Goal: Task Accomplishment & Management: Manage account settings

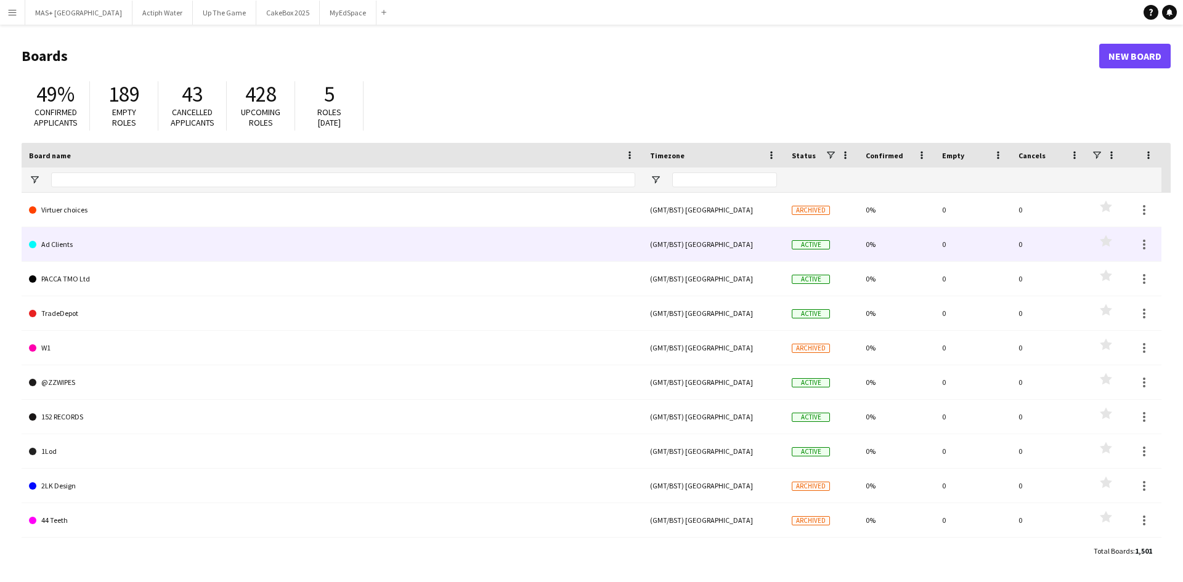
type input "**********"
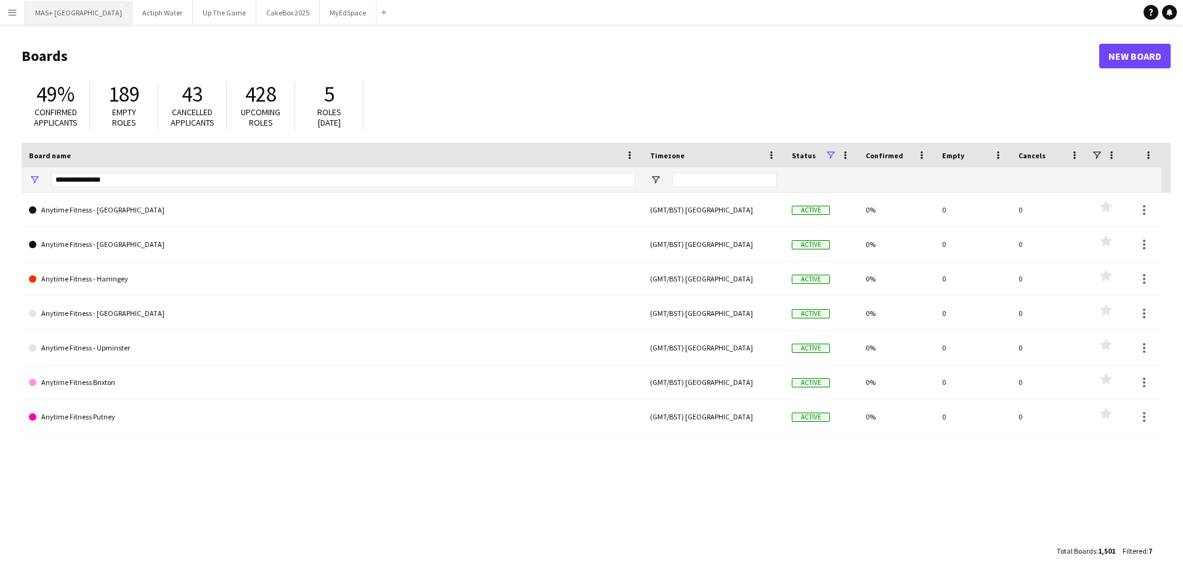
click at [47, 11] on button "MAS+ UK Close" at bounding box center [78, 13] width 107 height 24
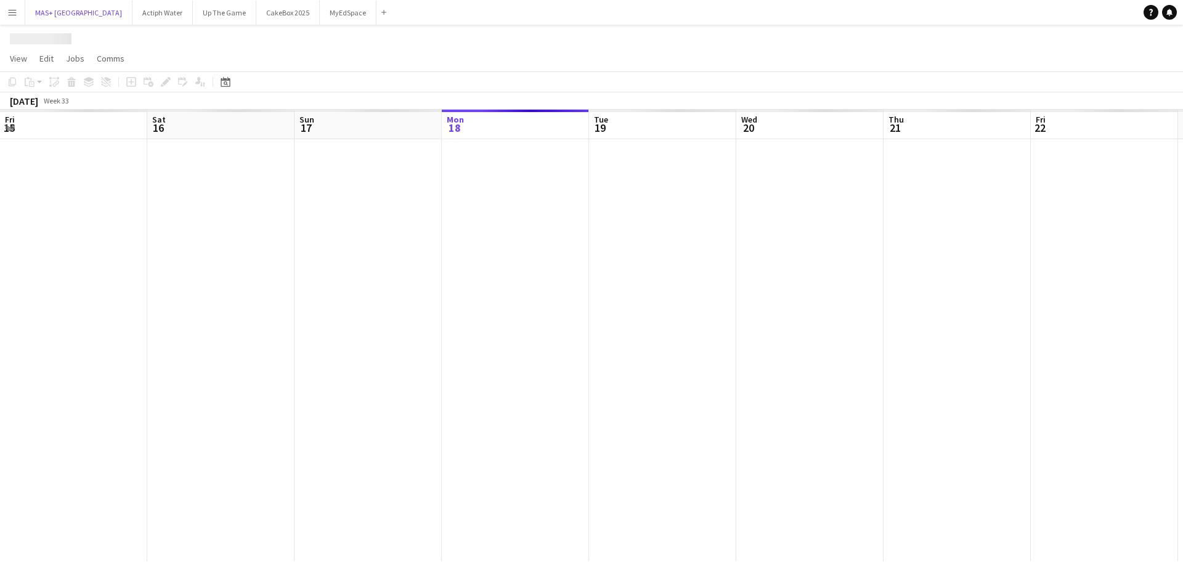
scroll to position [0, 295]
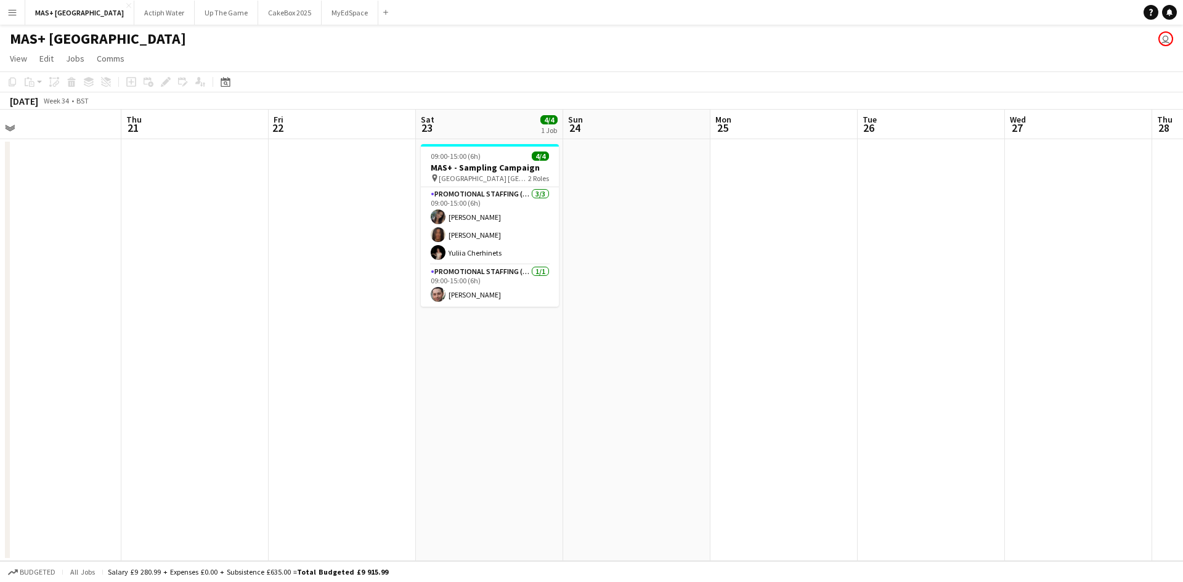
drag, startPoint x: 897, startPoint y: 310, endPoint x: 551, endPoint y: 332, distance: 347.1
click at [53, 245] on app-calendar-viewport "Sun 17 4/4 1 Job Mon 18 Tue 19 Wed 20 Thu 21 Fri 22 Sat 23 4/4 1 Job Sun 24 Mon…" at bounding box center [591, 336] width 1183 height 452
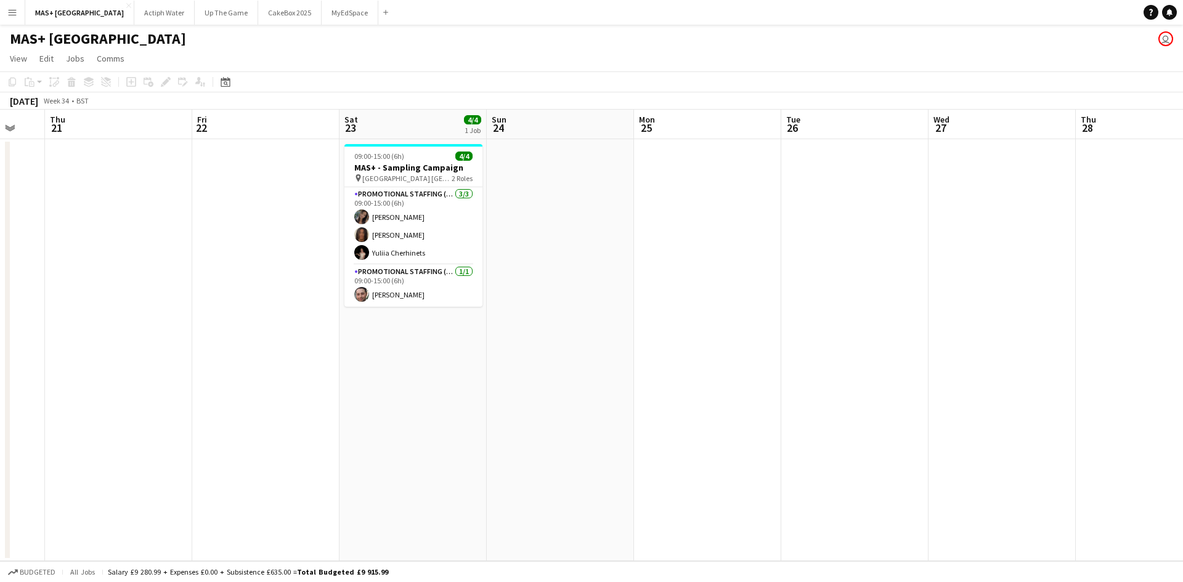
scroll to position [0, 402]
drag, startPoint x: 638, startPoint y: 348, endPoint x: 557, endPoint y: 352, distance: 80.9
click at [557, 352] on app-calendar-viewport "Mon 18 Tue 19 Wed 20 Thu 21 Fri 22 Sat 23 4/4 1 Job Sun 24 Mon 25 Tue 26 Wed 27…" at bounding box center [591, 336] width 1183 height 452
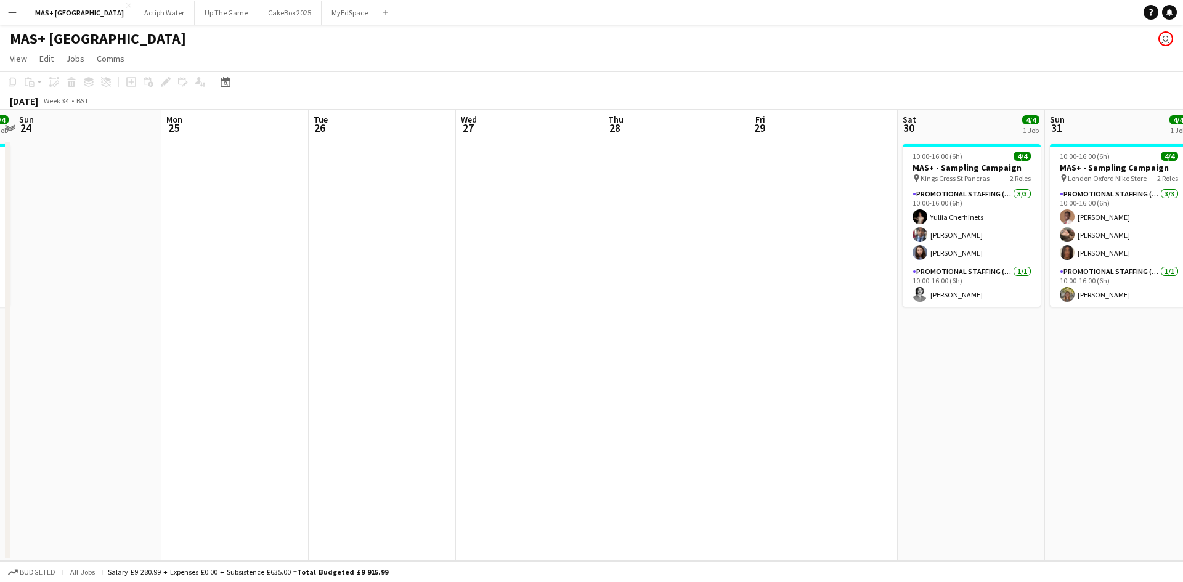
drag, startPoint x: 705, startPoint y: 364, endPoint x: 279, endPoint y: 321, distance: 428.8
click at [277, 321] on app-calendar-viewport "Thu 21 Fri 22 Sat 23 4/4 1 Job Sun 24 Mon 25 Tue 26 Wed 27 Thu 28 Fri 29 Sat 30…" at bounding box center [591, 336] width 1183 height 452
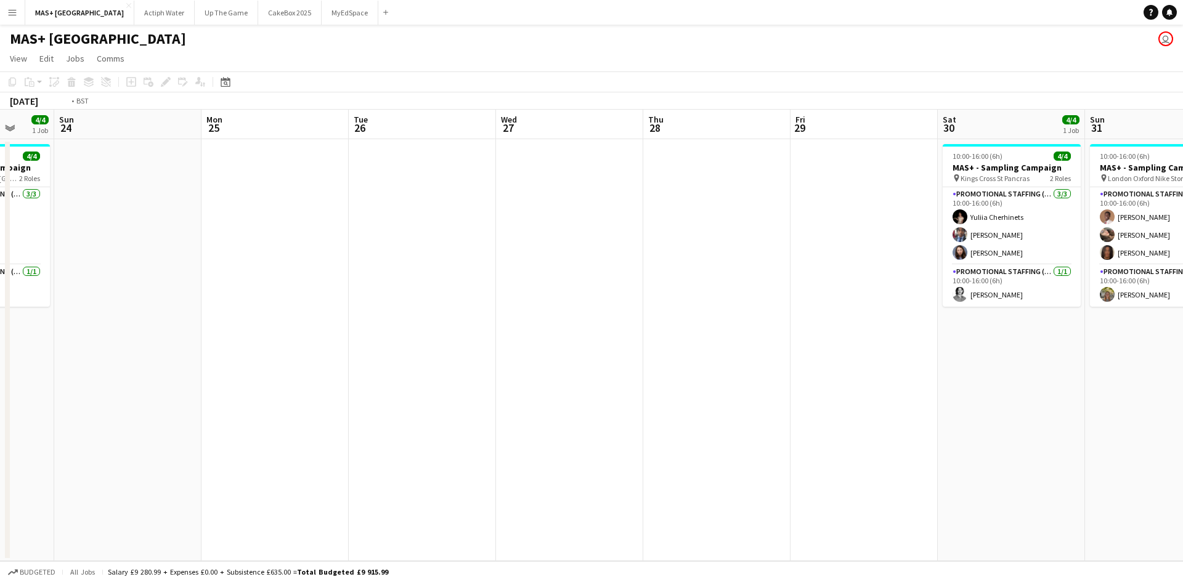
scroll to position [0, 407]
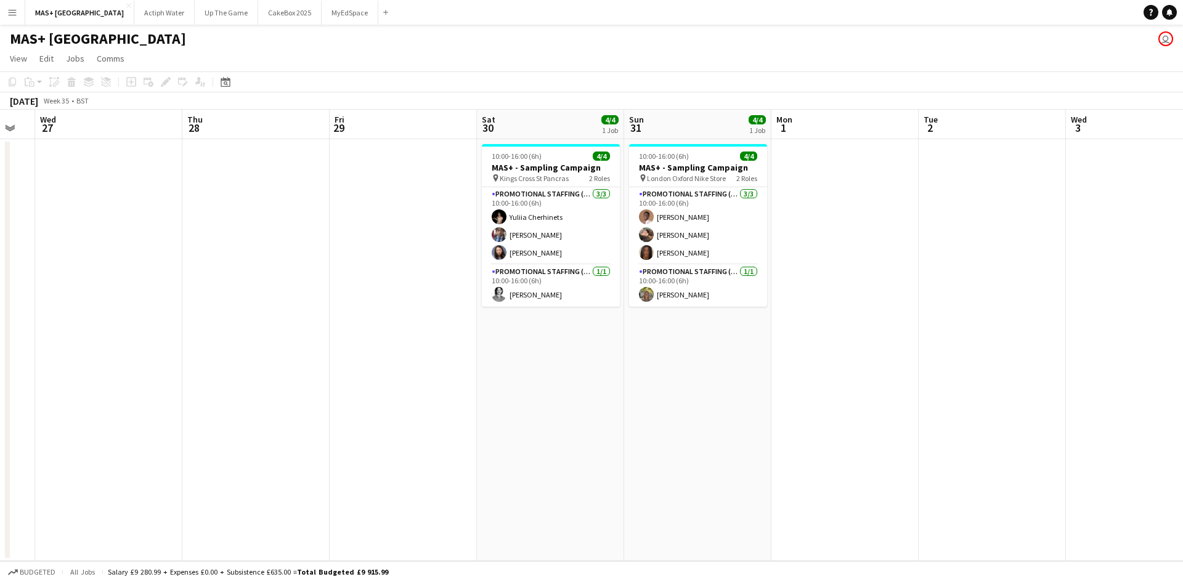
drag, startPoint x: 758, startPoint y: 373, endPoint x: 297, endPoint y: 329, distance: 463.2
click at [297, 329] on app-calendar-viewport "Sun 24 Mon 25 Tue 26 Wed 27 Thu 28 Fri 29 Sat 30 4/4 1 Job Sun 31 4/4 1 Job Mon…" at bounding box center [591, 336] width 1183 height 452
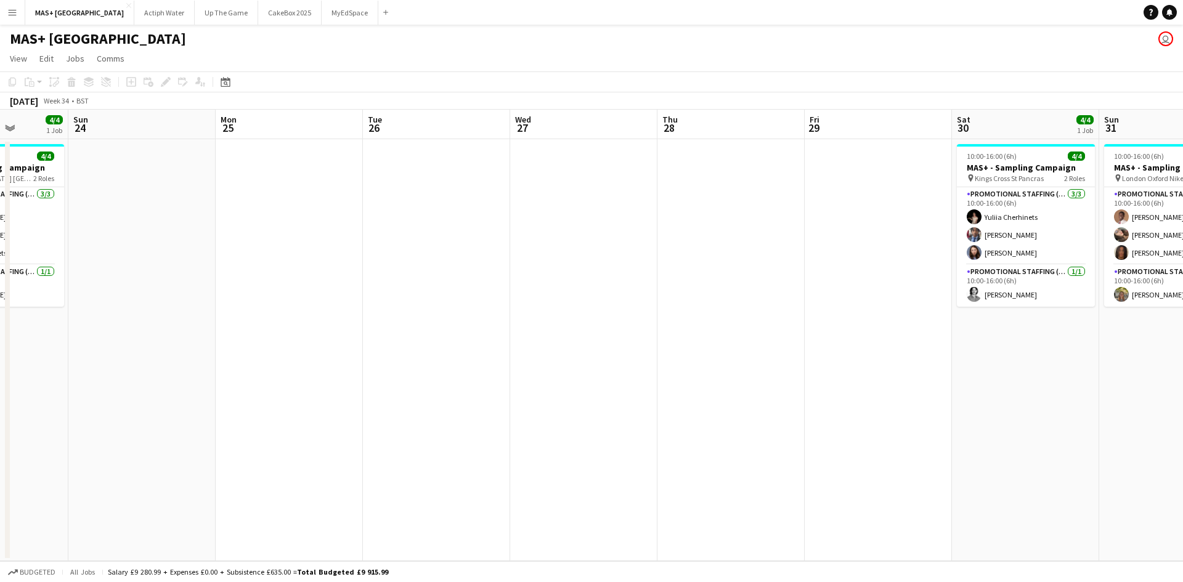
drag, startPoint x: 341, startPoint y: 342, endPoint x: 459, endPoint y: 402, distance: 132.3
click at [902, 402] on app-calendar-viewport "Thu 21 Fri 22 Sat 23 4/4 1 Job Sun 24 Mon 25 Tue 26 Wed 27 Thu 28 Fri 29 Sat 30…" at bounding box center [591, 336] width 1183 height 452
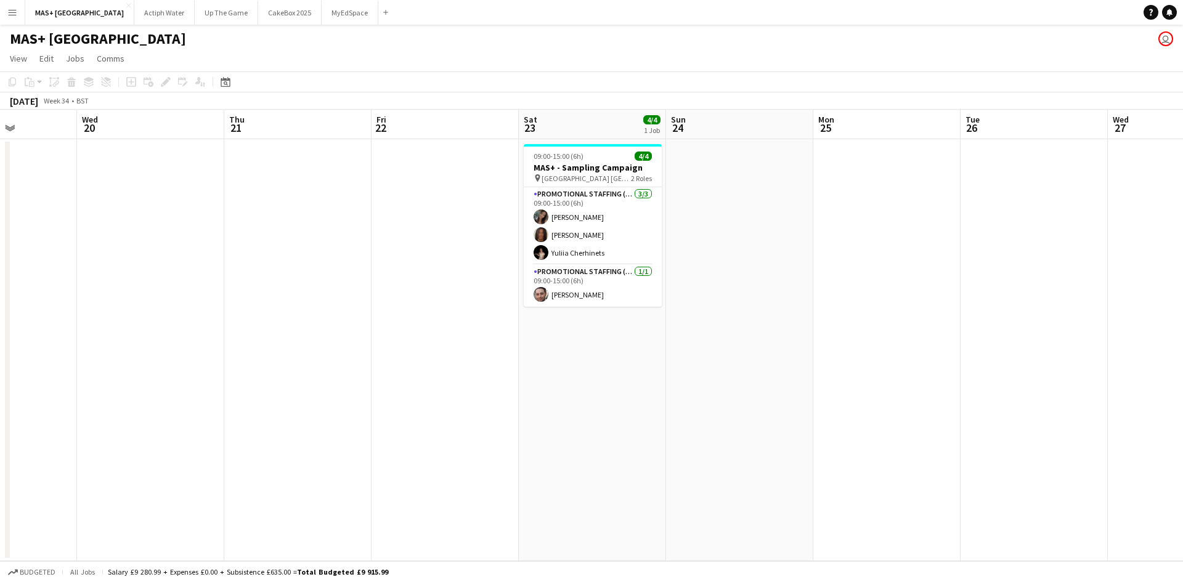
scroll to position [0, 366]
drag, startPoint x: 835, startPoint y: 406, endPoint x: 931, endPoint y: 407, distance: 96.2
click at [931, 407] on app-calendar-viewport "Sun 17 4/4 1 Job Mon 18 Tue 19 Wed 20 Thu 21 Fri 22 Sat 23 4/4 1 Job Sun 24 Mon…" at bounding box center [591, 336] width 1183 height 452
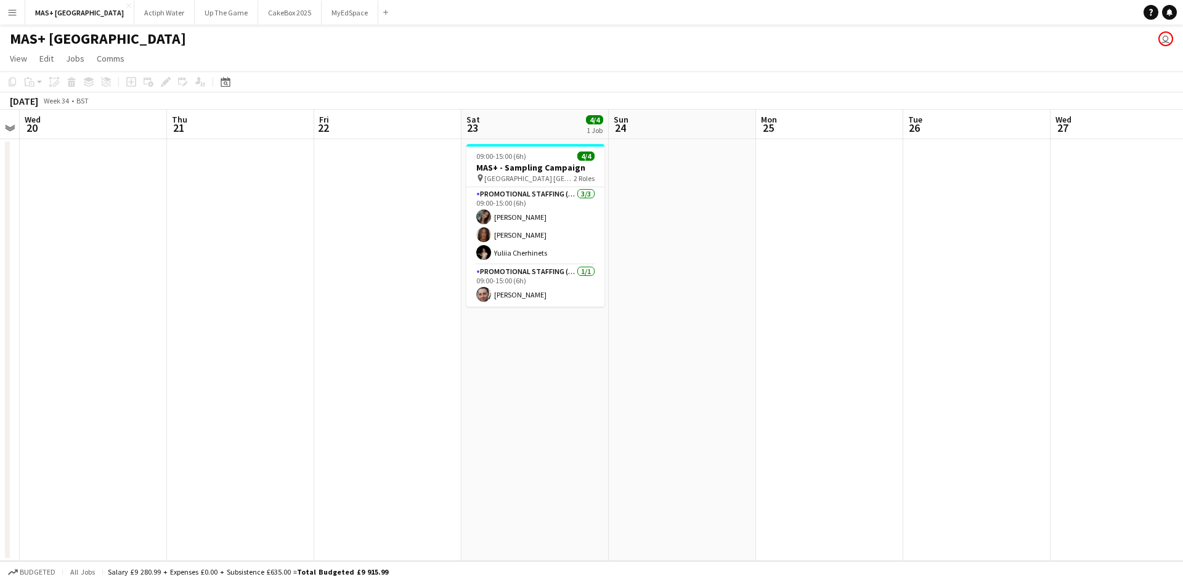
scroll to position [0, 430]
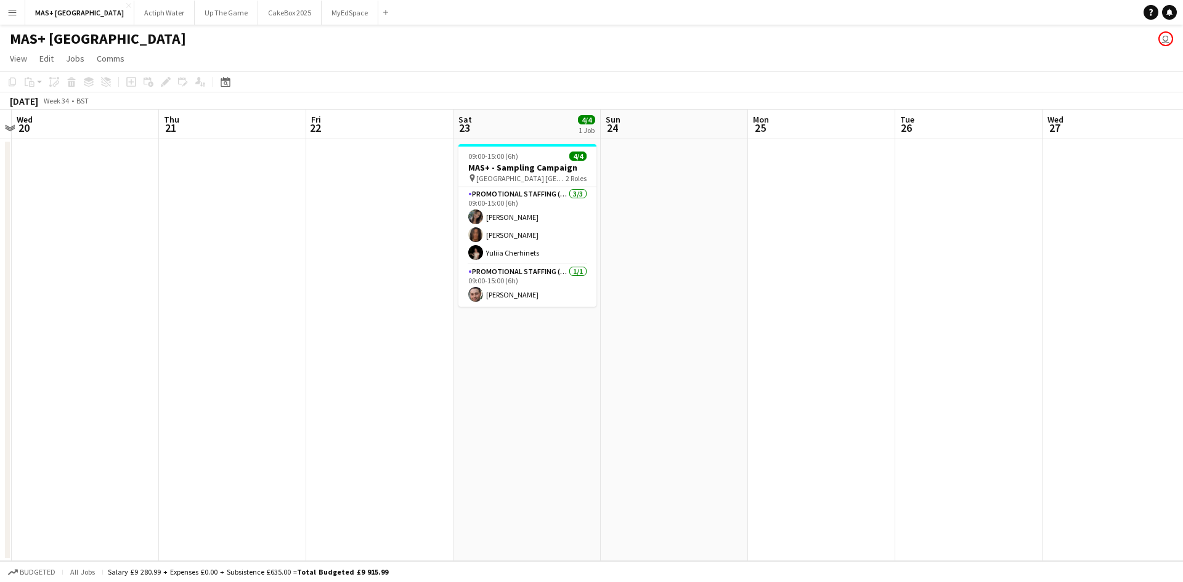
drag, startPoint x: 912, startPoint y: 404, endPoint x: 852, endPoint y: 404, distance: 59.2
click at [852, 404] on app-calendar-viewport "Sun 17 4/4 1 Job Mon 18 Tue 19 Wed 20 Thu 21 Fri 22 Sat 23 4/4 1 Job Sun 24 Mon…" at bounding box center [591, 336] width 1183 height 452
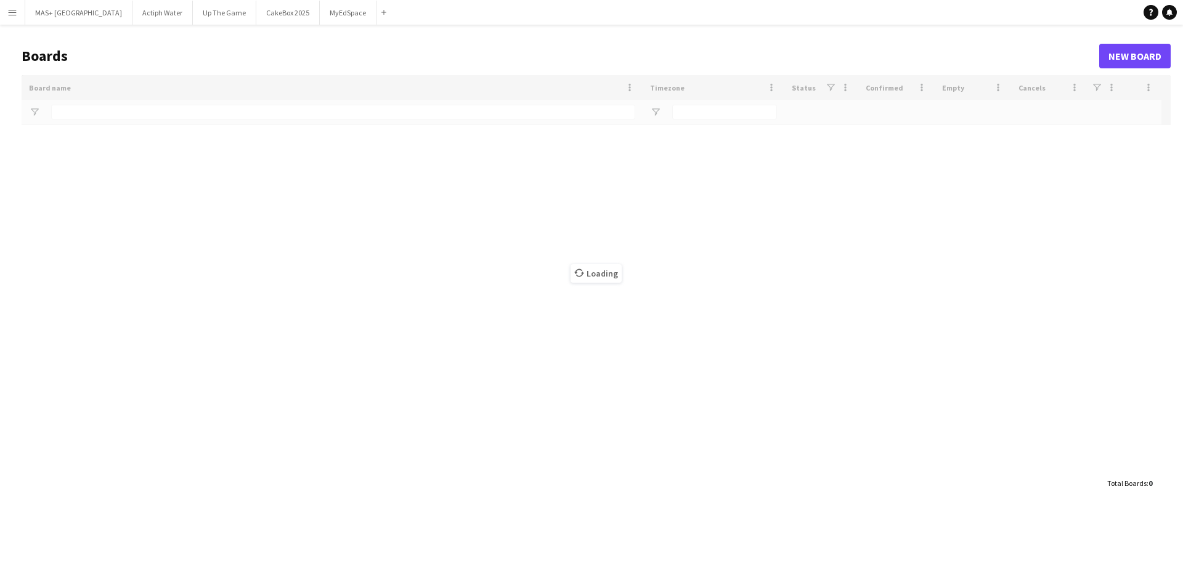
type input "**********"
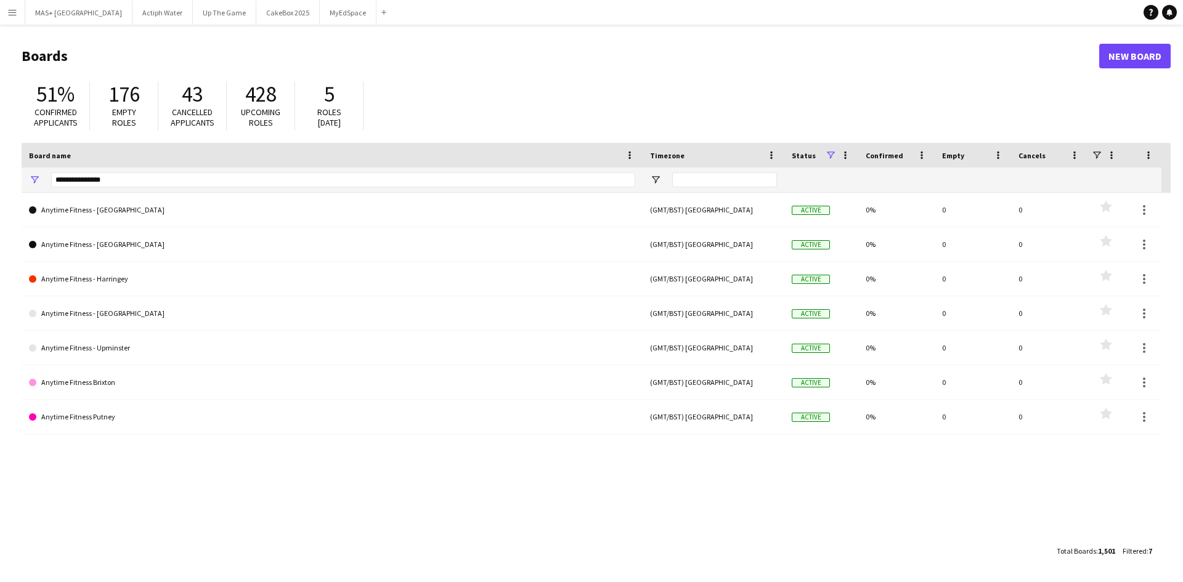
click at [20, 12] on button "Menu" at bounding box center [12, 12] width 25 height 25
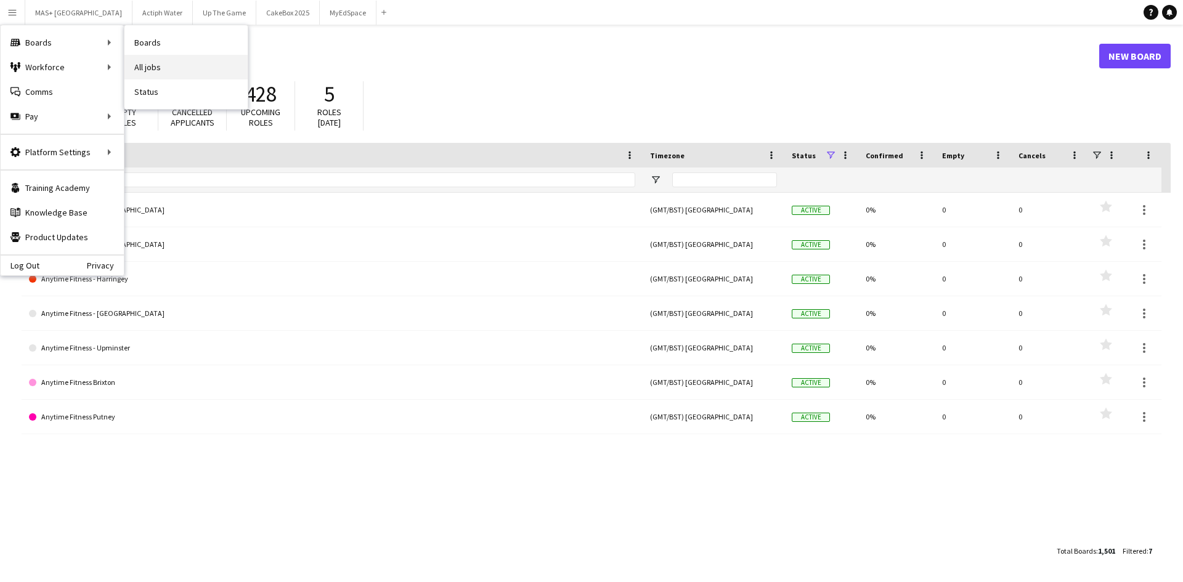
click at [137, 63] on link "All jobs" at bounding box center [186, 67] width 123 height 25
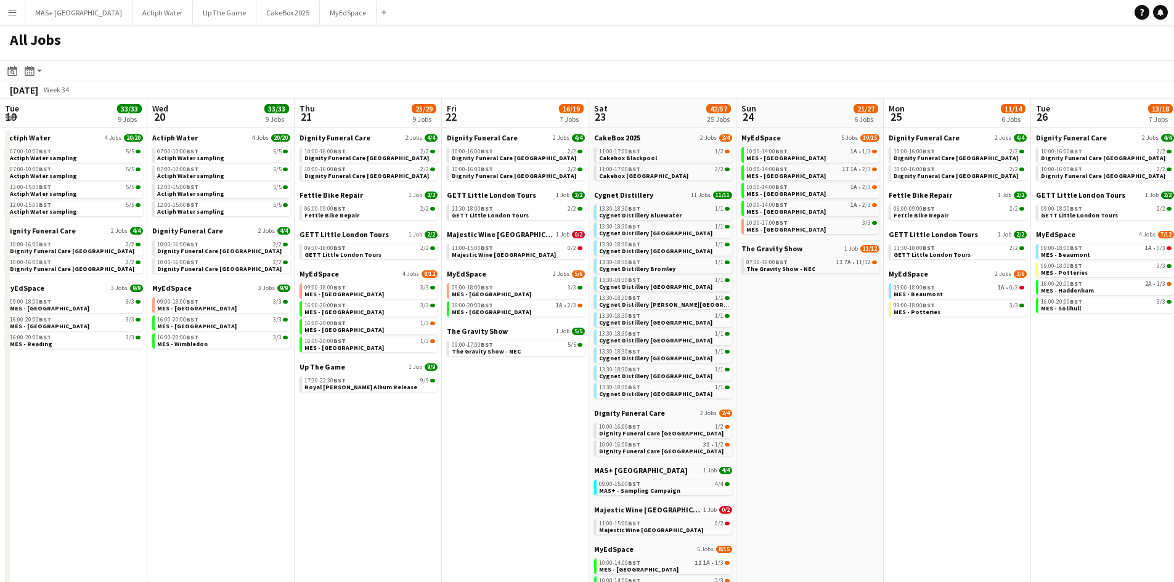
scroll to position [0, 590]
drag, startPoint x: 695, startPoint y: 422, endPoint x: 478, endPoint y: 420, distance: 217.6
click at [478, 420] on app-calendar-viewport "Fri 15 6/6 2 Jobs Sat 16 30/30 18 Jobs Sun 17 13/13 4 Jobs Mon 18 9/9 4 Jobs Tu…" at bounding box center [587, 472] width 1174 height 746
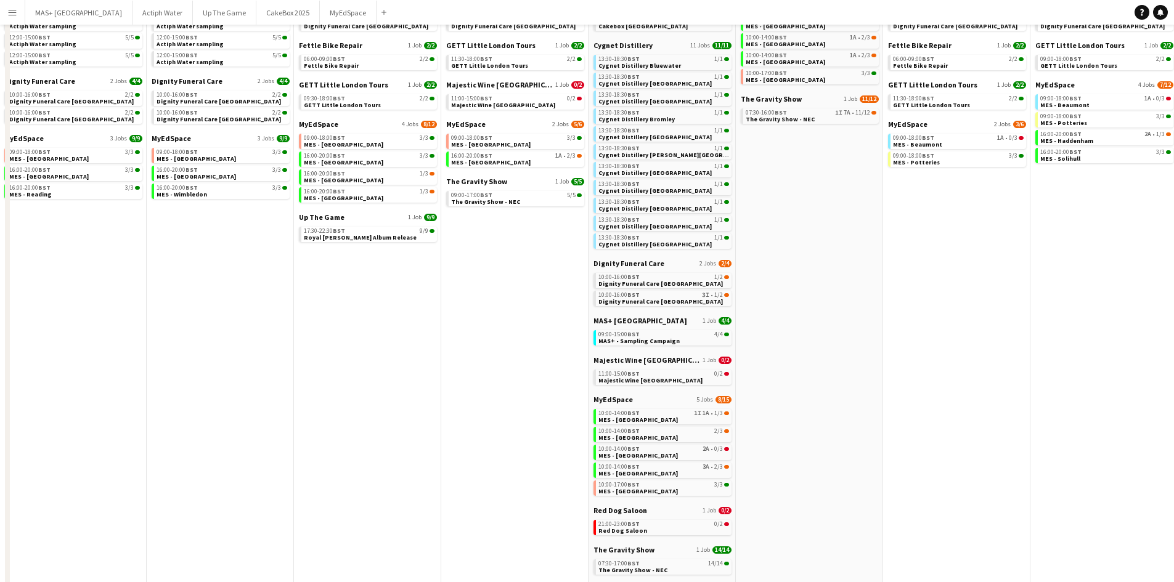
scroll to position [261, 0]
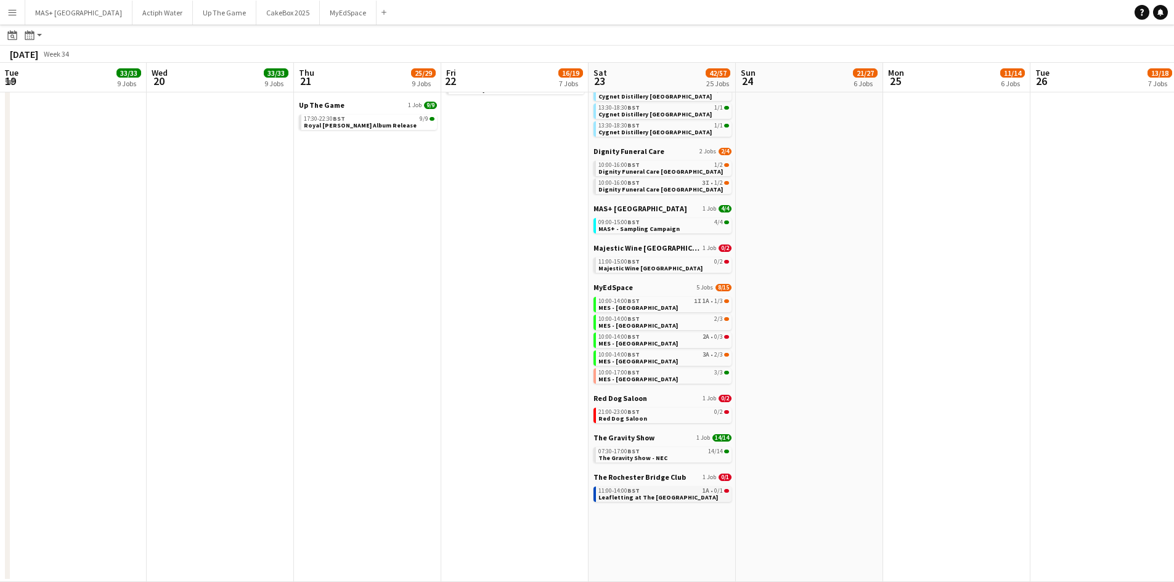
click at [701, 499] on link "11:00-14:00 BST 1A • 0/1 Leafletting at The Bridge Chapel" at bounding box center [664, 494] width 131 height 14
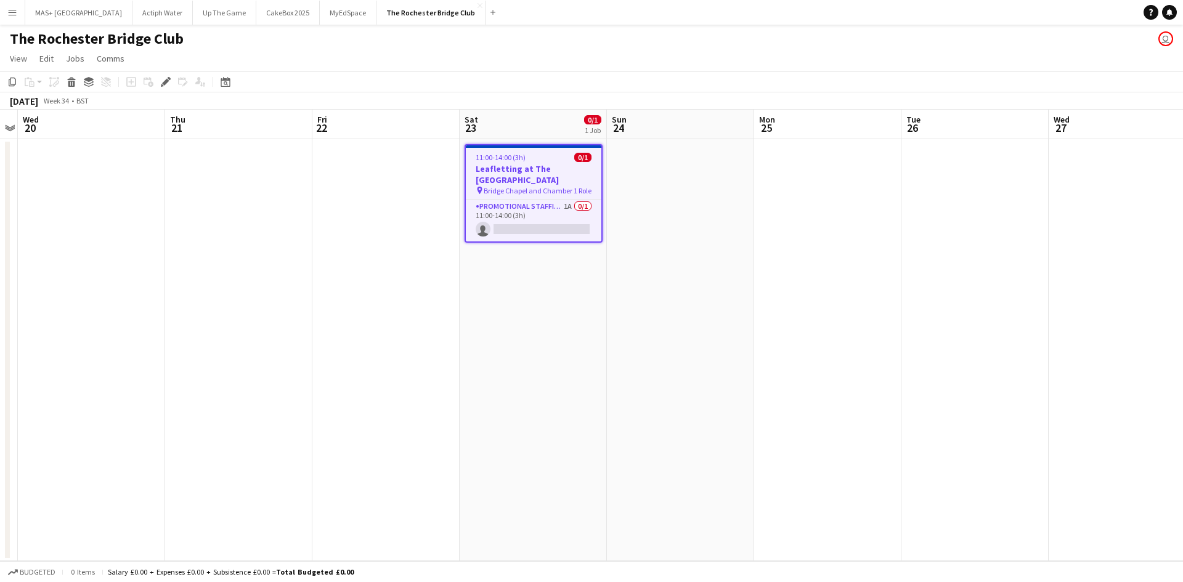
click at [536, 210] on app-card-role "Promotional Staffing (Brand Ambassadors) 1A 0/1 11:00-14:00 (3h) single-neutral…" at bounding box center [534, 221] width 136 height 42
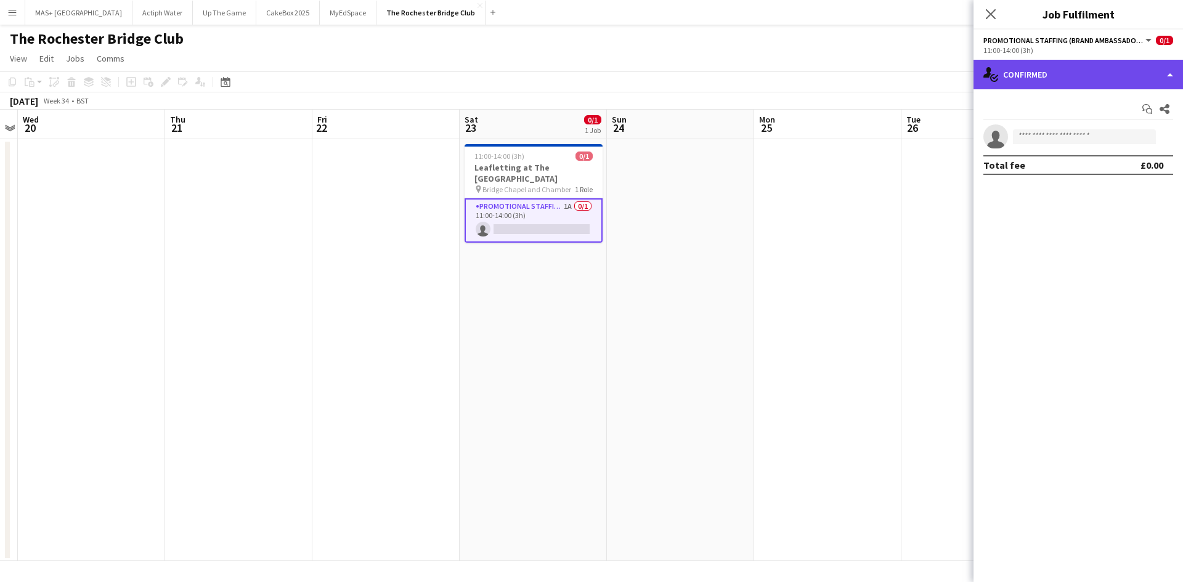
click at [1060, 68] on div "single-neutral-actions-check-2 Confirmed" at bounding box center [1079, 75] width 210 height 30
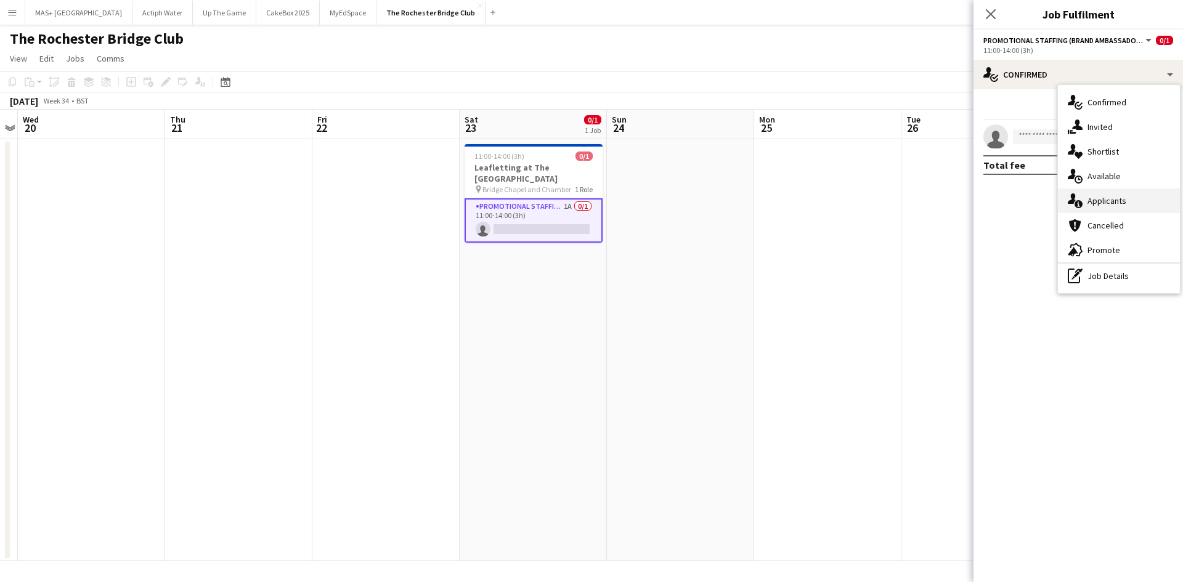
click at [1111, 200] on div "single-neutral-actions-information Applicants" at bounding box center [1119, 201] width 122 height 25
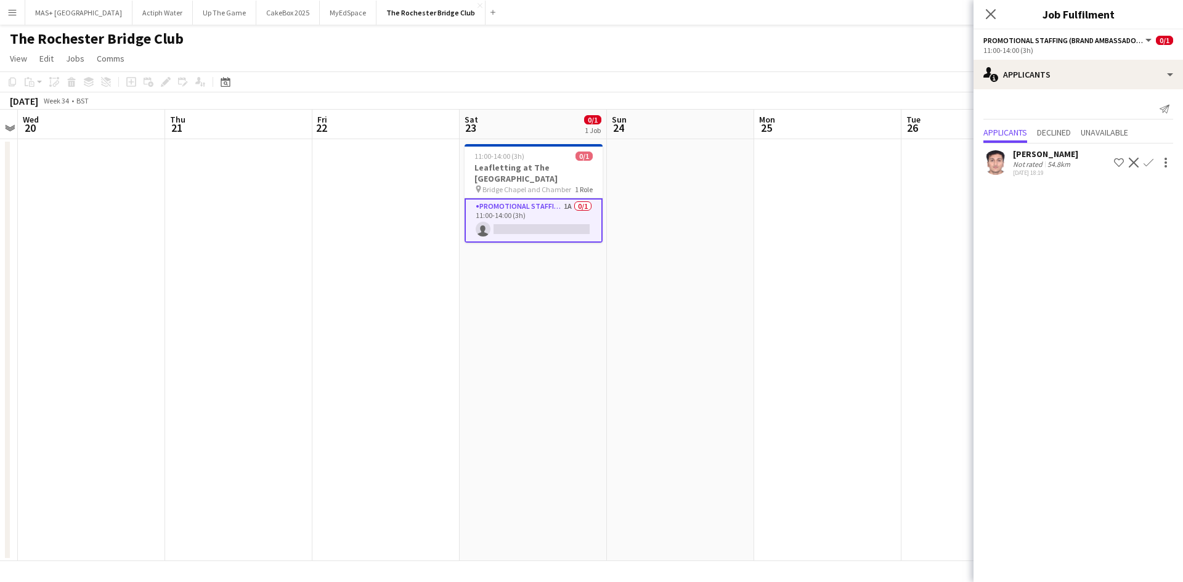
click at [1050, 155] on div "Prakhar kirsali" at bounding box center [1045, 154] width 65 height 11
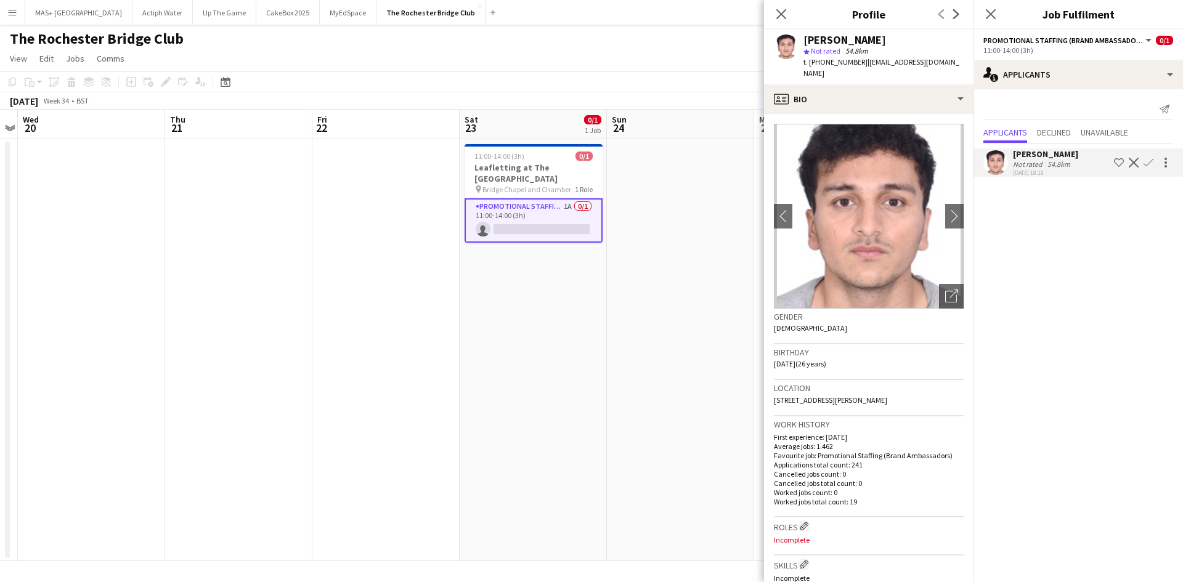
click at [1051, 156] on div "Prakhar kirsali" at bounding box center [1045, 154] width 65 height 11
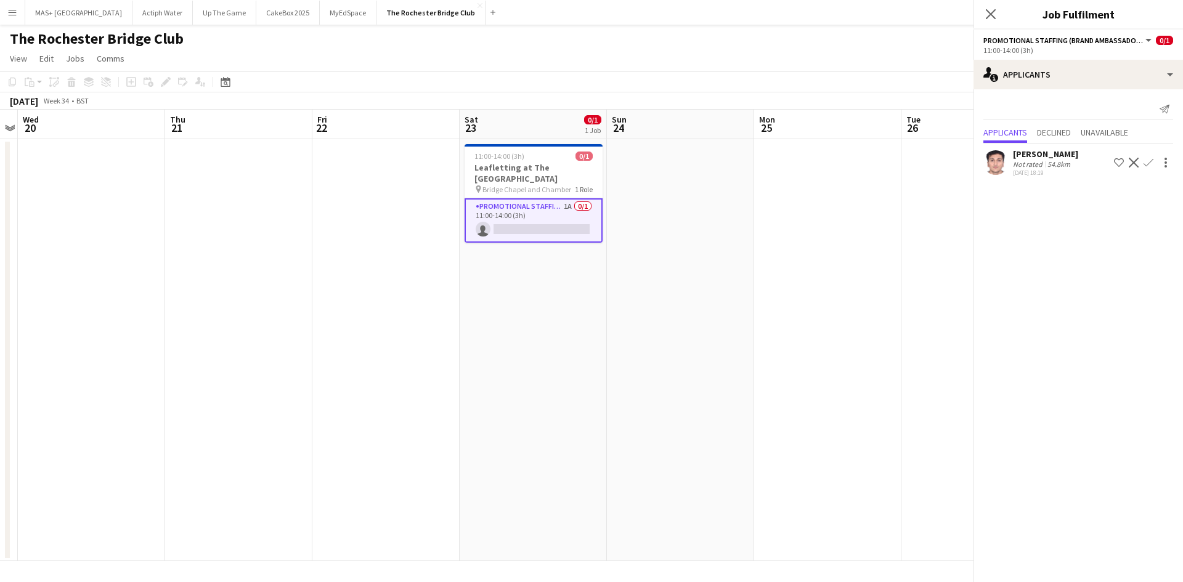
click at [783, 243] on app-date-cell at bounding box center [827, 350] width 147 height 422
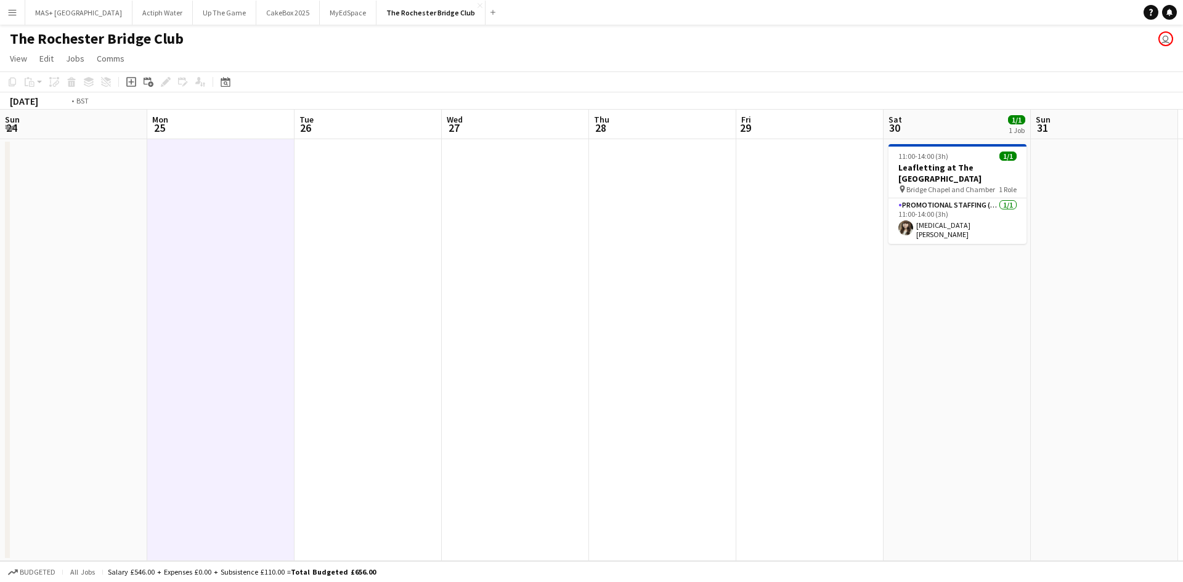
drag, startPoint x: 912, startPoint y: 247, endPoint x: 636, endPoint y: 246, distance: 275.5
click at [113, 182] on app-calendar-viewport "Thu 21 Fri 22 Sat 23 0/1 1 Job Sun 24 Mon 25 Tue 26 Wed 27 Thu 28 Fri 29 Sat 30…" at bounding box center [591, 336] width 1183 height 452
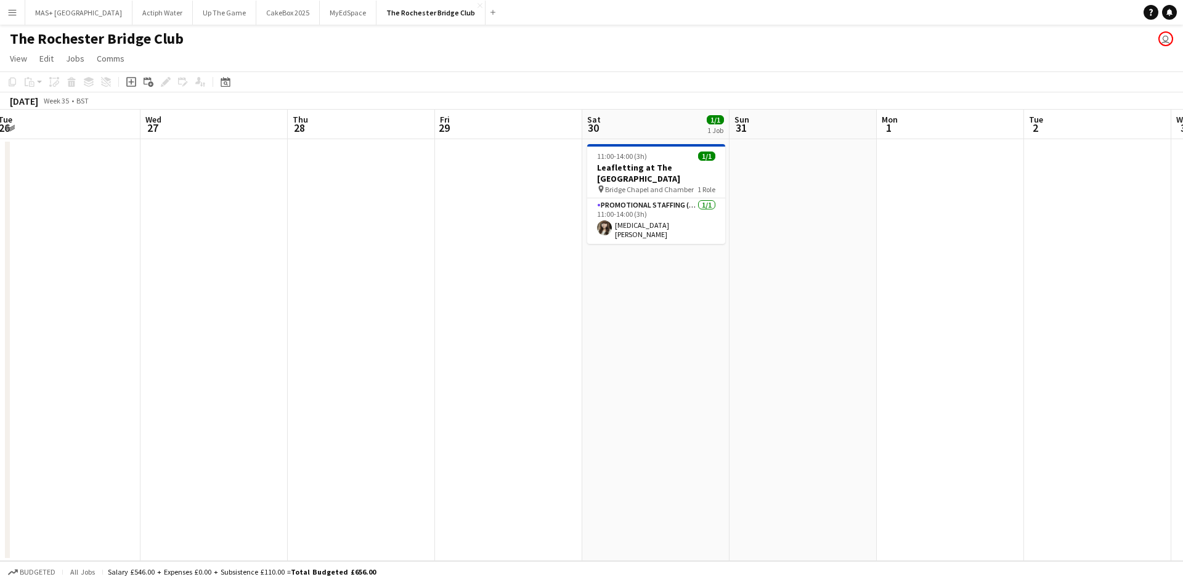
drag, startPoint x: 762, startPoint y: 260, endPoint x: 668, endPoint y: 258, distance: 94.3
click at [668, 258] on app-calendar-viewport "Sat 23 0/1 1 Job Sun 24 Mon 25 Tue 26 Wed 27 Thu 28 Fri 29 Sat 30 1/1 1 Job Sun…" at bounding box center [591, 336] width 1183 height 452
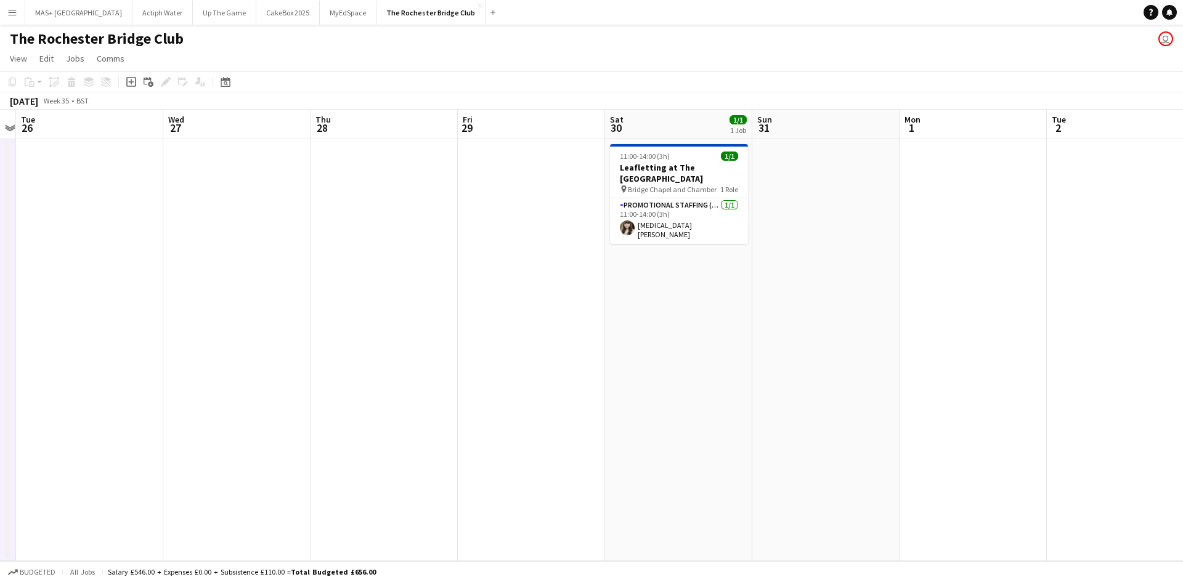
drag, startPoint x: 391, startPoint y: 236, endPoint x: 269, endPoint y: 234, distance: 122.7
click at [269, 234] on app-calendar-viewport "Sat 23 0/1 1 Job Sun 24 Mon 25 Tue 26 Wed 27 Thu 28 Fri 29 Sat 30 1/1 1 Job Sun…" at bounding box center [591, 336] width 1183 height 452
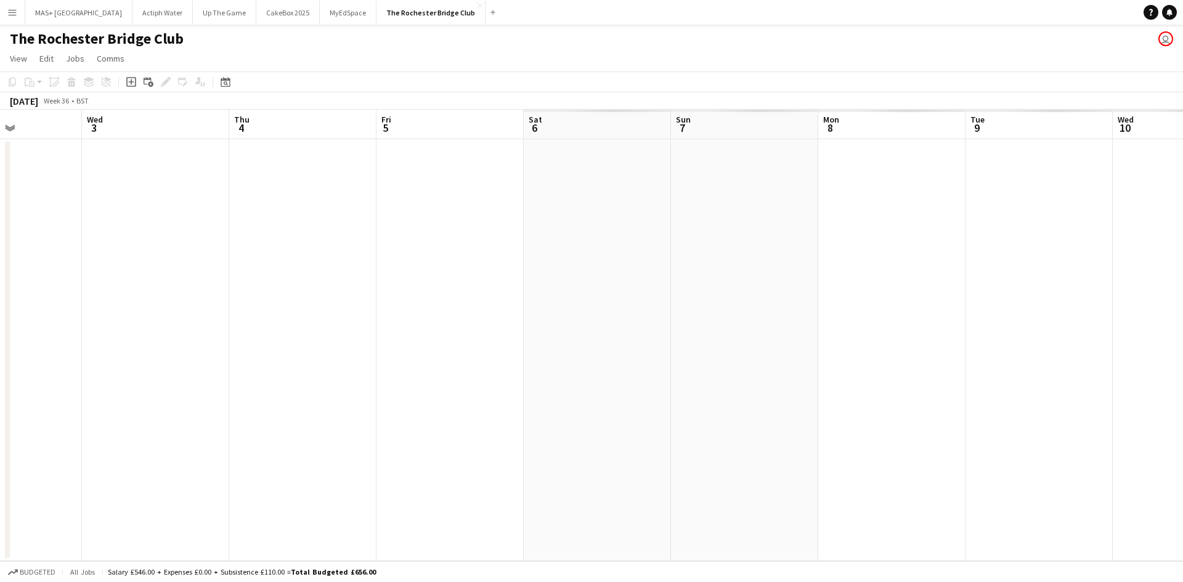
drag, startPoint x: 459, startPoint y: 225, endPoint x: 683, endPoint y: 236, distance: 224.6
click at [325, 222] on app-calendar-viewport "Sat 30 1/1 1 Job Sun 31 Mon 1 Tue 2 Wed 3 Thu 4 Fri 5 Sat 6 Sun 7 Mon 8 Tue 9 W…" at bounding box center [591, 336] width 1183 height 452
drag, startPoint x: 869, startPoint y: 240, endPoint x: 1183, endPoint y: 219, distance: 314.5
click at [1183, 219] on app-calendar-viewport "Wed 3 Thu 4 Fri 5 Sat 6 Sun 7 Mon 8 Tue 9 Wed 10 Thu 11 Fri 12 Sat 13 Sun 14 Mo…" at bounding box center [591, 336] width 1183 height 452
drag, startPoint x: 472, startPoint y: 218, endPoint x: 1131, endPoint y: 219, distance: 658.9
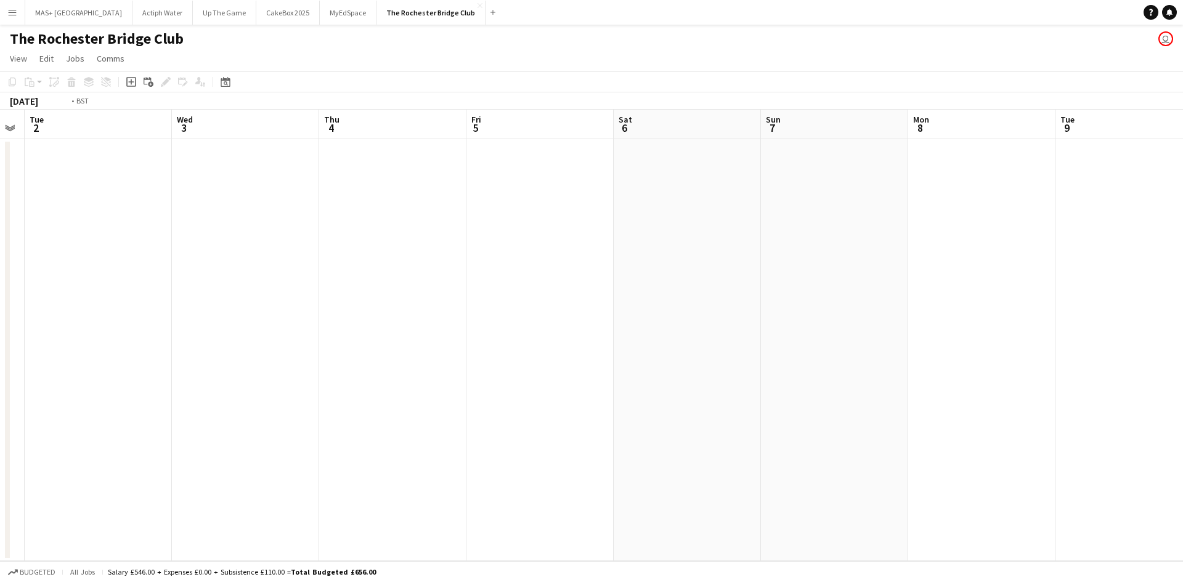
click at [1134, 219] on app-calendar-viewport "Sat 30 1/1 1 Job Sun 31 Mon 1 Tue 2 Wed 3 Thu 4 Fri 5 Sat 6 Sun 7 Mon 8 Tue 9 W…" at bounding box center [591, 336] width 1183 height 452
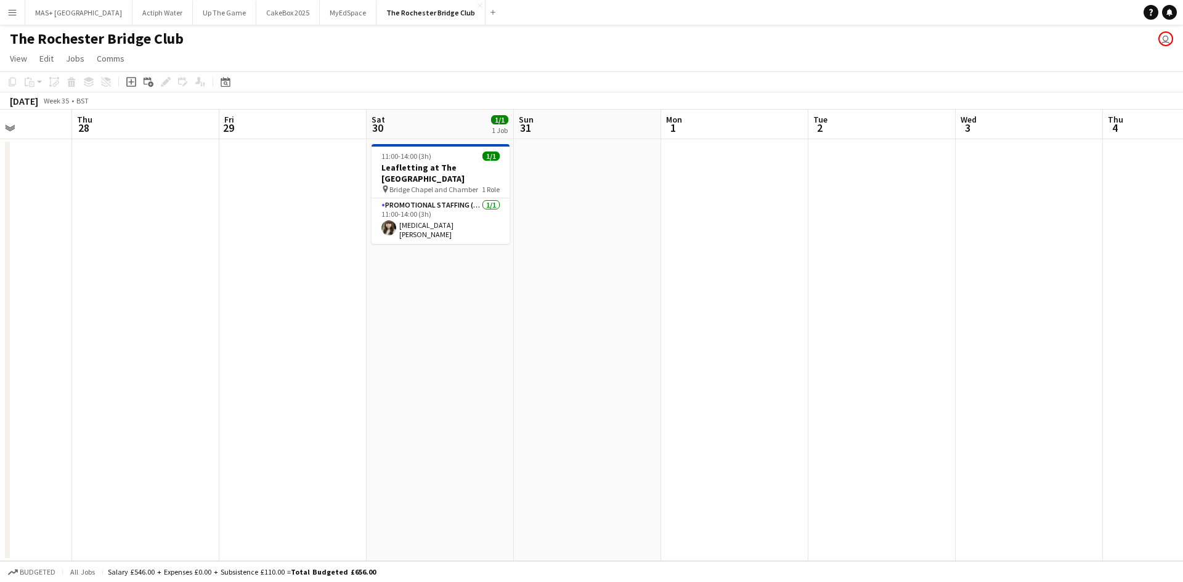
drag, startPoint x: 566, startPoint y: 222, endPoint x: 1060, endPoint y: 237, distance: 494.0
click at [1060, 237] on app-calendar-viewport "Mon 25 Tue 26 Wed 27 Thu 28 Fri 29 Sat 30 1/1 1 Job Sun 31 Mon 1 Tue 2 Wed 3 Th…" at bounding box center [591, 336] width 1183 height 452
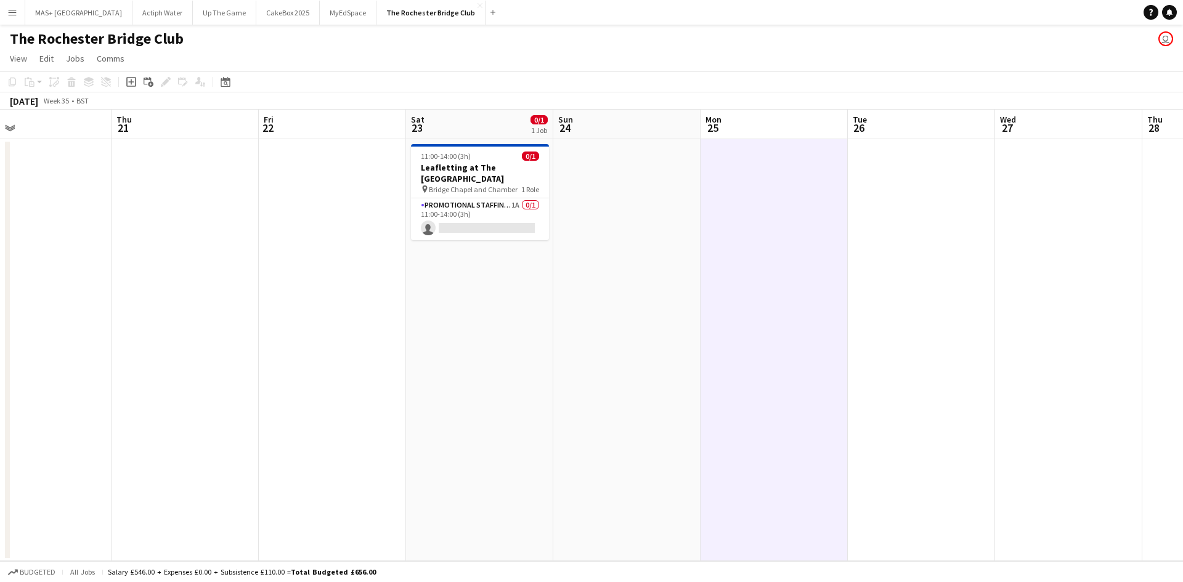
drag, startPoint x: 747, startPoint y: 218, endPoint x: 606, endPoint y: 216, distance: 141.2
click at [925, 216] on app-calendar-viewport "Mon 18 Tue 19 Wed 20 Thu 21 Fri 22 Sat 23 0/1 1 Job Sun 24 Mon 25 Tue 26 Wed 27…" at bounding box center [591, 336] width 1183 height 452
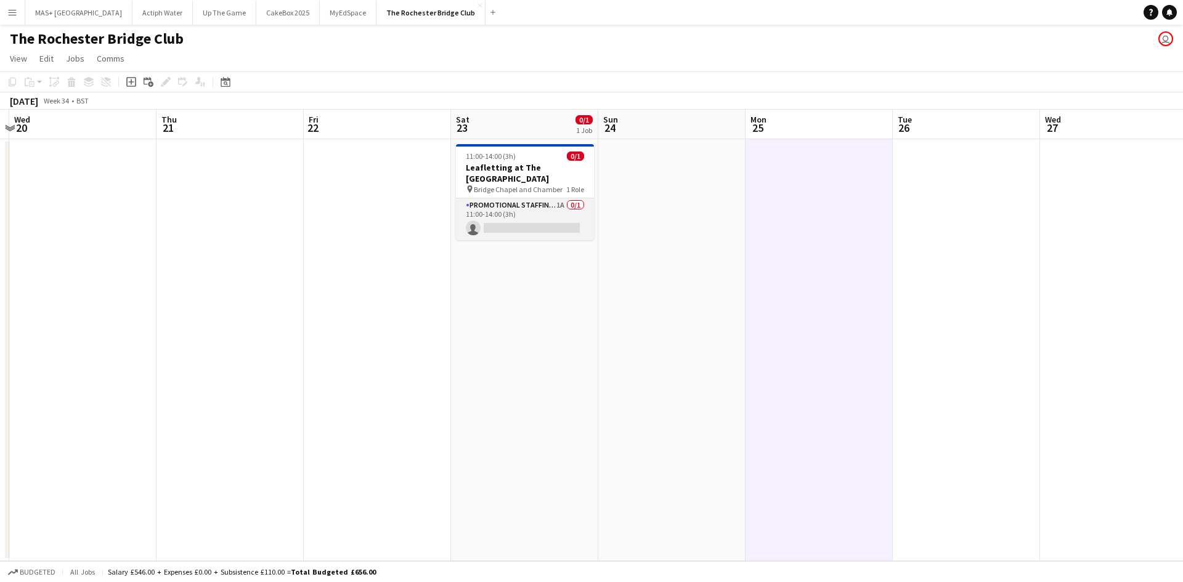
click at [553, 207] on app-card-role "Promotional Staffing (Brand Ambassadors) 1A 0/1 11:00-14:00 (3h) single-neutral…" at bounding box center [525, 219] width 138 height 42
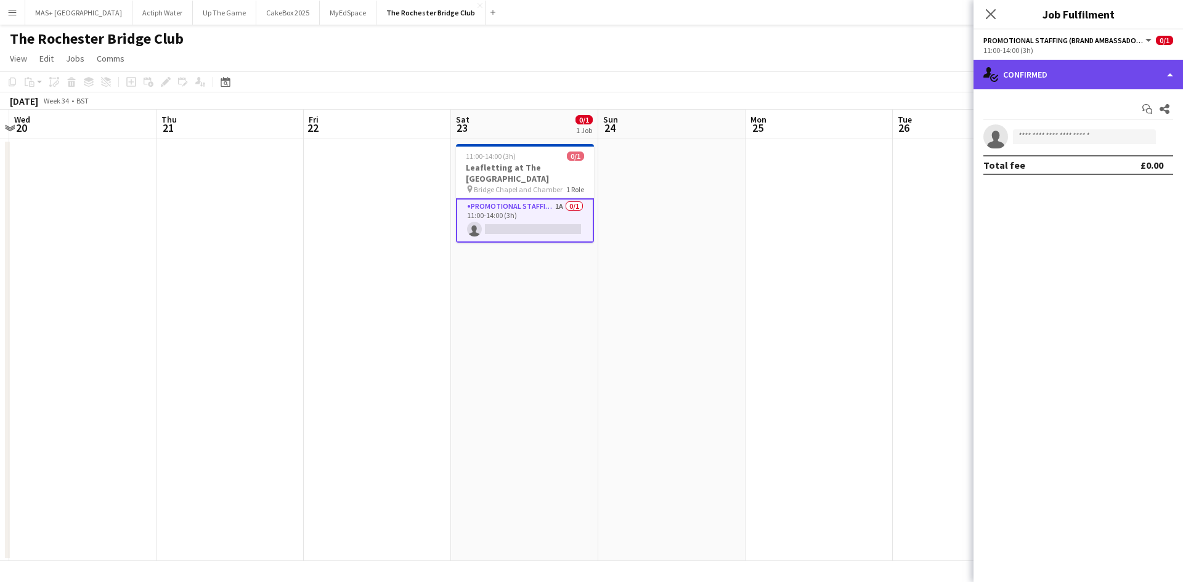
click at [1055, 71] on div "single-neutral-actions-check-2 Confirmed" at bounding box center [1079, 75] width 210 height 30
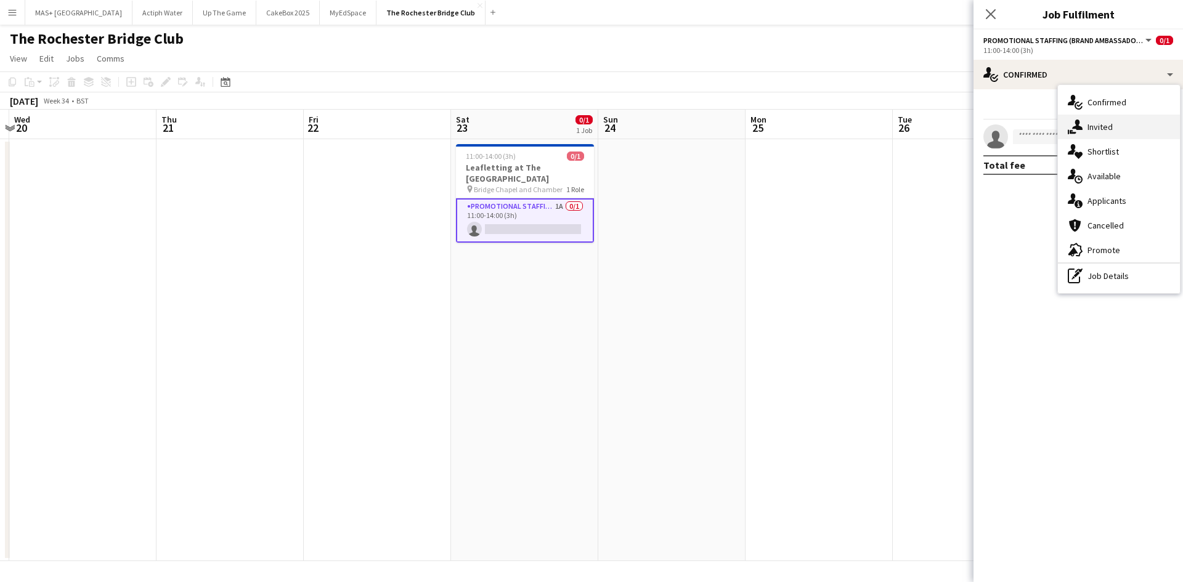
click at [1089, 129] on div "single-neutral-actions-share-1 Invited" at bounding box center [1119, 127] width 122 height 25
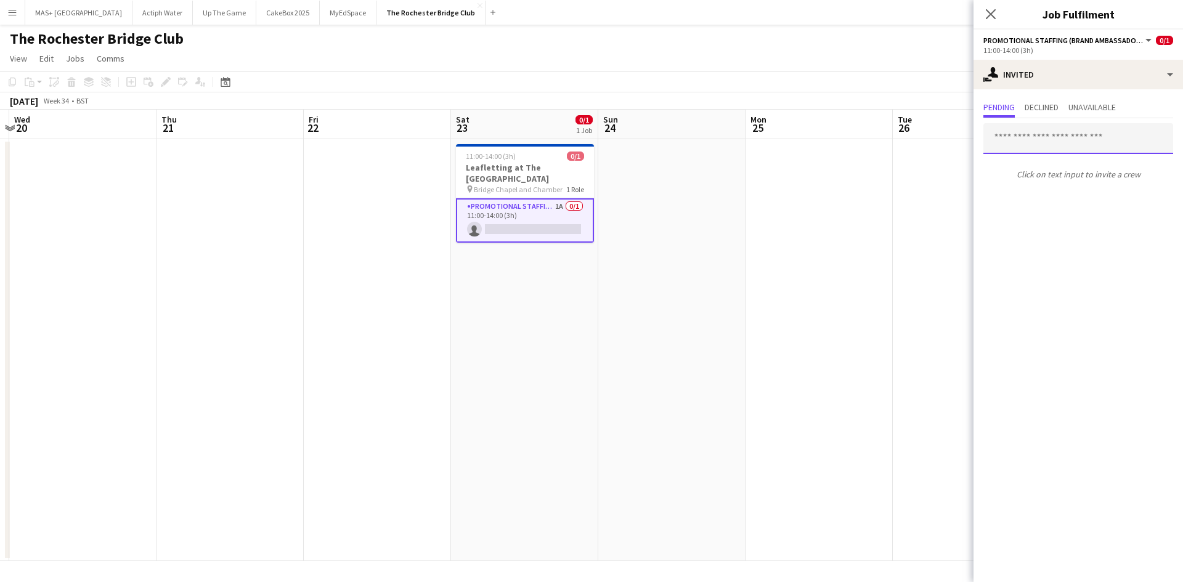
click at [1031, 137] on input "text" at bounding box center [1079, 138] width 190 height 31
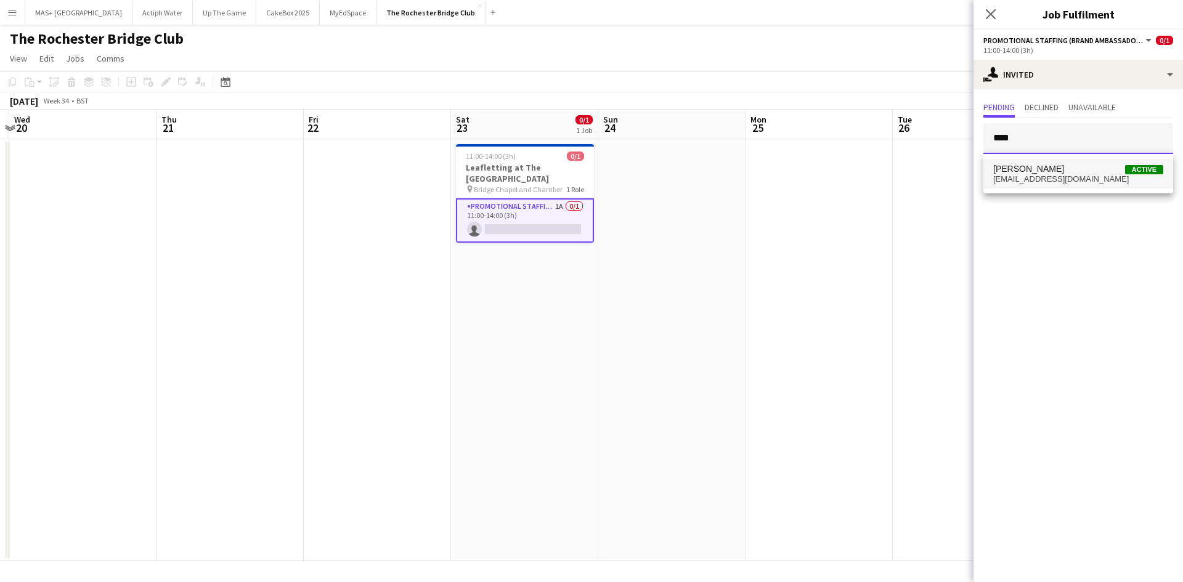
type input "****"
click at [1034, 170] on span "Abhishek Rayewar" at bounding box center [1029, 169] width 71 height 10
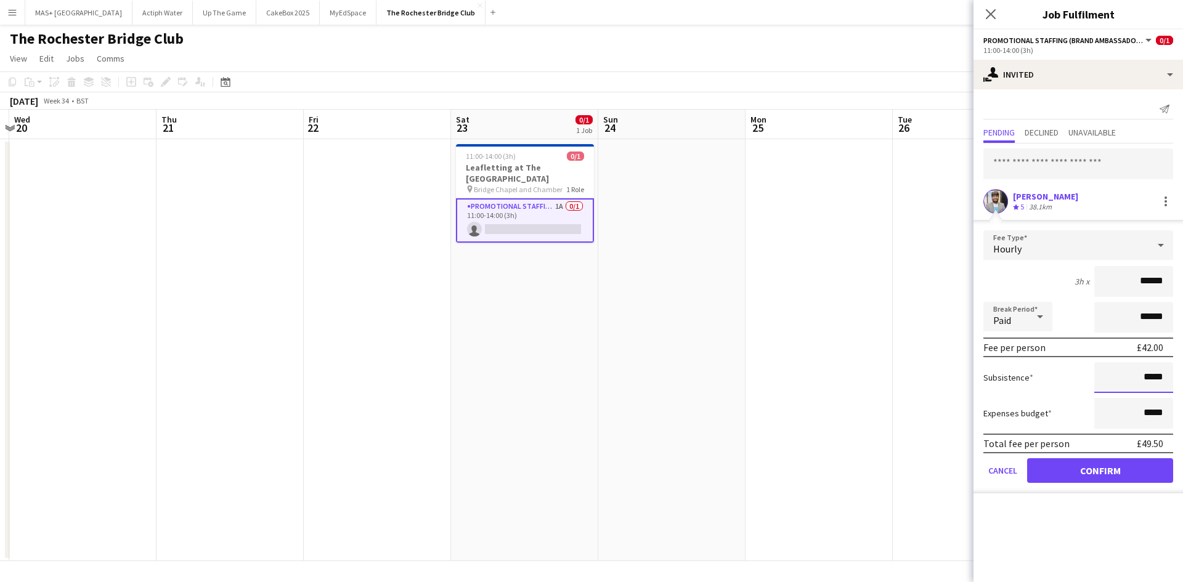
drag, startPoint x: 1161, startPoint y: 377, endPoint x: 1155, endPoint y: 378, distance: 6.4
click at [1155, 378] on input "*****" at bounding box center [1134, 377] width 79 height 31
drag, startPoint x: 1163, startPoint y: 377, endPoint x: 1148, endPoint y: 379, distance: 15.5
click at [1148, 379] on input "*****" at bounding box center [1134, 377] width 79 height 31
type input "**"
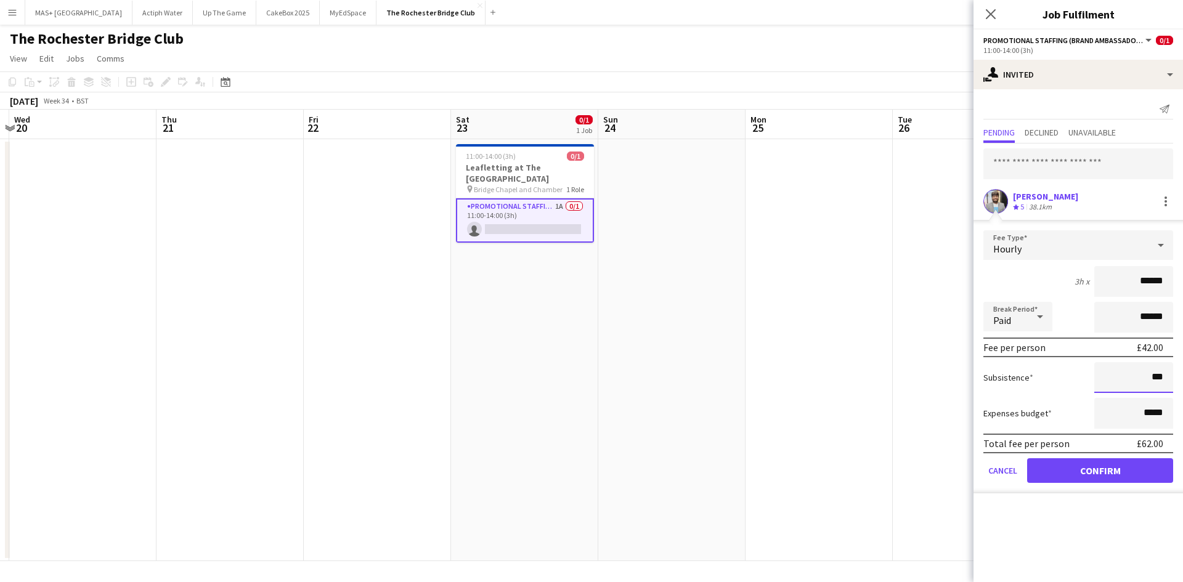
type input "**"
type input "******"
click at [1098, 474] on button "Confirm" at bounding box center [1100, 471] width 146 height 25
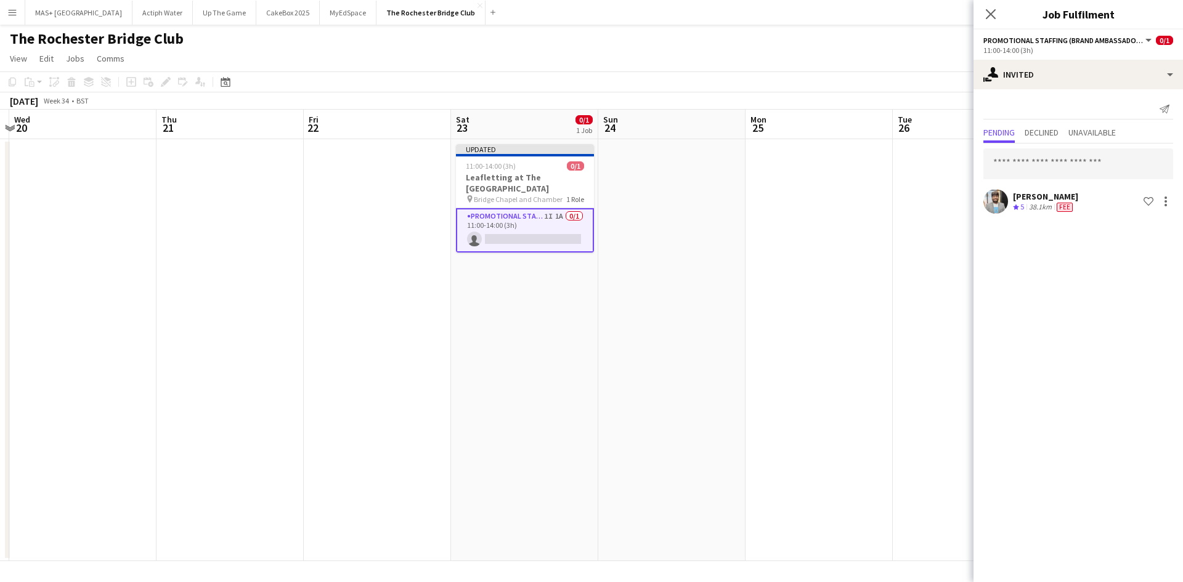
click at [814, 269] on app-date-cell at bounding box center [819, 350] width 147 height 422
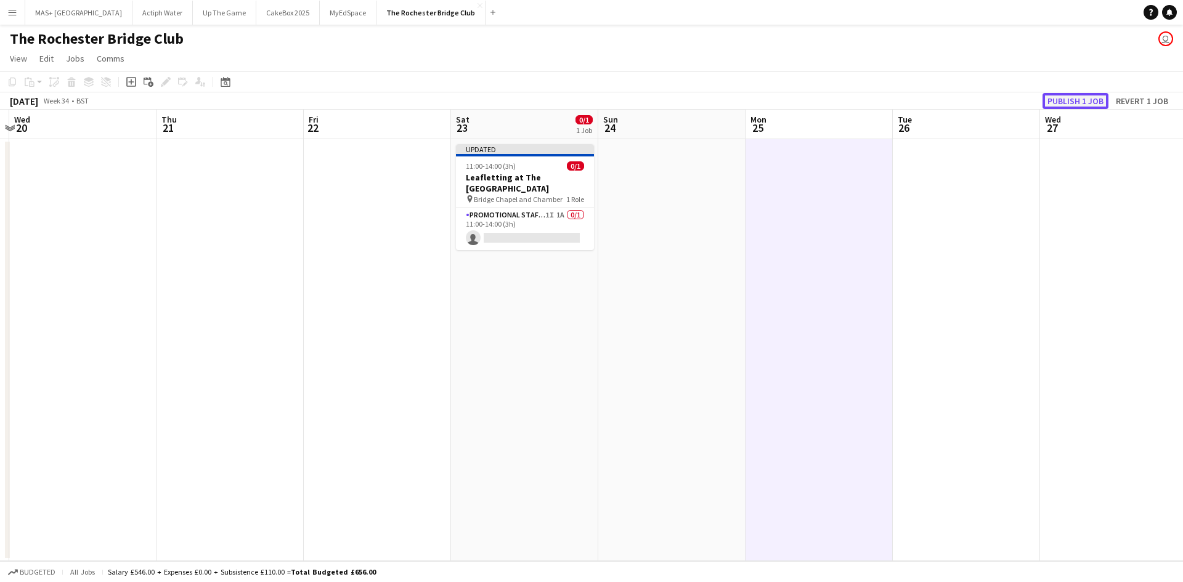
click at [1065, 103] on button "Publish 1 job" at bounding box center [1076, 101] width 66 height 16
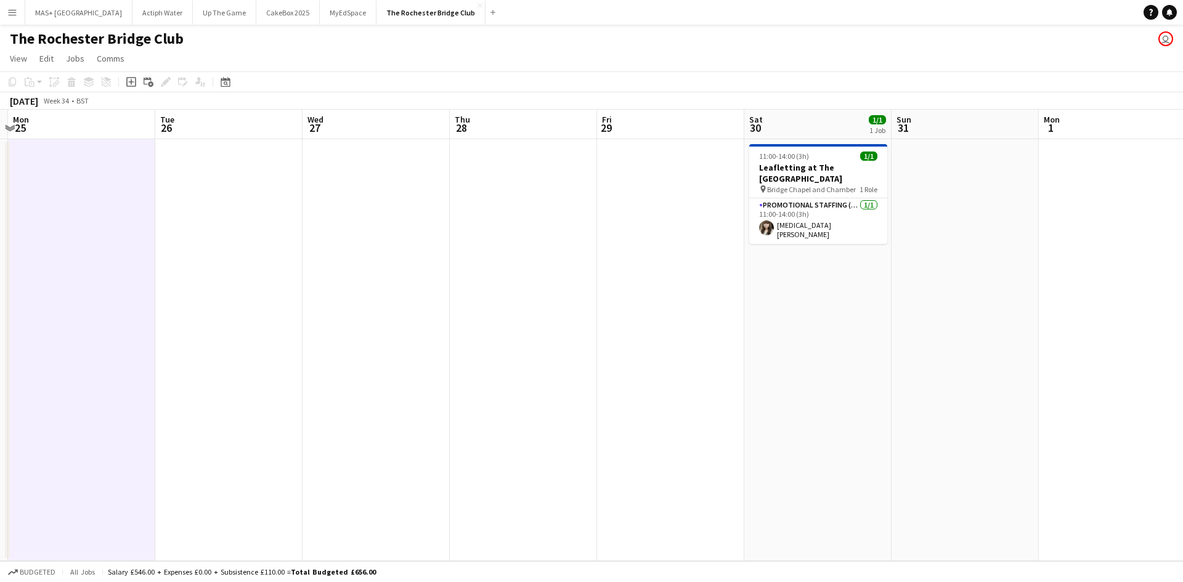
drag, startPoint x: 549, startPoint y: 303, endPoint x: 7, endPoint y: 257, distance: 543.8
click at [7, 257] on div "Thu 21 Fri 22 Sat 23 0/1 1 Job Sun 24 Mon 25 Tue 26 Wed 27 Thu 28 Fri 29 Sat 30…" at bounding box center [591, 336] width 1183 height 452
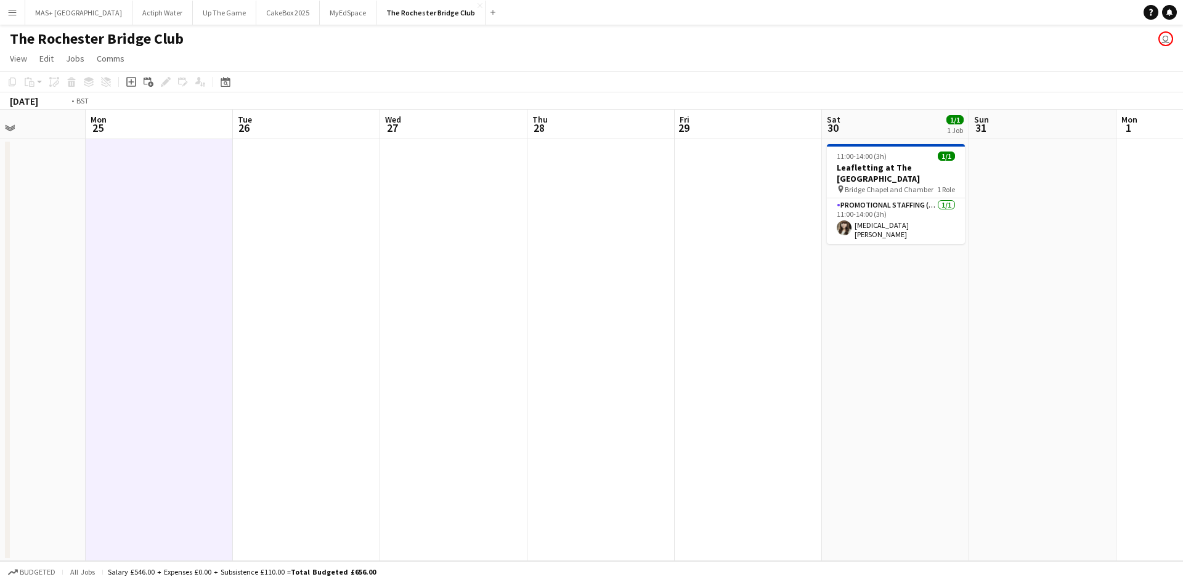
drag, startPoint x: 472, startPoint y: 314, endPoint x: 490, endPoint y: 314, distance: 17.9
click at [470, 314] on app-calendar-viewport "Thu 21 Fri 22 Sat 23 0/1 1 Job Sun 24 Mon 25 Tue 26 Wed 27 Thu 28 Fri 29 Sat 30…" at bounding box center [591, 336] width 1183 height 452
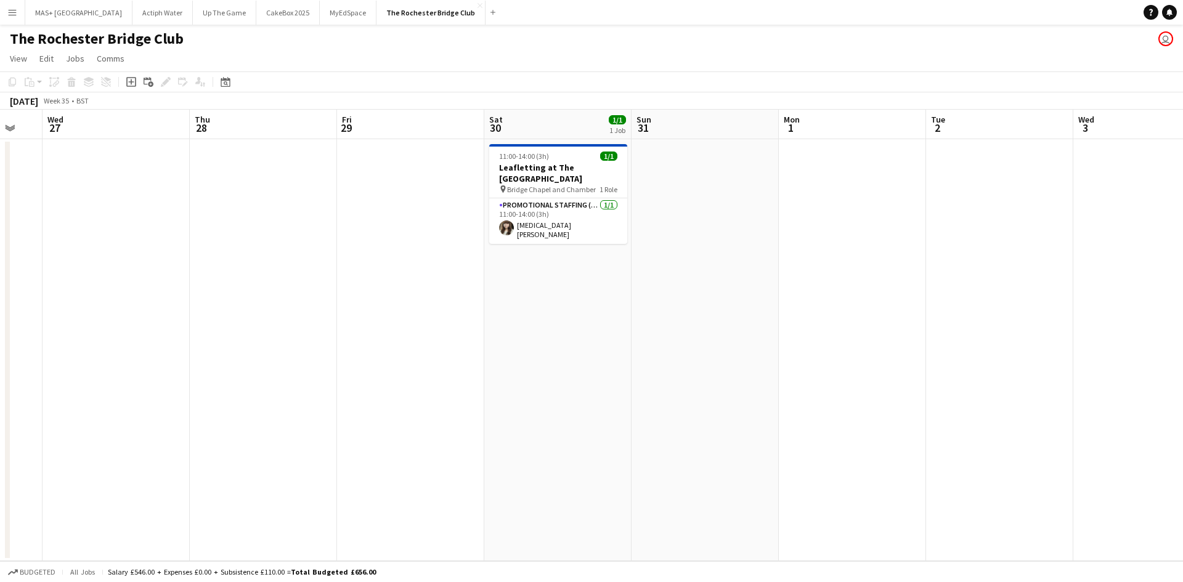
scroll to position [0, 552]
drag, startPoint x: 748, startPoint y: 325, endPoint x: 648, endPoint y: 264, distance: 116.5
click at [721, 334] on app-calendar-viewport "Sat 23 0/1 1 Job Sun 24 Mon 25 Tue 26 Wed 27 Thu 28 Fri 29 Sat 30 1/1 1 Job Sun…" at bounding box center [591, 336] width 1183 height 452
click at [10, 12] on app-icon "Menu" at bounding box center [12, 12] width 10 height 10
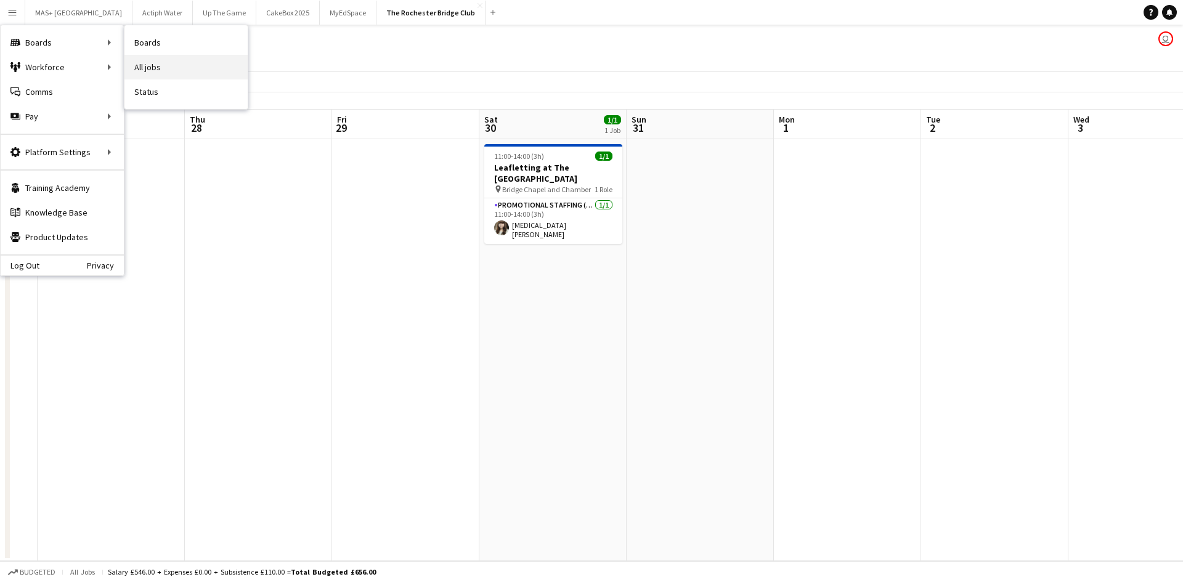
click at [158, 62] on link "All jobs" at bounding box center [186, 67] width 123 height 25
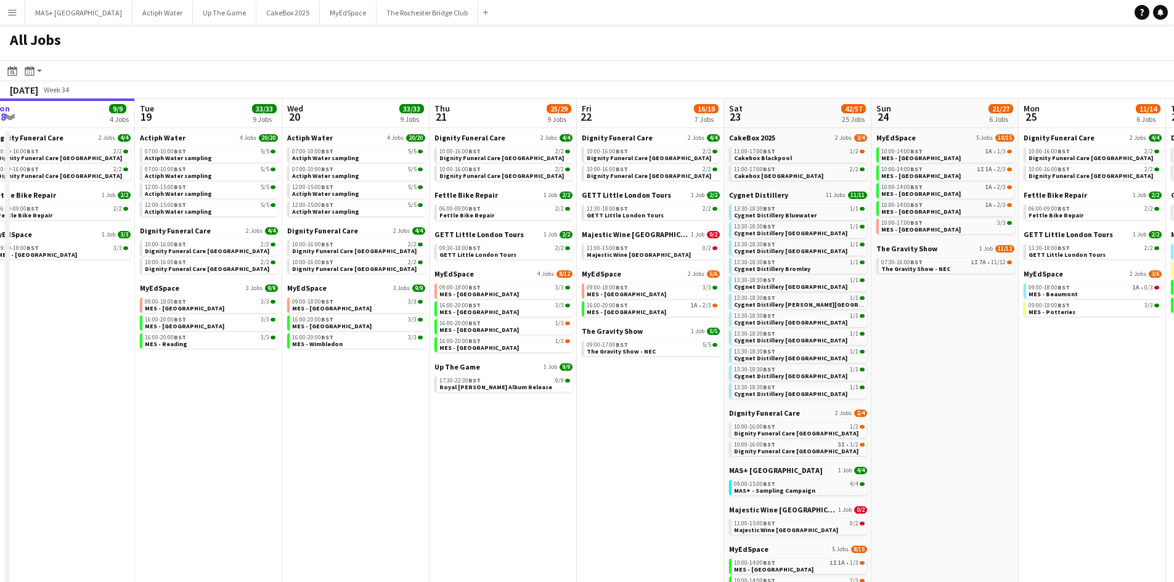
scroll to position [0, 478]
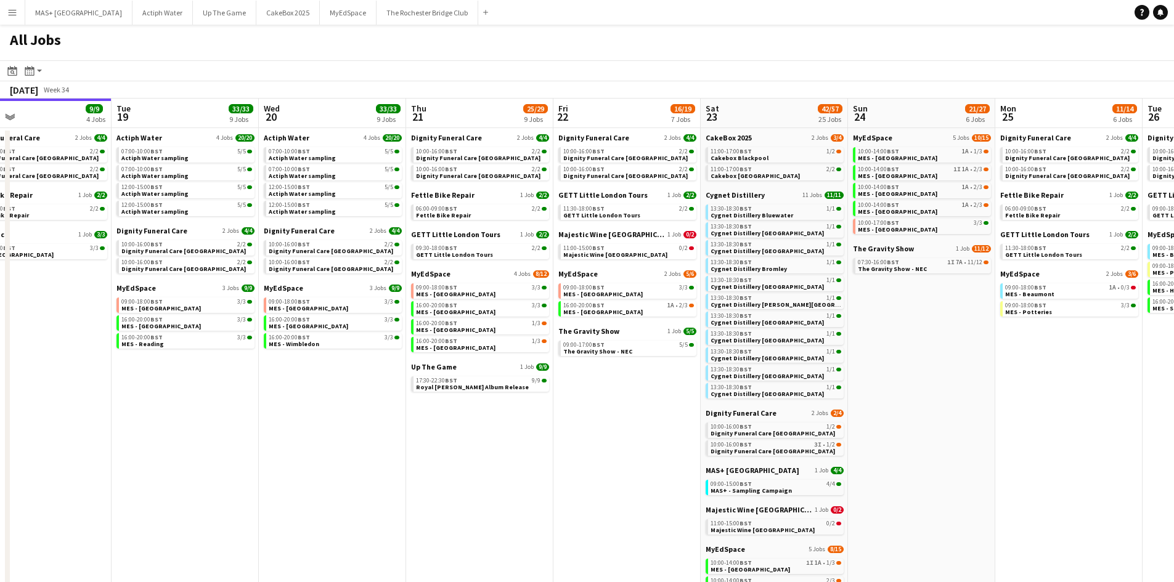
drag, startPoint x: 781, startPoint y: 419, endPoint x: 598, endPoint y: 422, distance: 183.1
click at [598, 422] on app-calendar-viewport "Fri 15 6/6 2 Jobs Sat 16 30/30 18 Jobs Sun 17 13/13 4 Jobs Mon 18 9/9 4 Jobs Tu…" at bounding box center [587, 472] width 1174 height 746
click at [580, 316] on app-brief-job-card "16:00-20:00 BST 1A • 2/3 MES - Kingston upon Thames" at bounding box center [627, 308] width 138 height 15
click at [582, 307] on span "16:00-20:00 BST" at bounding box center [583, 306] width 41 height 6
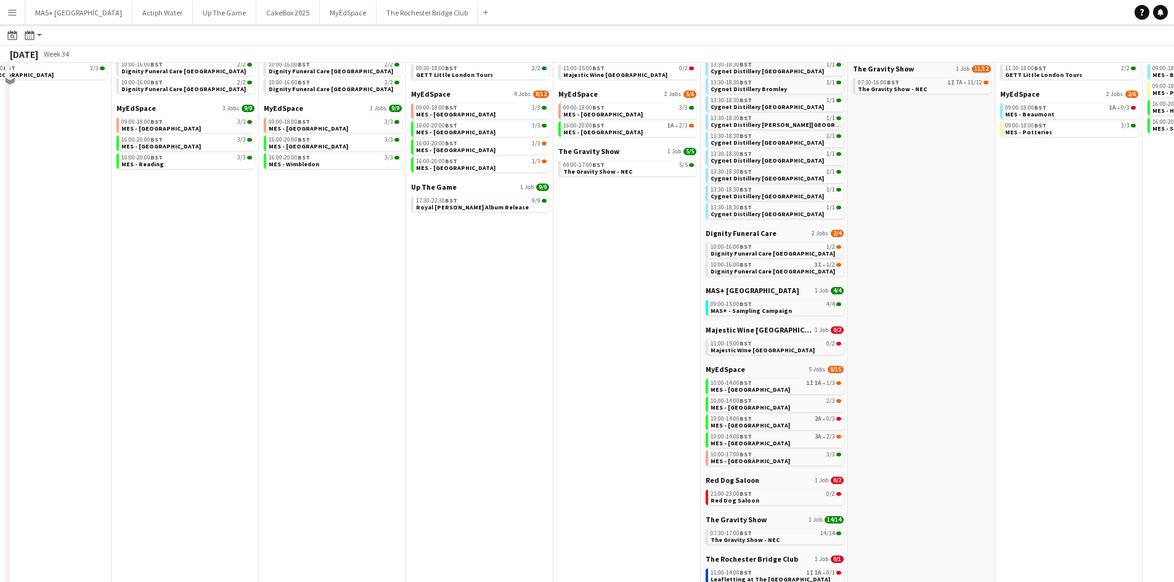
scroll to position [185, 0]
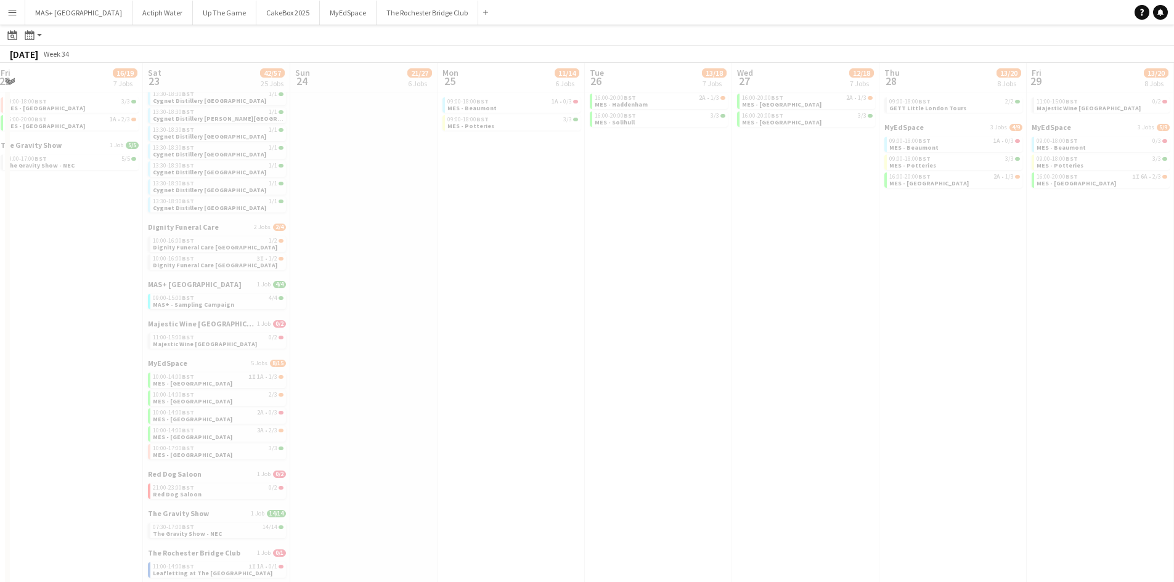
drag, startPoint x: 1012, startPoint y: 393, endPoint x: 579, endPoint y: 399, distance: 432.7
click at [304, 382] on app-all-jobs "All Jobs Date picker AUG 2025 AUG 2025 Monday M Tuesday T Wednesday W Thursday …" at bounding box center [587, 249] width 1174 height 819
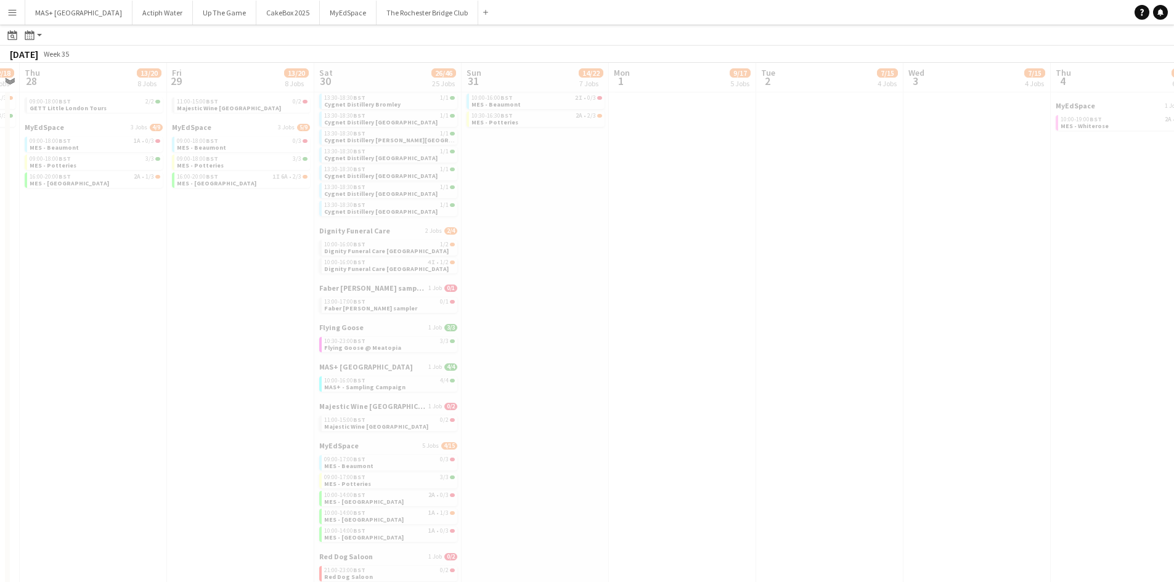
scroll to position [0, 306]
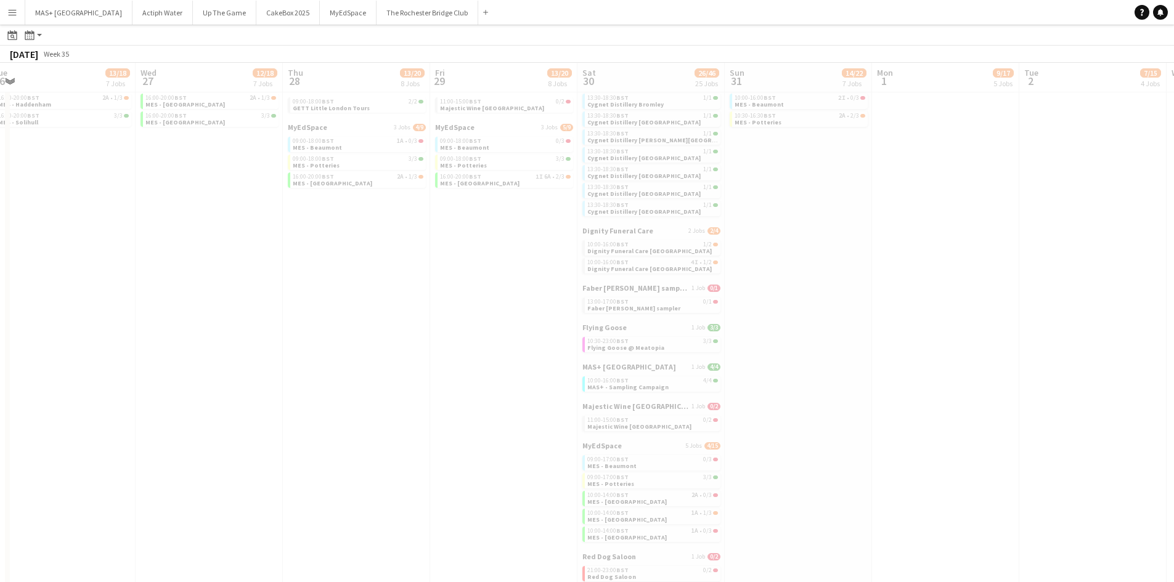
drag, startPoint x: 773, startPoint y: 419, endPoint x: 478, endPoint y: 374, distance: 298.7
click at [149, 374] on app-all-jobs "All Jobs Date picker AUG 2025 AUG 2025 Monday M Tuesday T Wednesday W Thursday …" at bounding box center [587, 249] width 1174 height 819
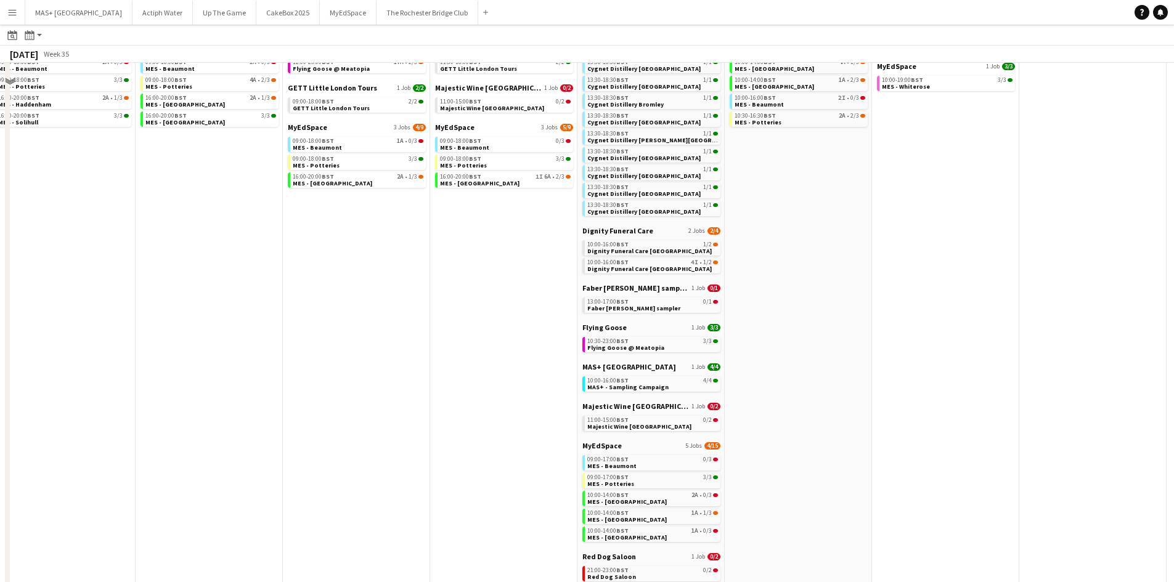
scroll to position [0, 0]
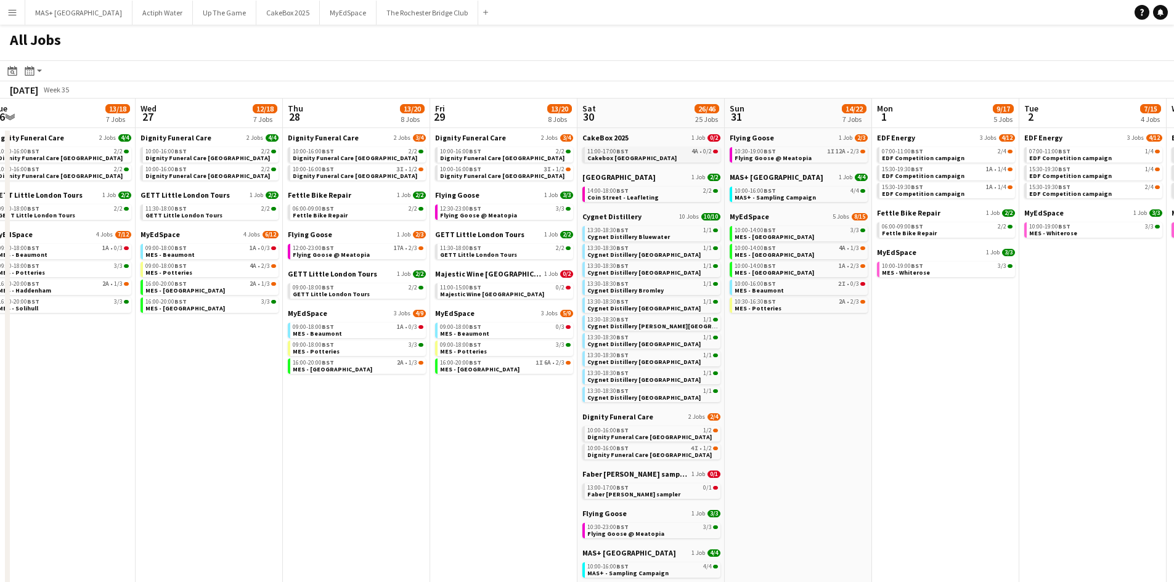
click at [616, 155] on span "Cakebox Surrey" at bounding box center [631, 158] width 89 height 8
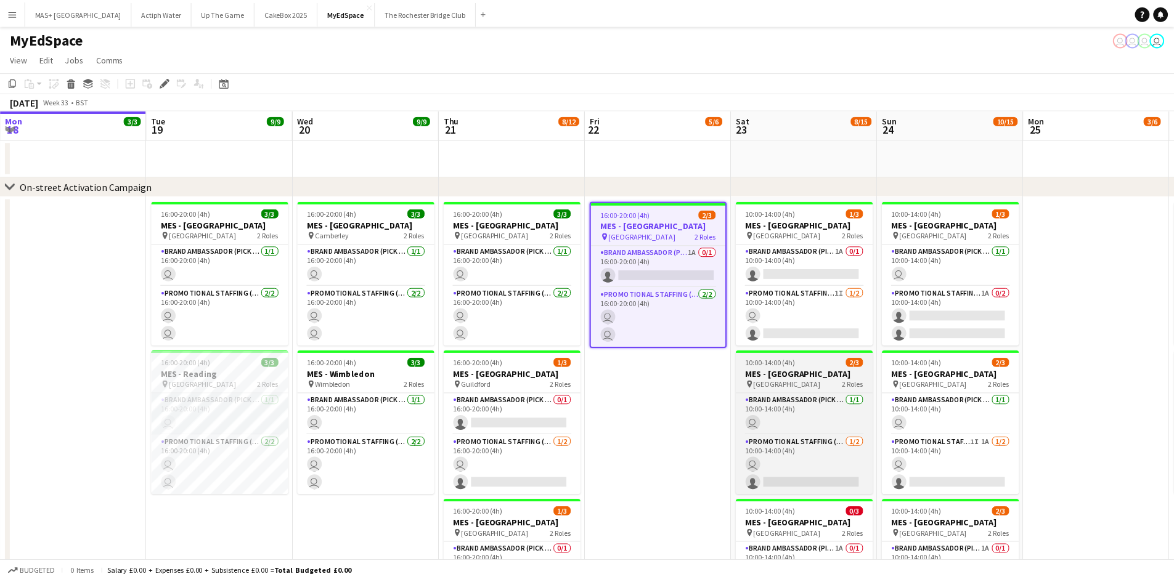
scroll to position [0, 424]
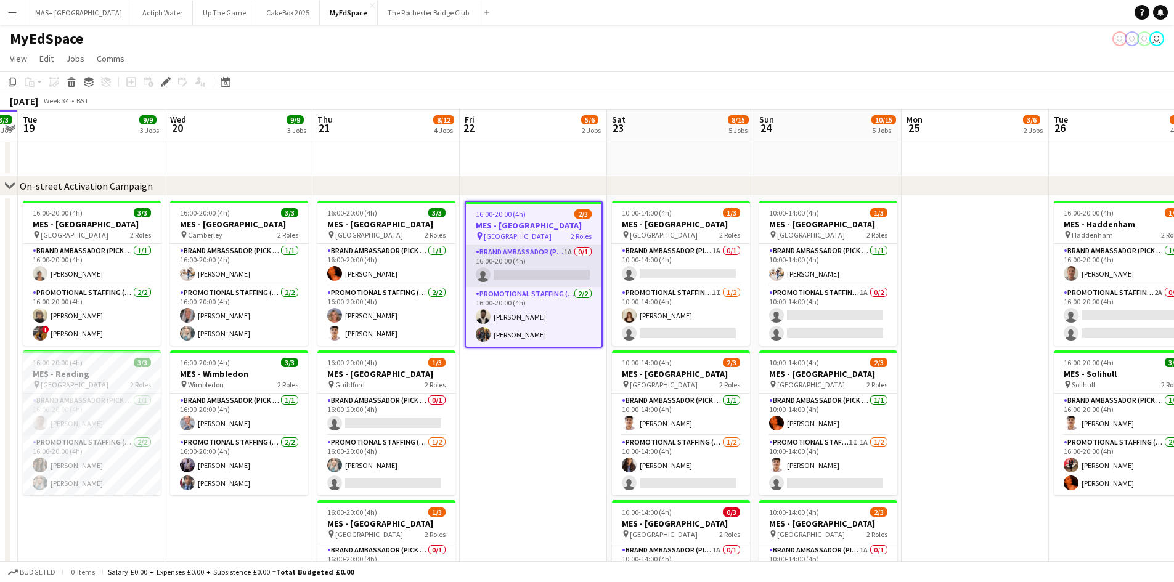
click at [531, 256] on app-card-role "Brand Ambassador (Pick up) 1A 0/1 16:00-20:00 (4h) single-neutral-actions" at bounding box center [534, 266] width 136 height 42
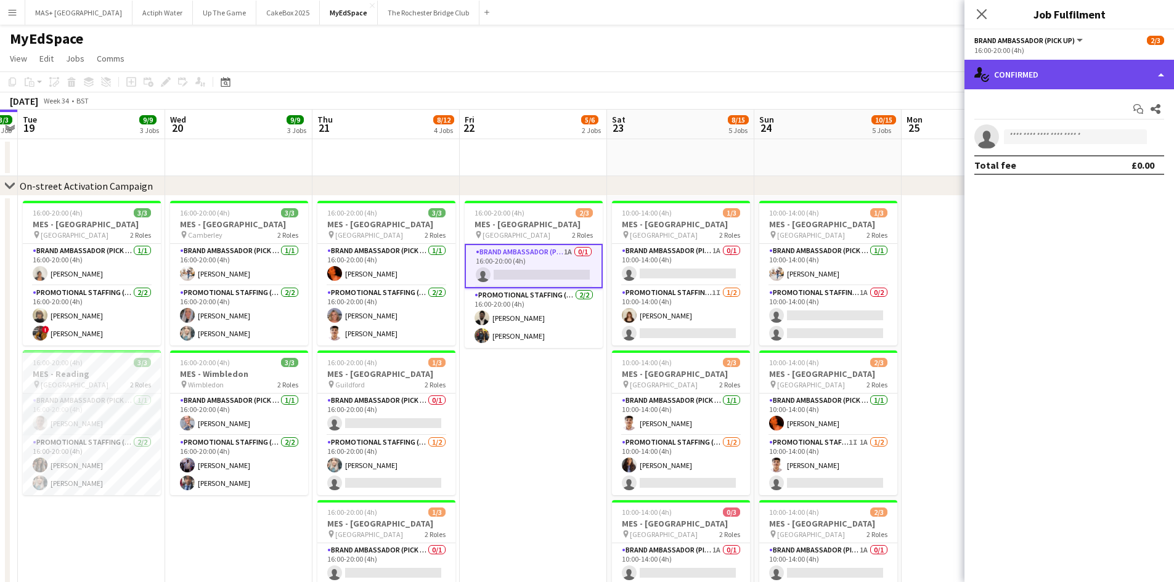
click at [1045, 88] on div "single-neutral-actions-check-2 Confirmed" at bounding box center [1070, 75] width 210 height 30
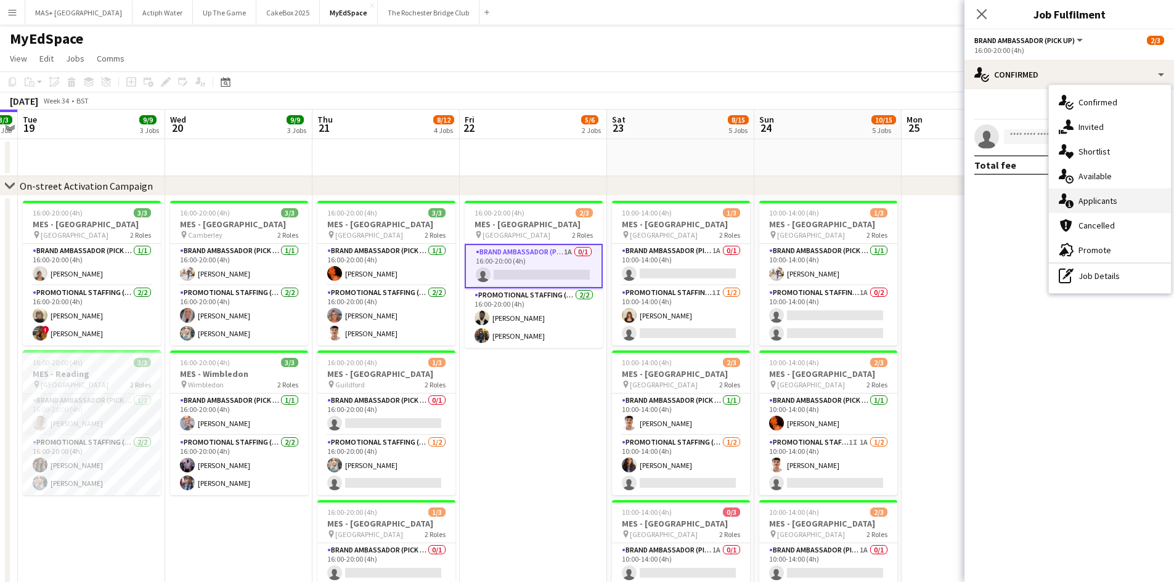
click at [1141, 210] on div "single-neutral-actions-information Applicants" at bounding box center [1110, 201] width 122 height 25
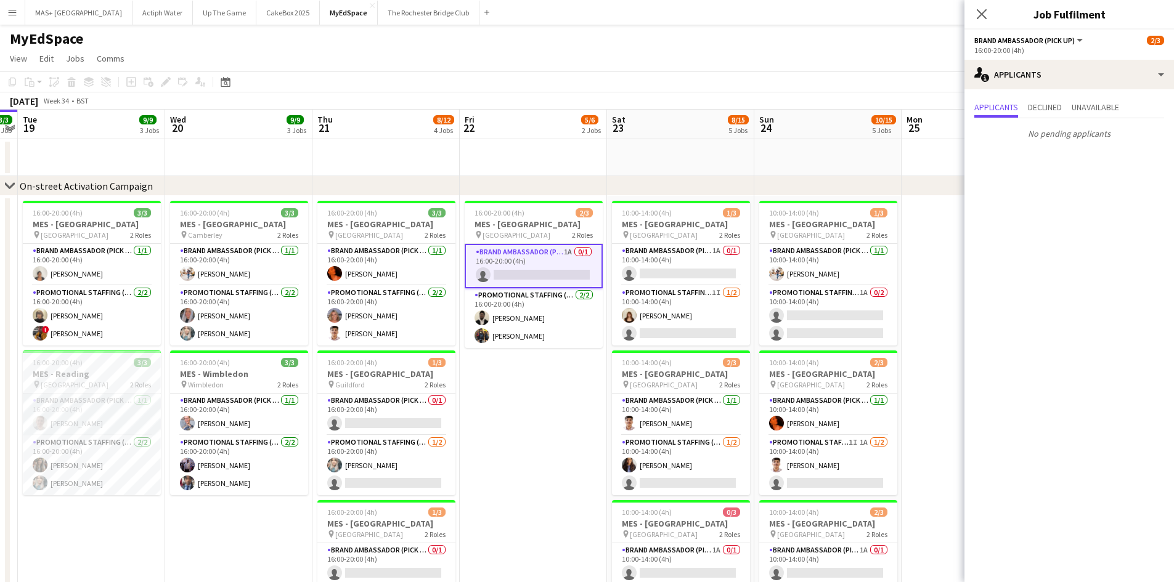
click at [517, 439] on app-date-cell "16:00-20:00 (4h) 2/3 MES - Kingston upon Thames pin Kingston 2 Roles Brand Amba…" at bounding box center [533, 532] width 147 height 672
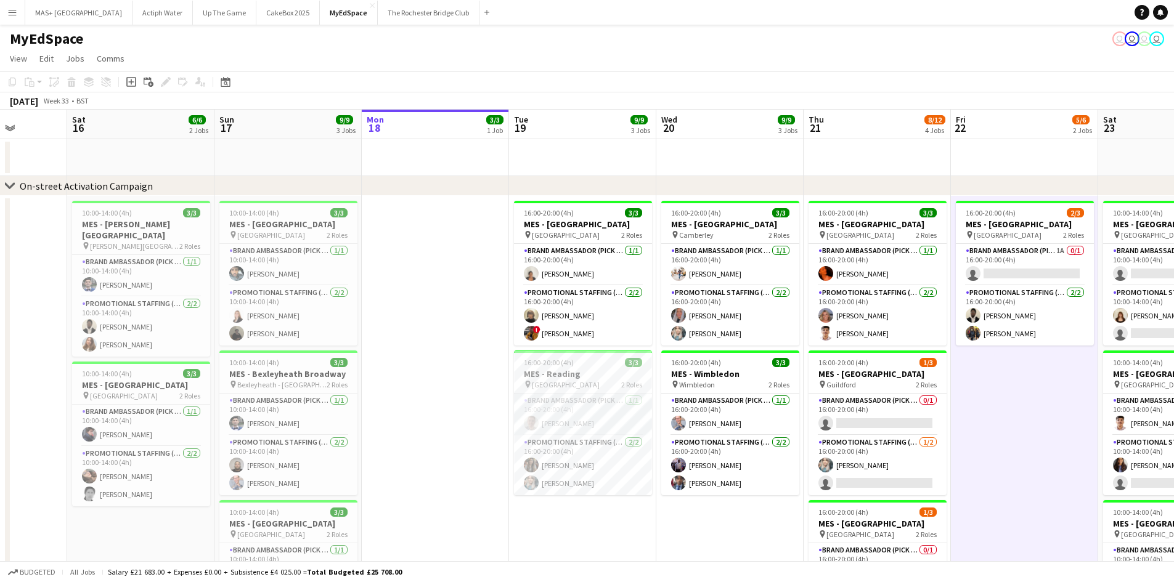
scroll to position [0, 400]
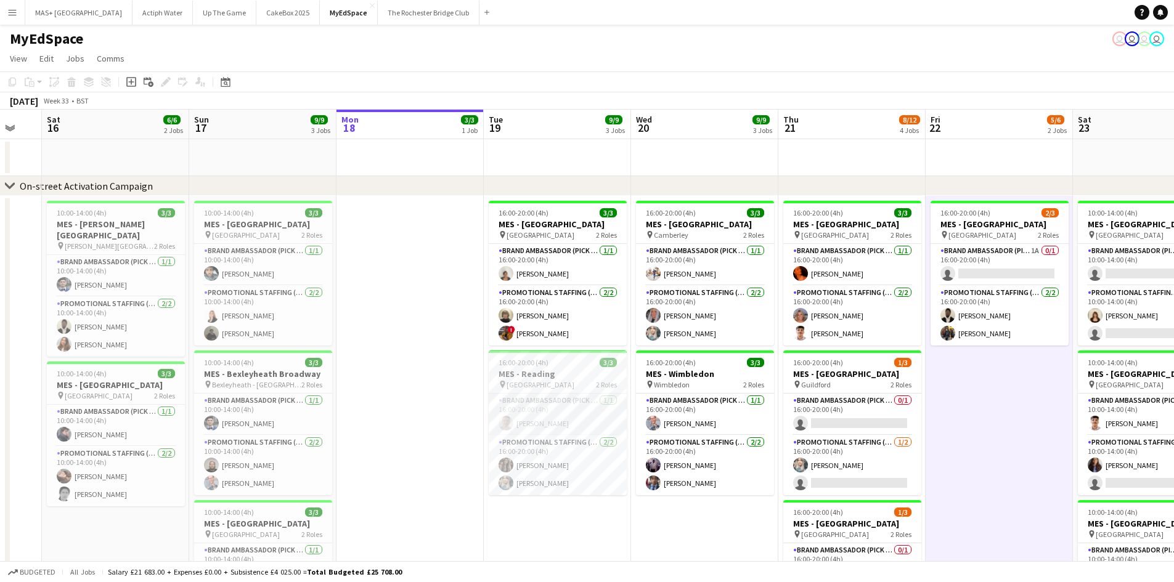
drag, startPoint x: 504, startPoint y: 436, endPoint x: 970, endPoint y: 419, distance: 466.3
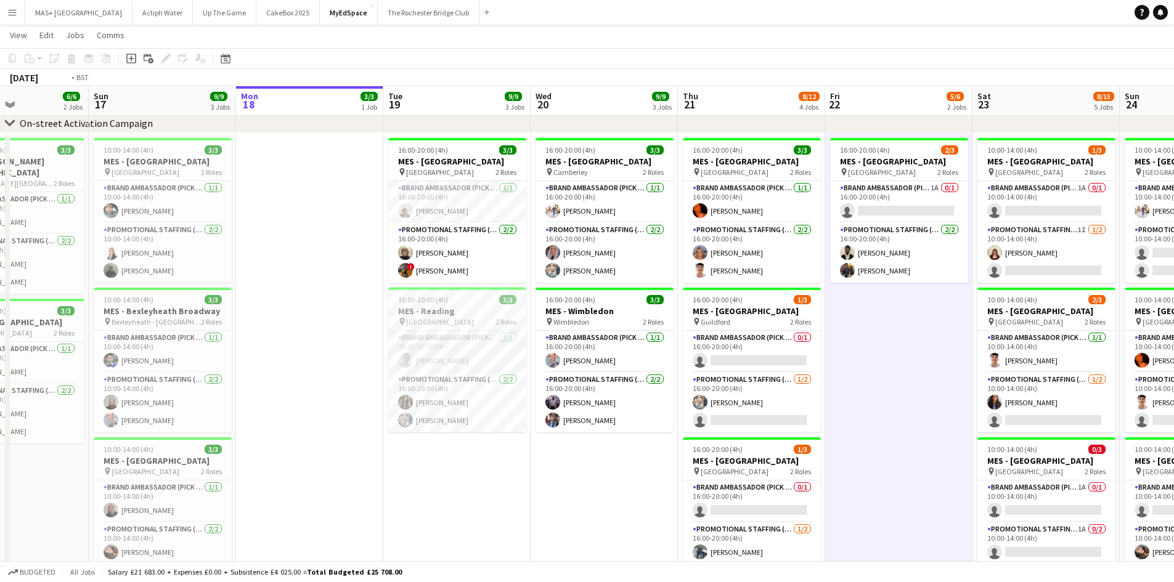
scroll to position [0, 517]
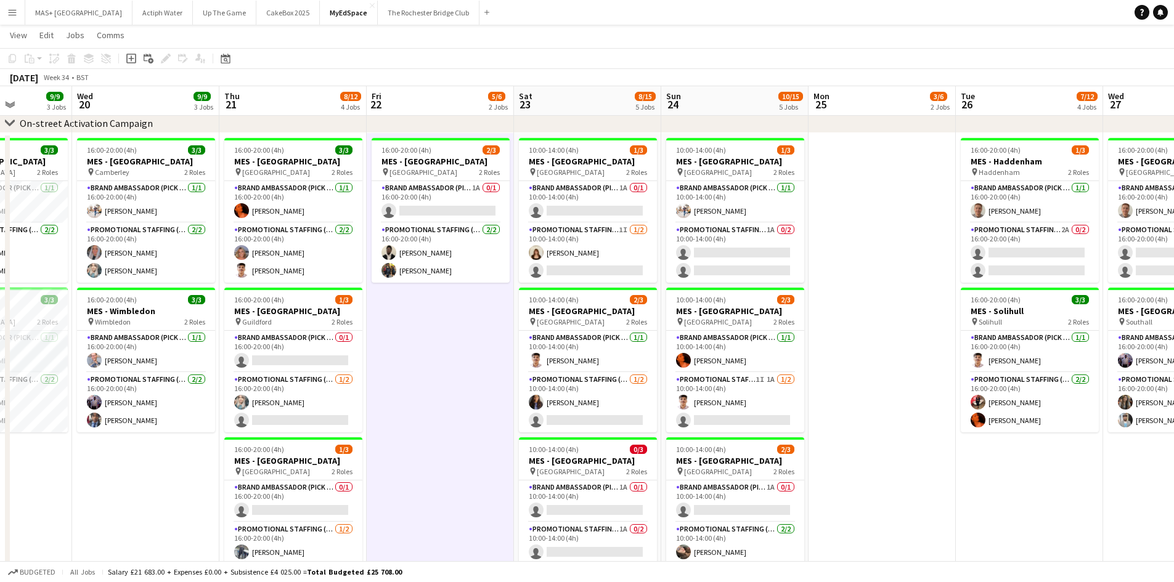
drag, startPoint x: 969, startPoint y: 419, endPoint x: 410, endPoint y: 417, distance: 559.1
click at [410, 417] on app-calendar-viewport "Sat 16 6/6 2 Jobs Sun 17 9/9 3 Jobs Mon 18 3/3 1 Job Tue 19 9/9 3 Jobs Wed 20 9…" at bounding box center [587, 568] width 1174 height 1164
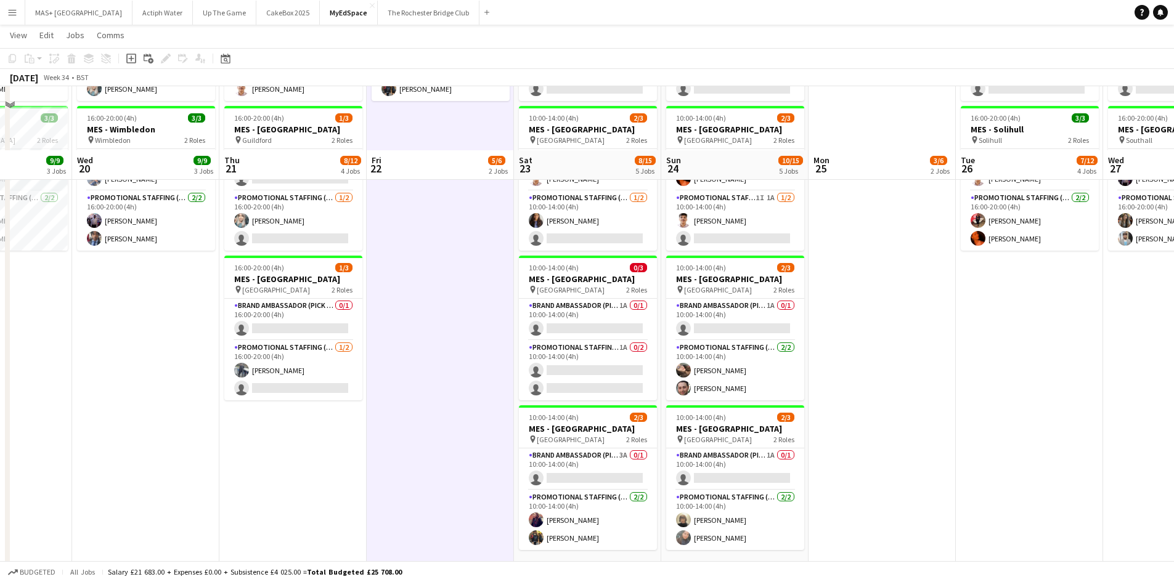
scroll to position [308, 0]
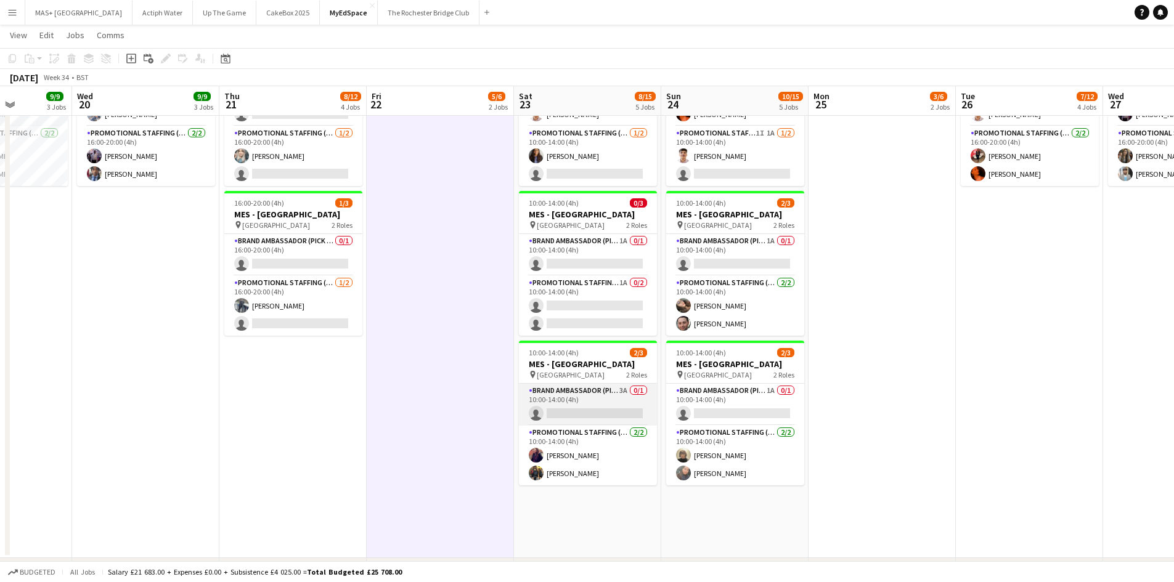
click at [594, 407] on app-card-role "Brand Ambassador (Pick up) 3A 0/1 10:00-14:00 (4h) single-neutral-actions" at bounding box center [588, 405] width 138 height 42
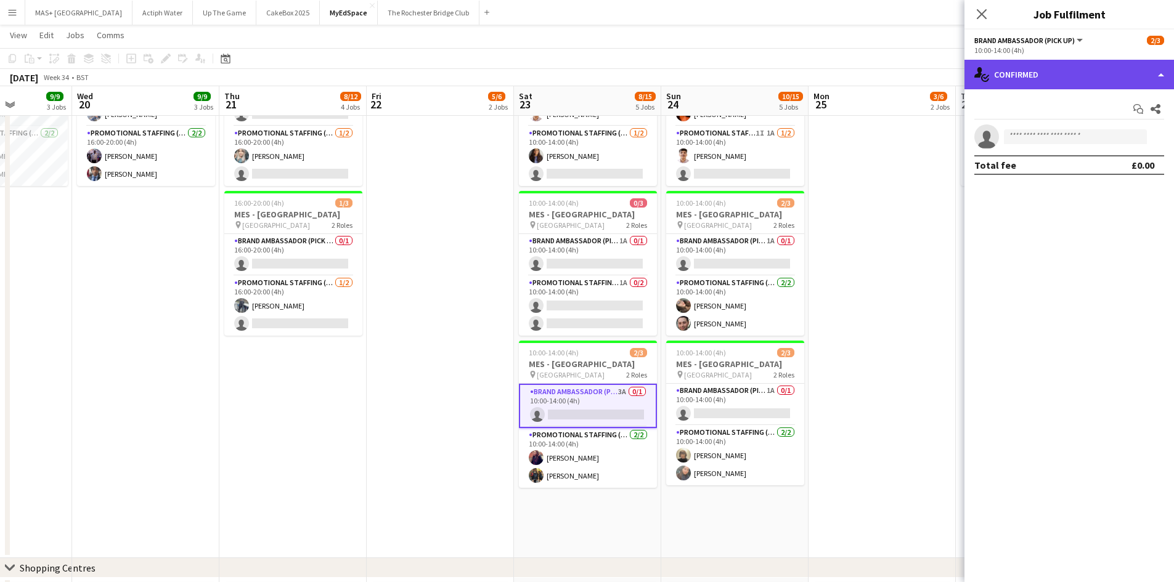
click at [1081, 65] on div "single-neutral-actions-check-2 Confirmed" at bounding box center [1070, 75] width 210 height 30
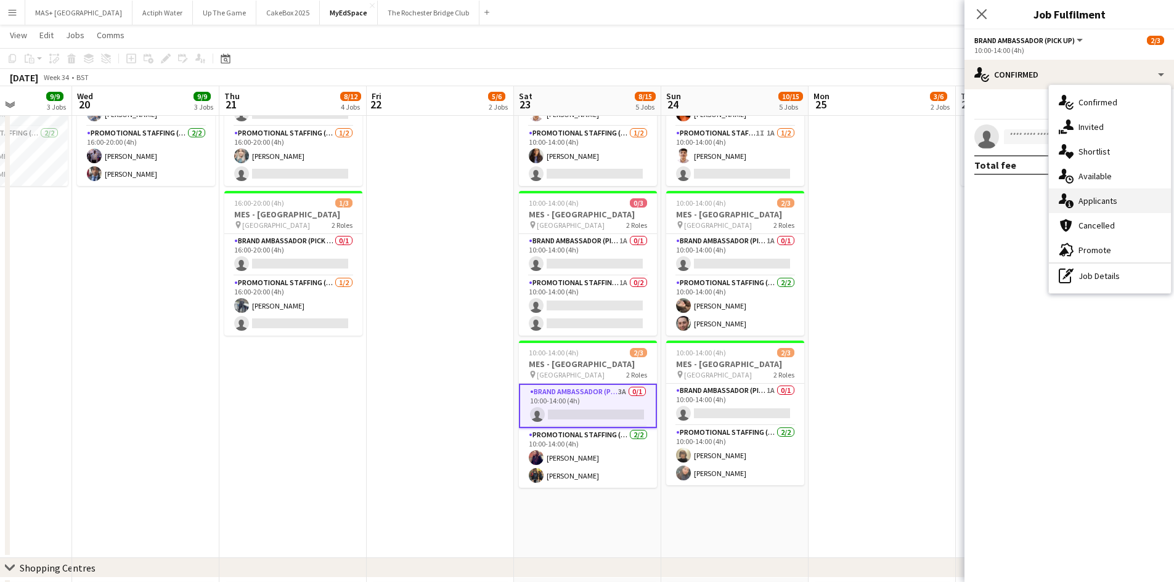
click at [1100, 205] on div "single-neutral-actions-information Applicants" at bounding box center [1110, 201] width 122 height 25
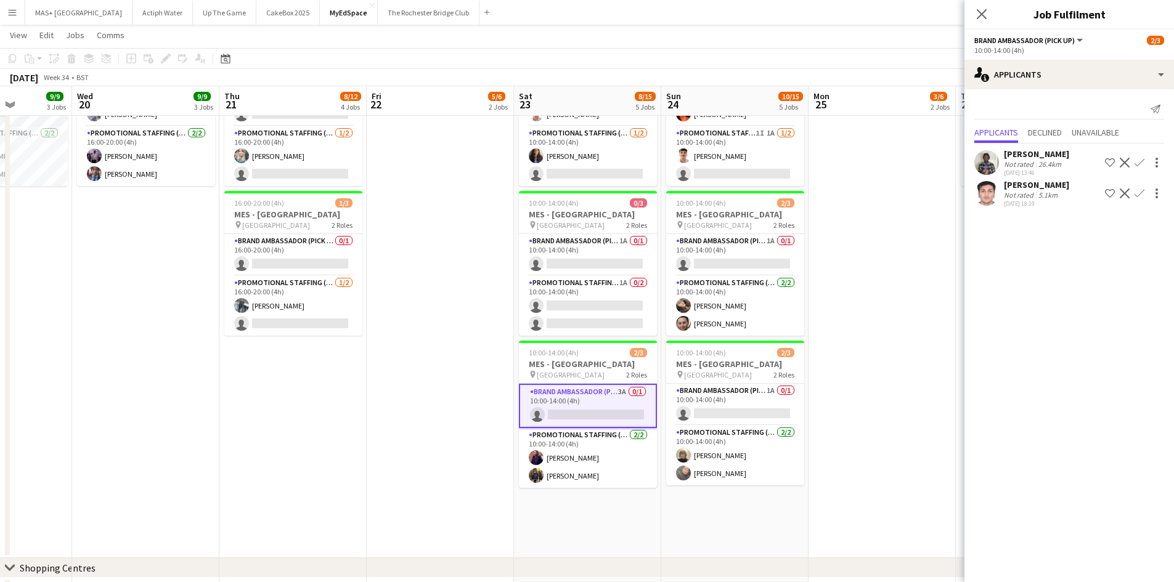
click at [1021, 161] on div "Not rated" at bounding box center [1020, 164] width 32 height 9
click at [1023, 190] on div "Not rated" at bounding box center [1020, 194] width 32 height 9
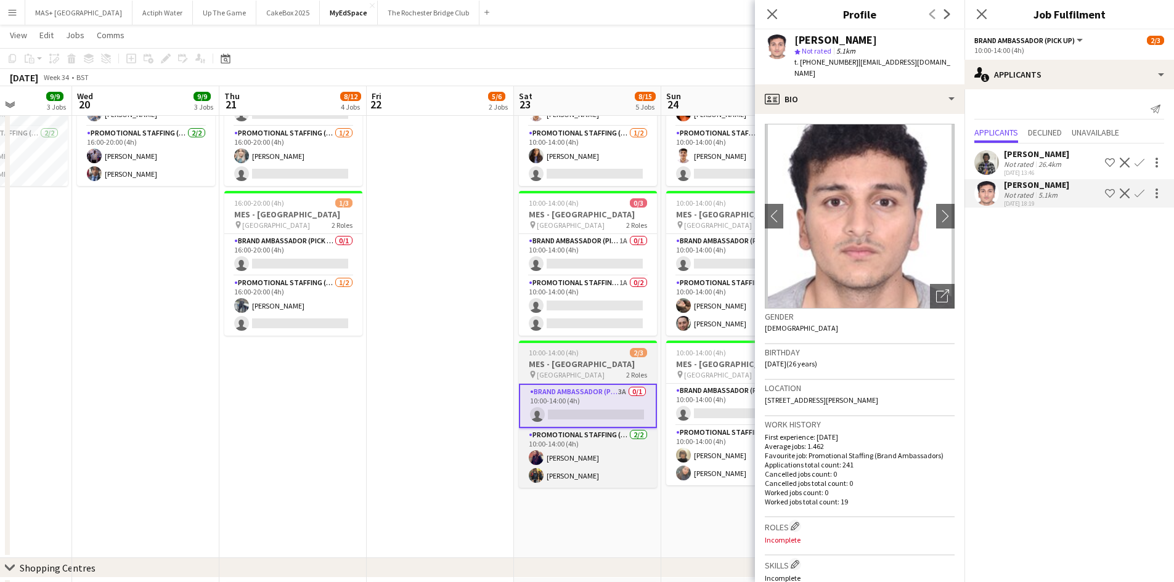
drag, startPoint x: 433, startPoint y: 356, endPoint x: 629, endPoint y: 354, distance: 196.0
click at [433, 354] on app-date-cell "16:00-20:00 (4h) 2/3 MES - Kingston upon Thames pin Kingston 2 Roles Brand Amba…" at bounding box center [440, 223] width 147 height 672
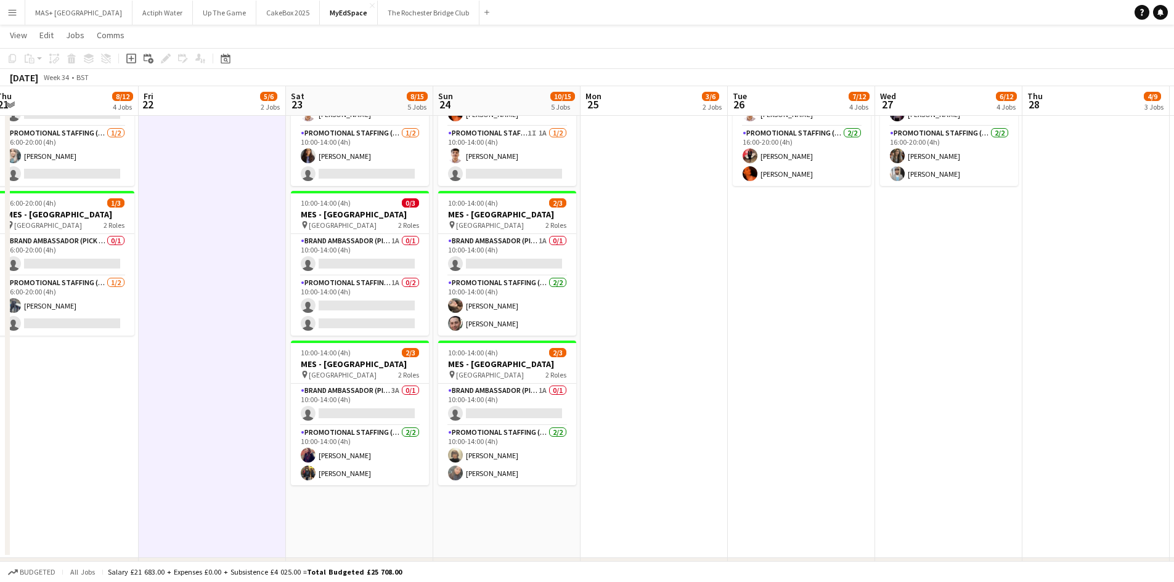
drag, startPoint x: 899, startPoint y: 321, endPoint x: 718, endPoint y: 330, distance: 180.9
click at [718, 330] on app-calendar-viewport "Sat 16 6/6 2 Jobs Sun 17 9/9 3 Jobs Mon 18 3/3 1 Job Tue 19 9/9 3 Jobs Wed 20 9…" at bounding box center [587, 322] width 1174 height 1164
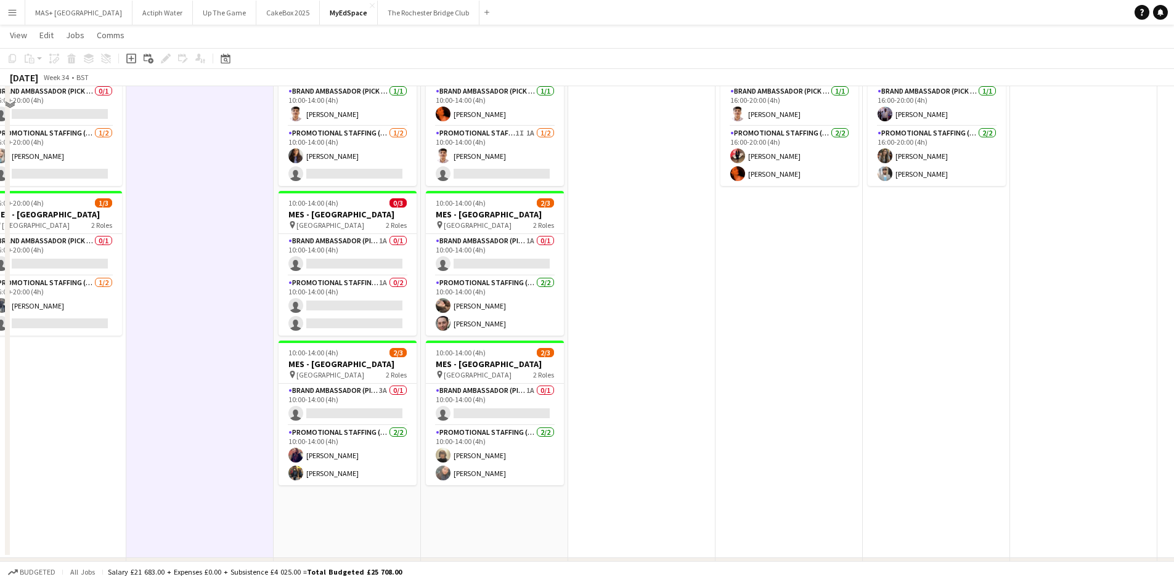
scroll to position [62, 0]
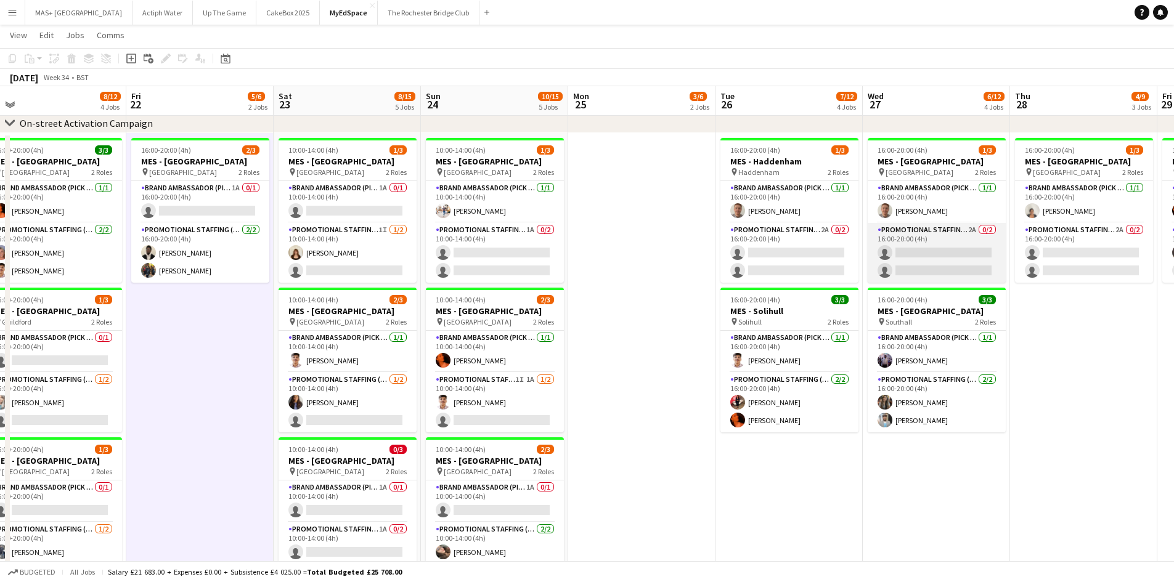
drag, startPoint x: 918, startPoint y: 242, endPoint x: 975, endPoint y: 235, distance: 57.7
click at [918, 241] on app-card-role "Promotional Staffing (Brand Ambassadors) 2A 0/2 16:00-20:00 (4h) single-neutral…" at bounding box center [937, 253] width 138 height 60
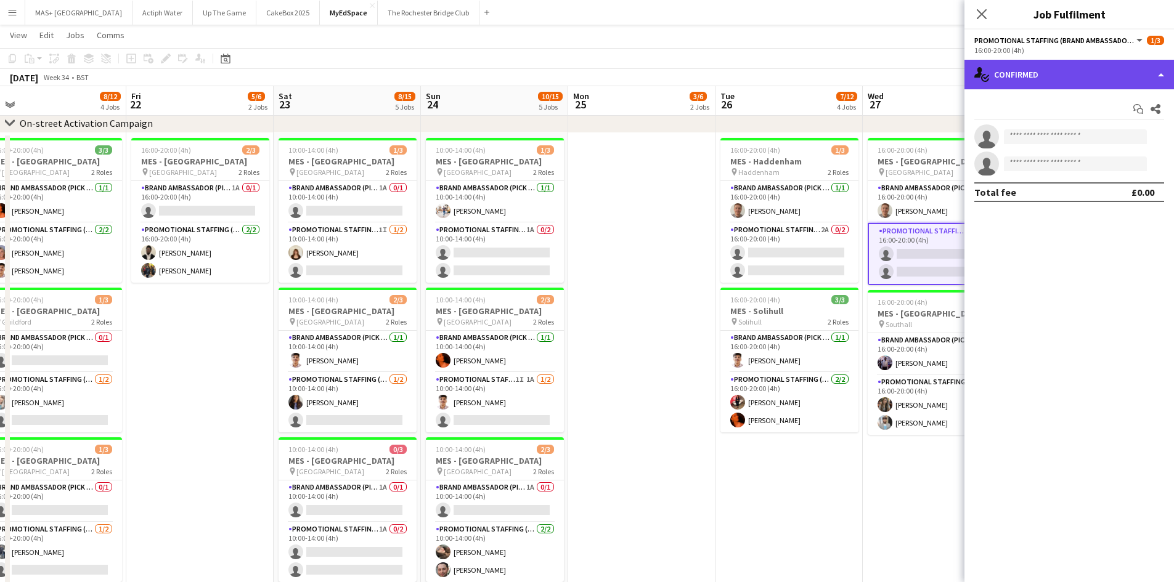
click at [1060, 84] on div "single-neutral-actions-check-2 Confirmed" at bounding box center [1070, 75] width 210 height 30
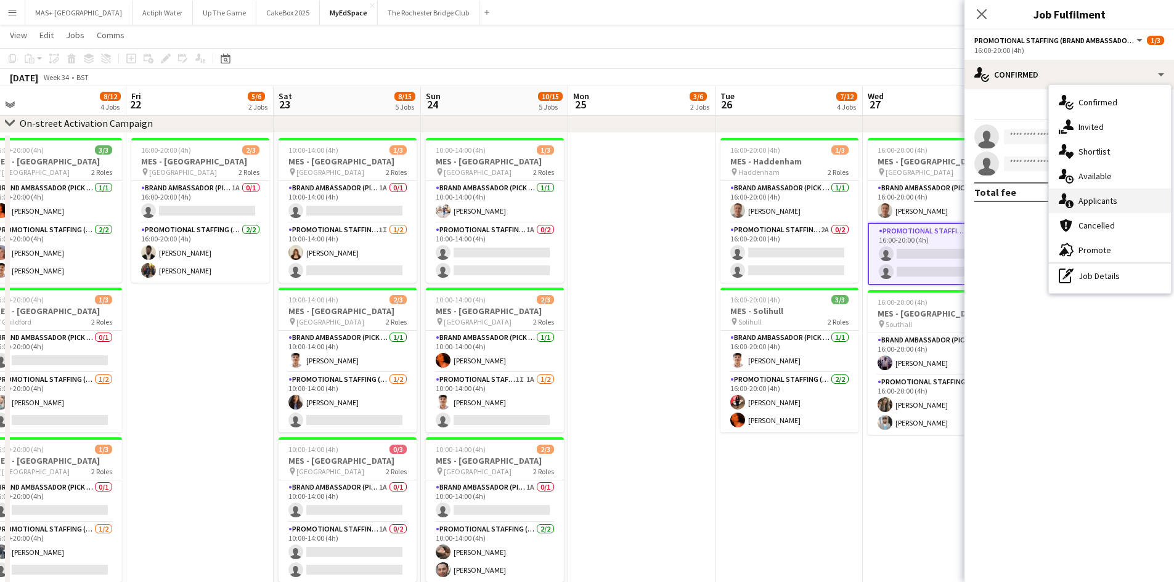
click at [1091, 203] on div "single-neutral-actions-information Applicants" at bounding box center [1110, 201] width 122 height 25
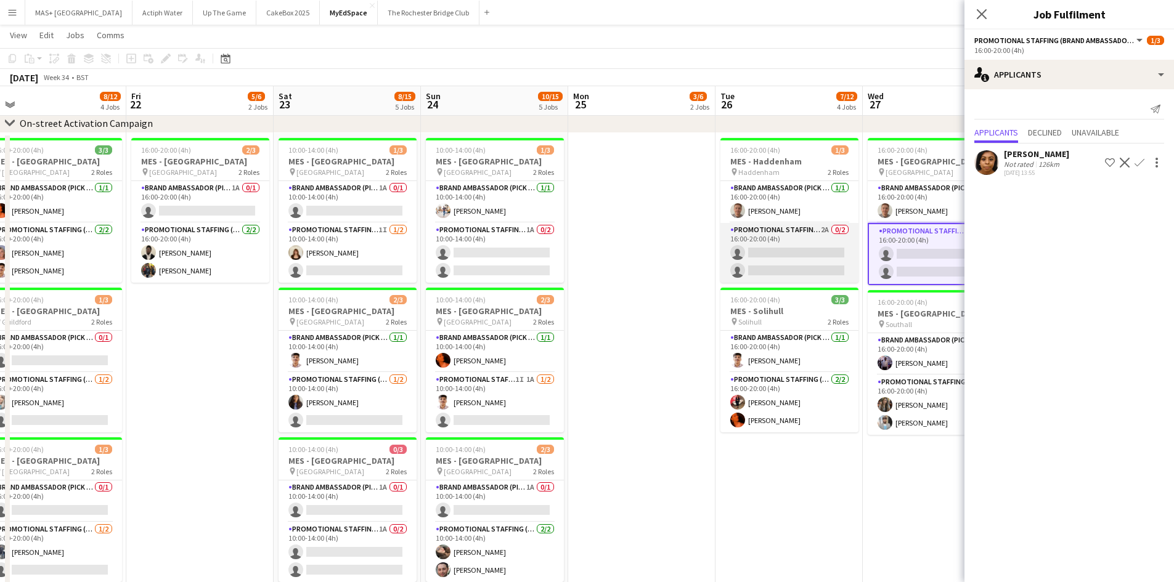
click at [777, 253] on app-card-role "Promotional Staffing (Brand Ambassadors) 2A 0/2 16:00-20:00 (4h) single-neutral…" at bounding box center [790, 253] width 138 height 60
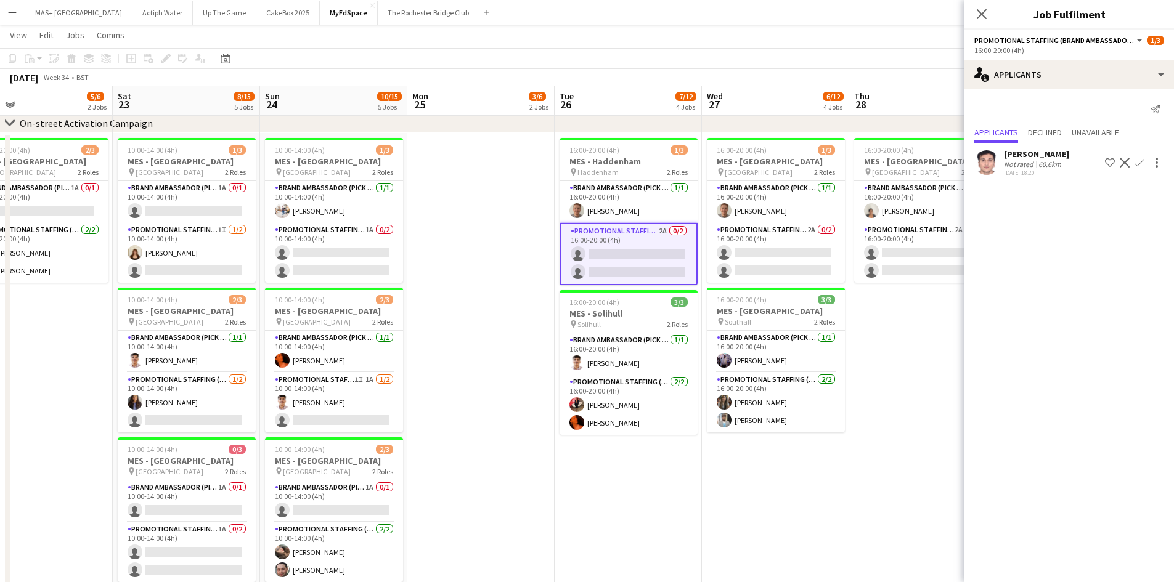
drag, startPoint x: 681, startPoint y: 312, endPoint x: 366, endPoint y: 268, distance: 318.0
click at [366, 268] on app-calendar-viewport "Tue 19 9/9 3 Jobs Wed 20 9/9 3 Jobs Thu 21 8/12 4 Jobs Fri 22 5/6 2 Jobs Sat 23…" at bounding box center [587, 568] width 1174 height 1164
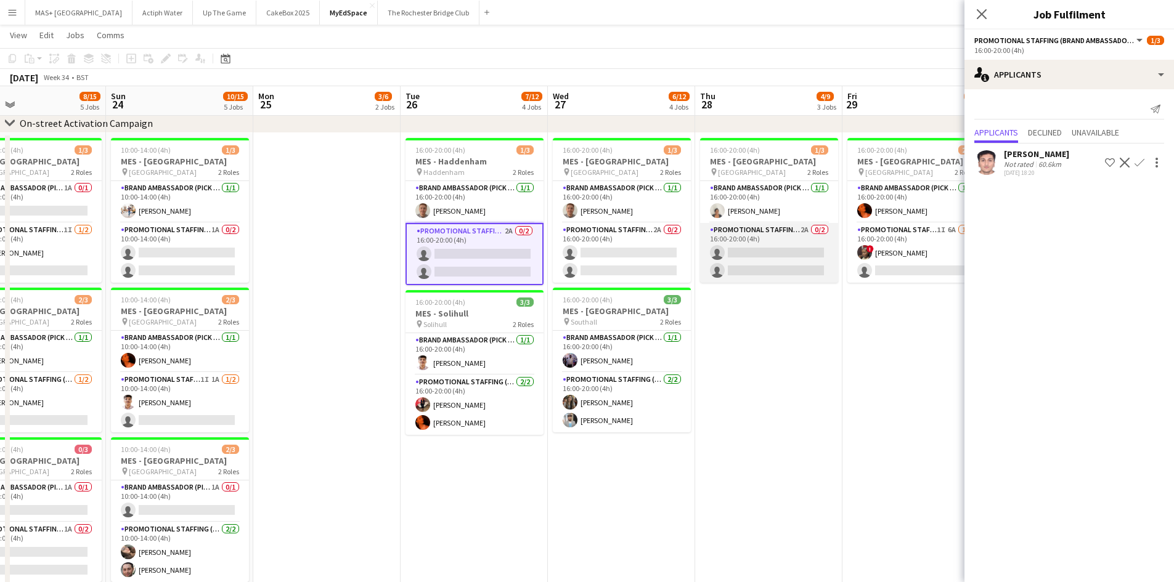
click at [764, 244] on app-card-role "Promotional Staffing (Brand Ambassadors) 2A 0/2 16:00-20:00 (4h) single-neutral…" at bounding box center [769, 253] width 138 height 60
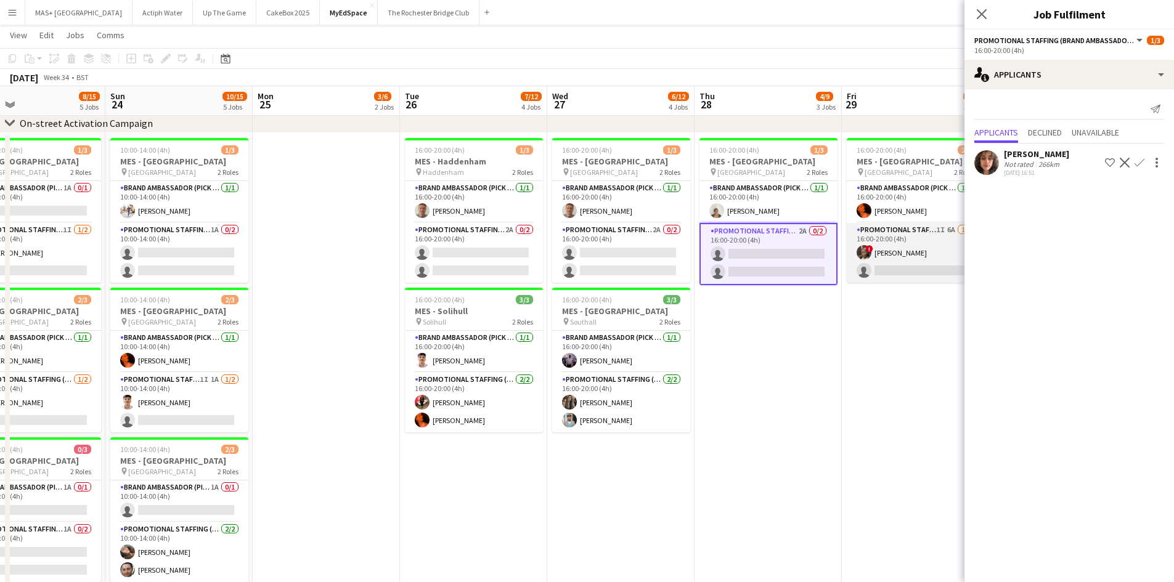
click at [900, 237] on app-card-role "Promotional Staffing (Brand Ambassadors) 1I 6A 1/2 16:00-20:00 (4h) ! Sadia Mus…" at bounding box center [916, 253] width 138 height 60
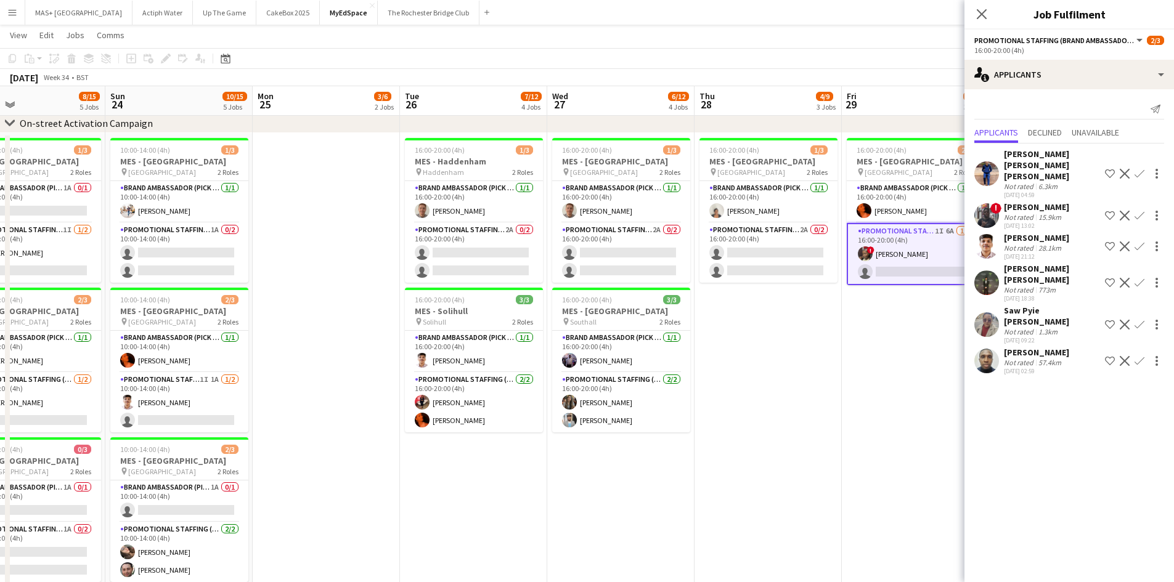
click at [1137, 356] on app-icon "Confirm" at bounding box center [1140, 361] width 10 height 10
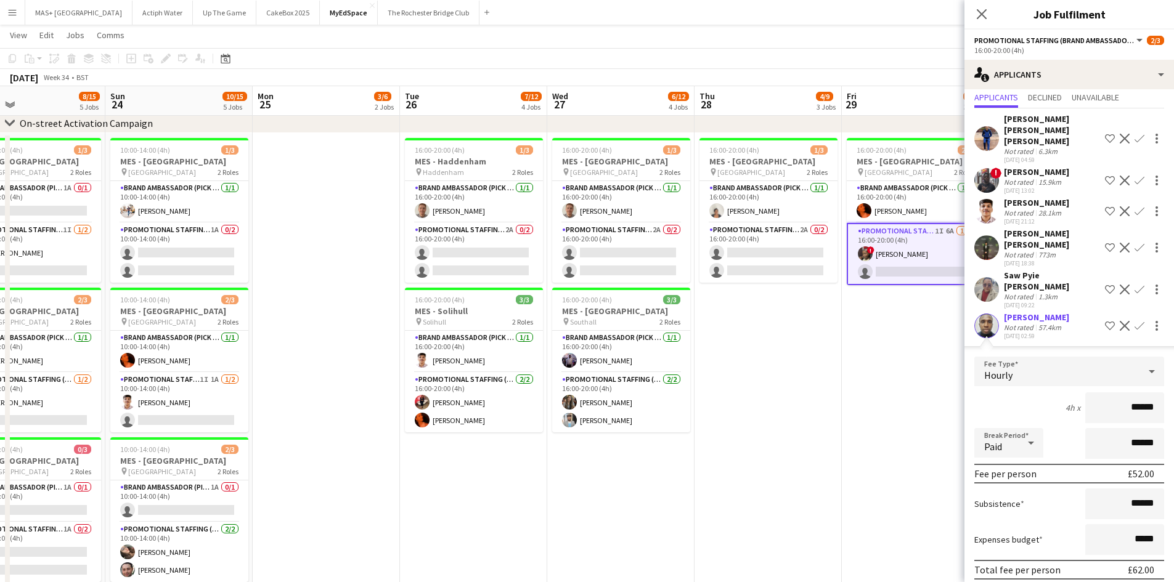
scroll to position [63, 0]
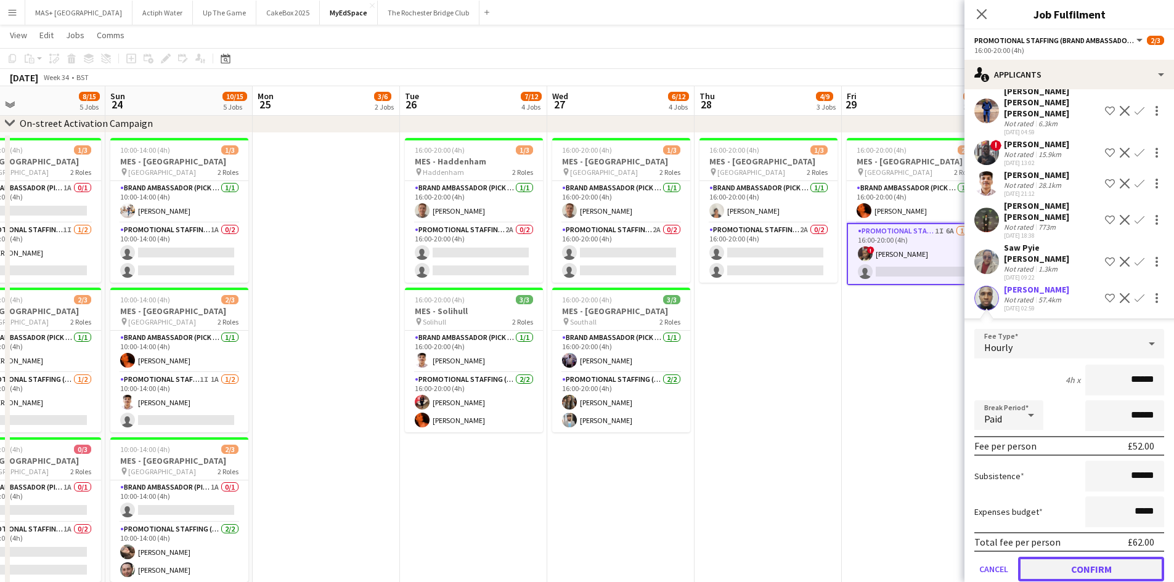
click at [1074, 557] on button "Confirm" at bounding box center [1091, 569] width 146 height 25
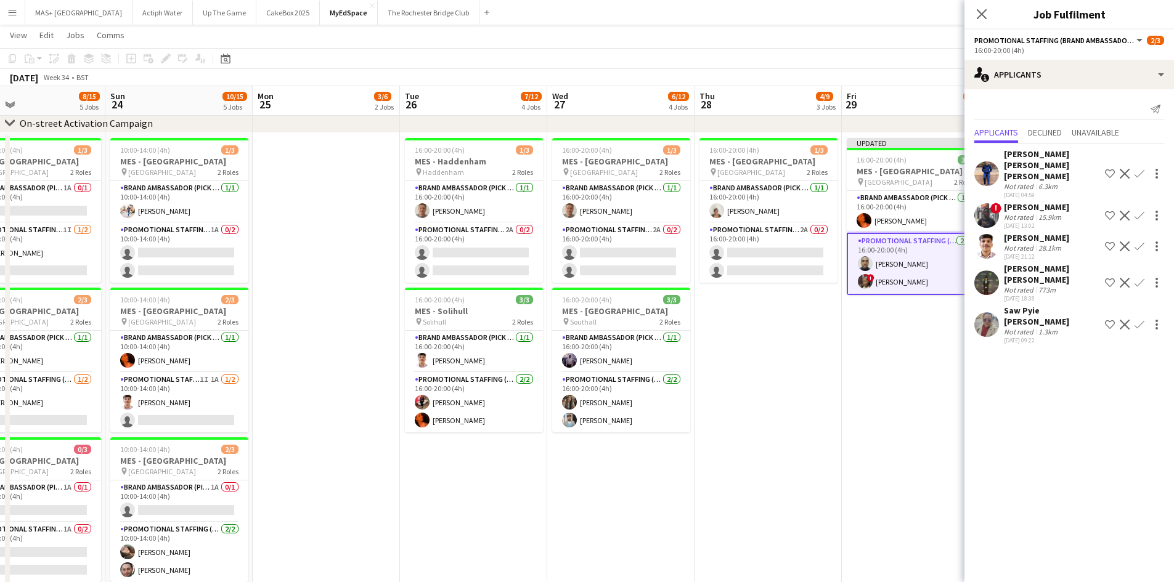
click at [782, 451] on app-date-cell "16:00-20:00 (4h) 1/3 MES - Leeds pin Leeds 2 Roles Brand Ambassador (Pick up) 1…" at bounding box center [768, 469] width 147 height 672
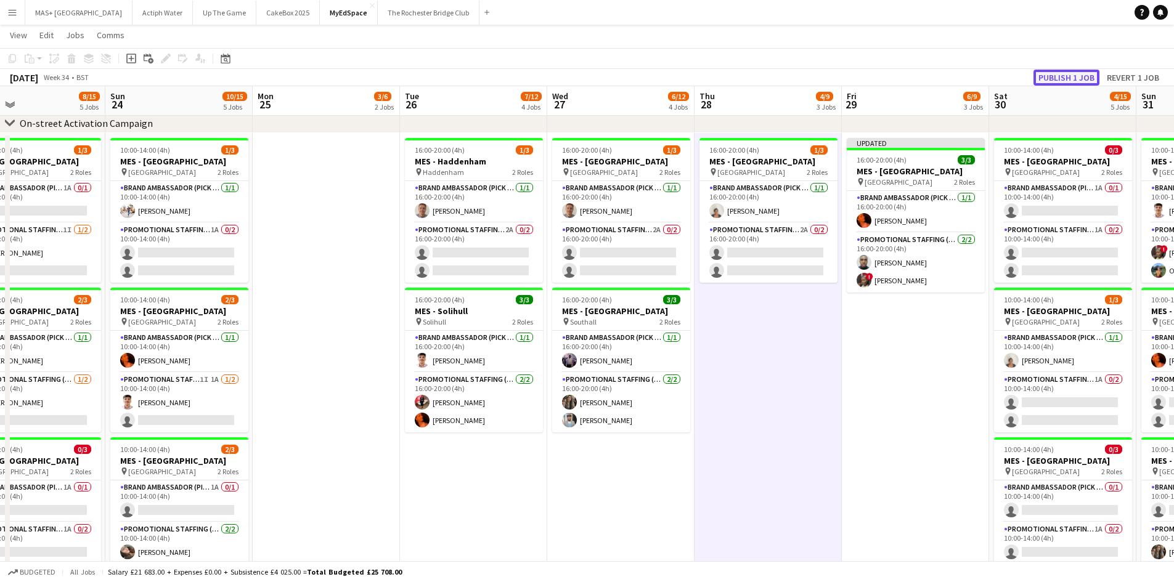
click at [1050, 74] on button "Publish 1 job" at bounding box center [1067, 78] width 66 height 16
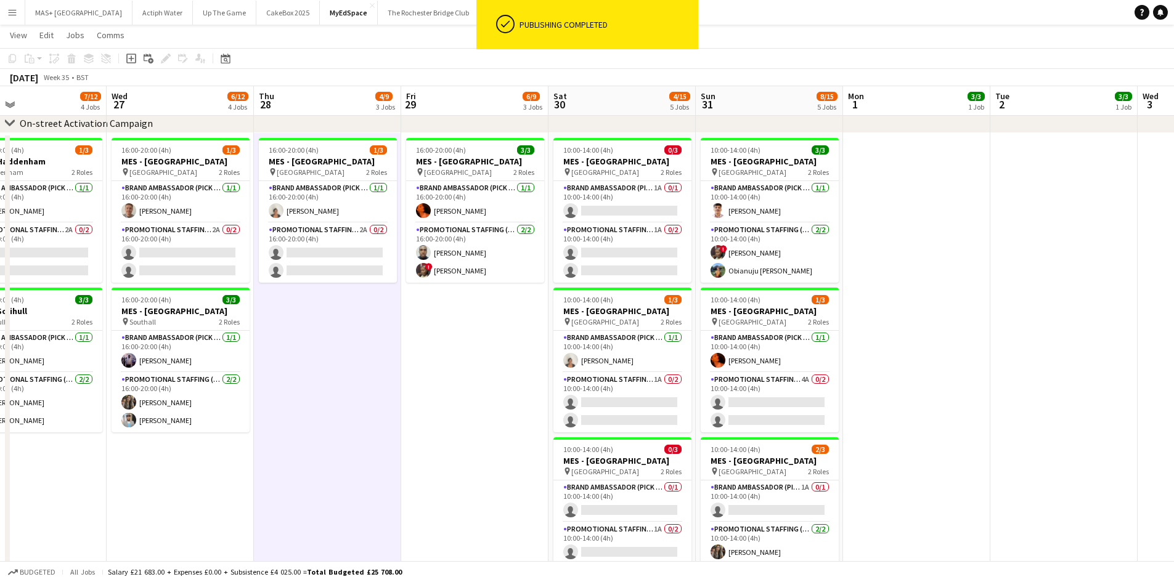
drag, startPoint x: 925, startPoint y: 333, endPoint x: 483, endPoint y: 321, distance: 442.1
click at [484, 321] on app-calendar-viewport "Sun 24 10/15 5 Jobs Mon 25 3/6 2 Jobs Tue 26 7/12 4 Jobs Wed 27 6/12 4 Jobs Thu…" at bounding box center [587, 568] width 1174 height 1164
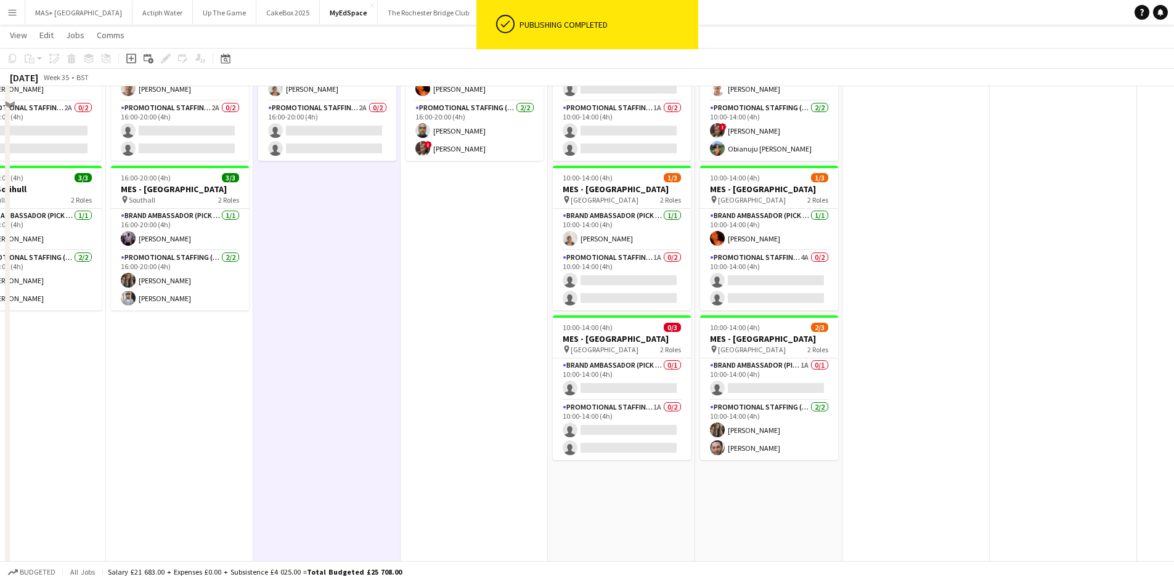
scroll to position [185, 0]
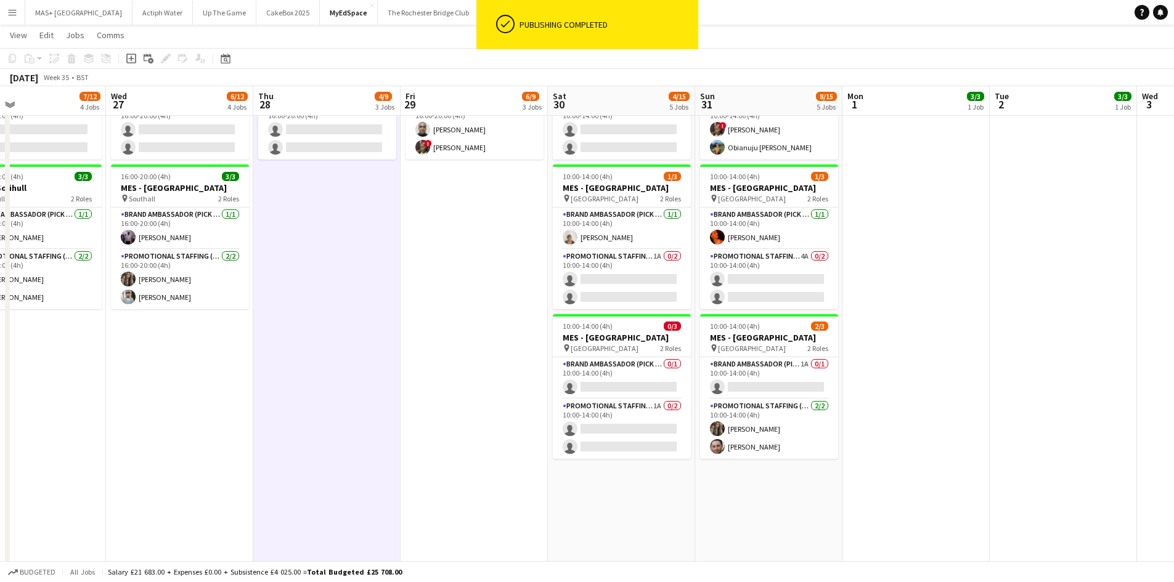
drag, startPoint x: 629, startPoint y: 266, endPoint x: 955, endPoint y: 185, distance: 336.5
click at [629, 265] on app-card-role "Promotional Staffing (Brand Ambassadors) 1A 0/2 10:00-14:00 (4h) single-neutral…" at bounding box center [622, 280] width 138 height 60
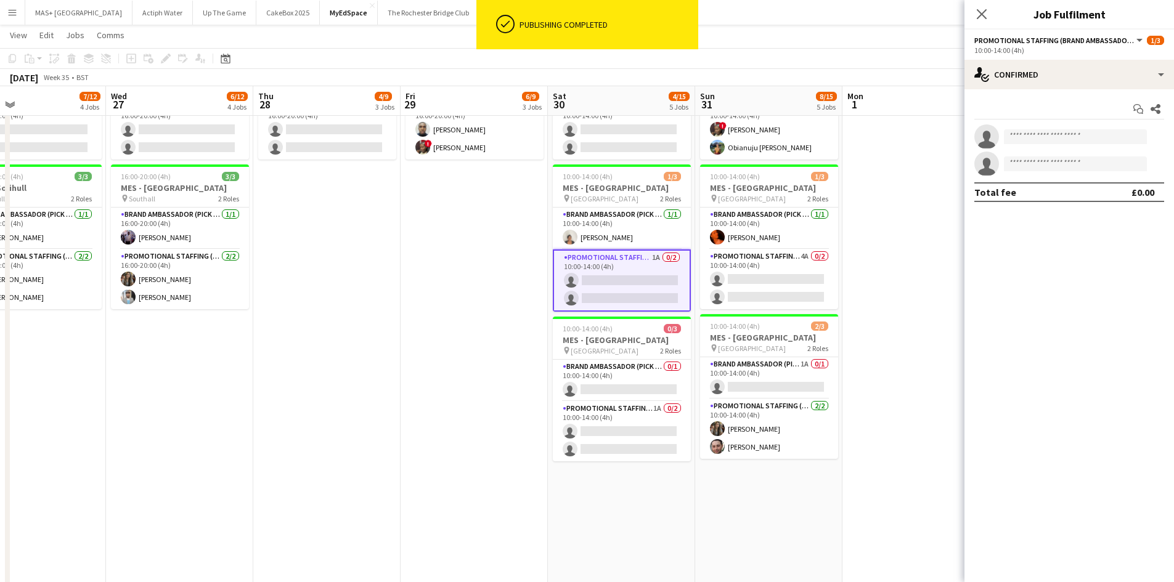
scroll to position [0, 335]
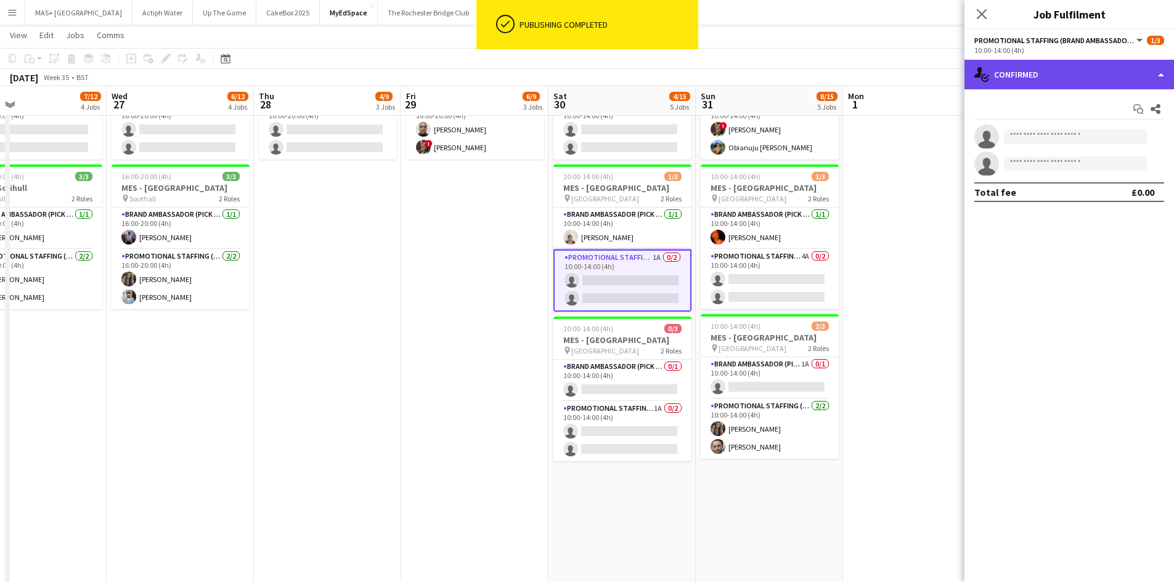
click at [1068, 73] on div "single-neutral-actions-check-2 Confirmed" at bounding box center [1070, 75] width 210 height 30
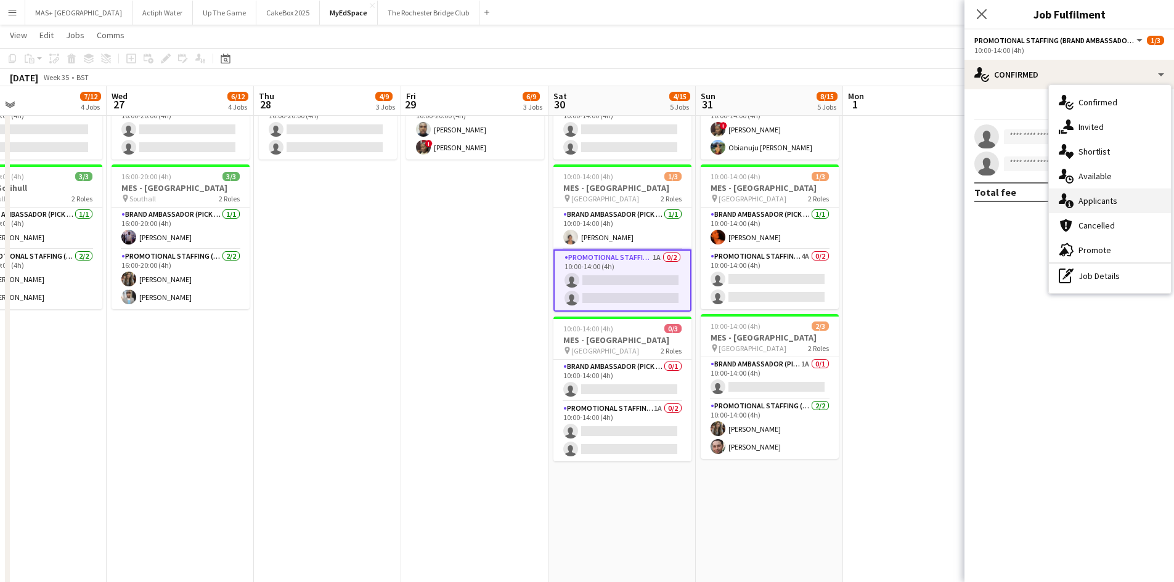
click at [1103, 203] on div "single-neutral-actions-information Applicants" at bounding box center [1110, 201] width 122 height 25
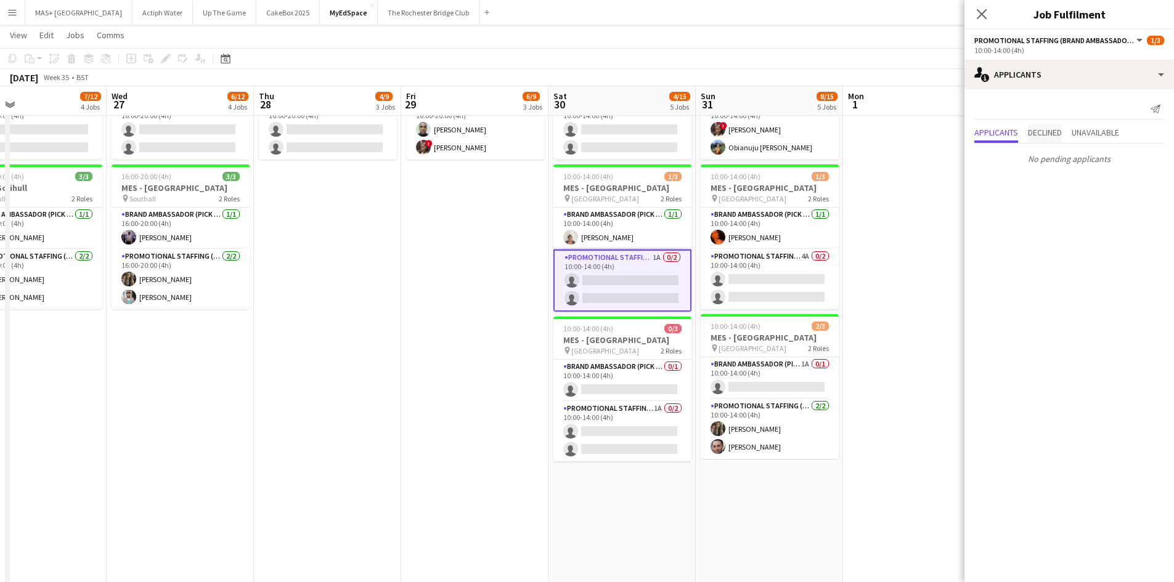
click at [1060, 136] on span "Declined" at bounding box center [1045, 132] width 34 height 9
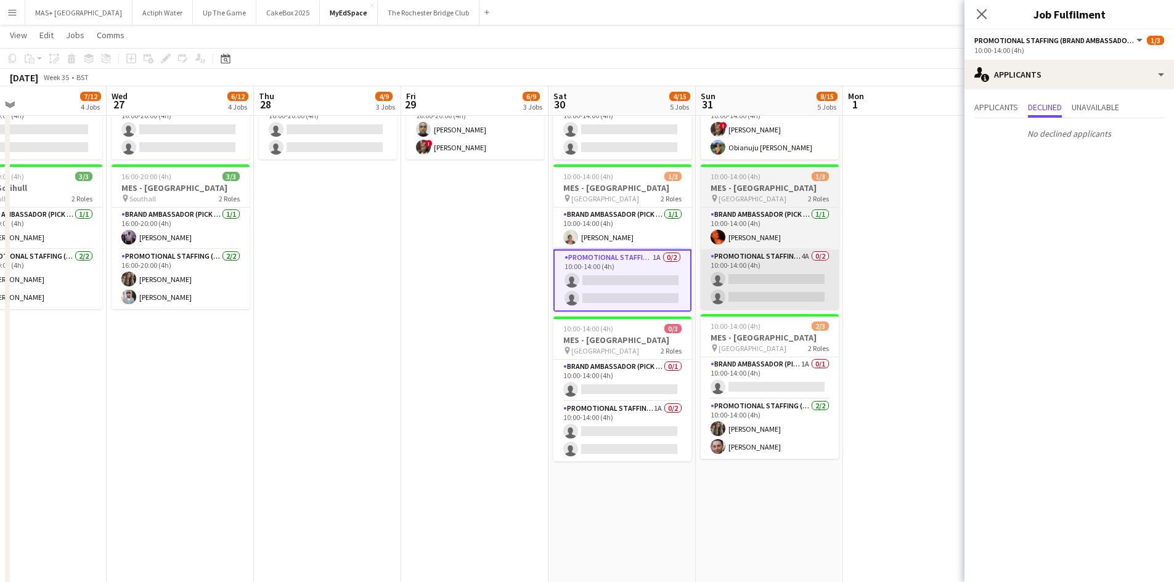
drag, startPoint x: 904, startPoint y: 327, endPoint x: 751, endPoint y: 265, distance: 165.6
click at [903, 327] on app-date-cell at bounding box center [916, 346] width 147 height 672
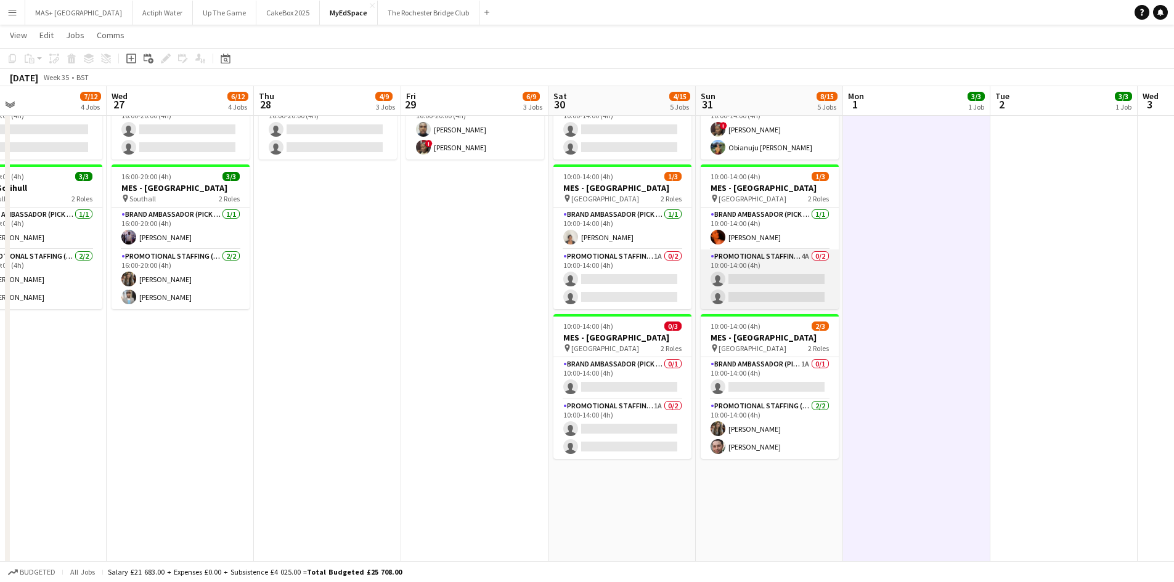
scroll to position [0, 337]
click at [752, 263] on app-card-role "Promotional Staffing (Brand Ambassadors) 4A 0/2 10:00-14:00 (4h) single-neutral…" at bounding box center [769, 280] width 138 height 60
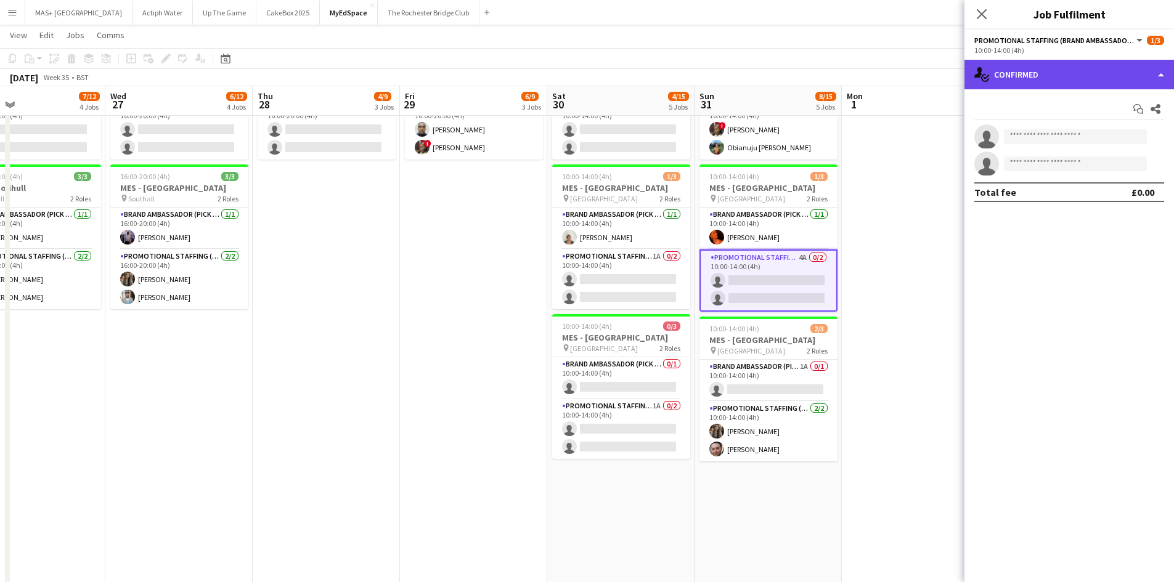
click at [1018, 85] on div "single-neutral-actions-check-2 Confirmed" at bounding box center [1070, 75] width 210 height 30
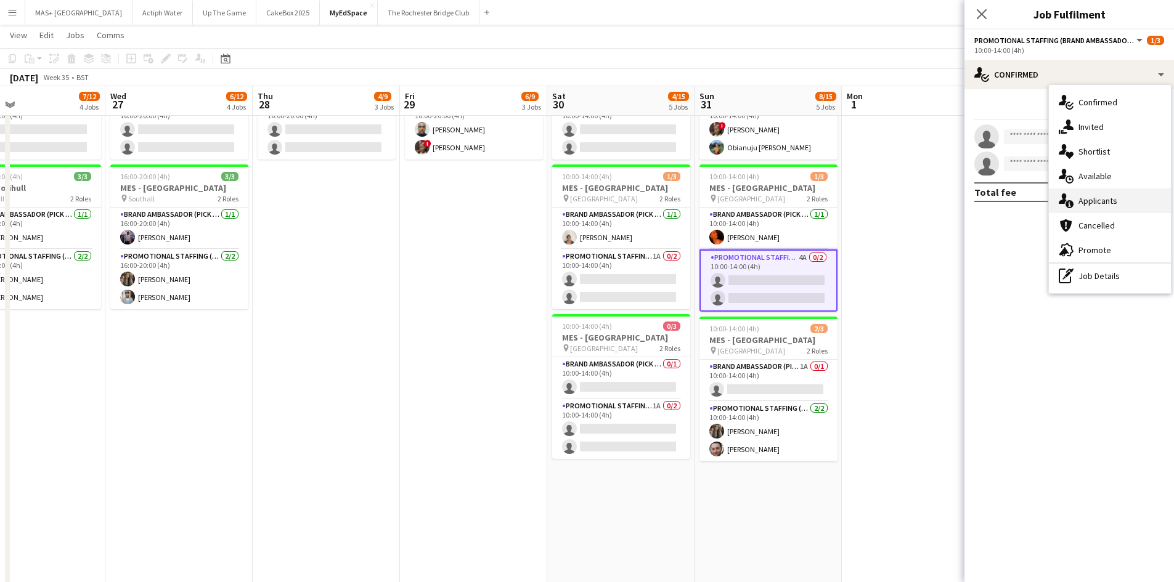
click at [1087, 204] on div "single-neutral-actions-information Applicants" at bounding box center [1110, 201] width 122 height 25
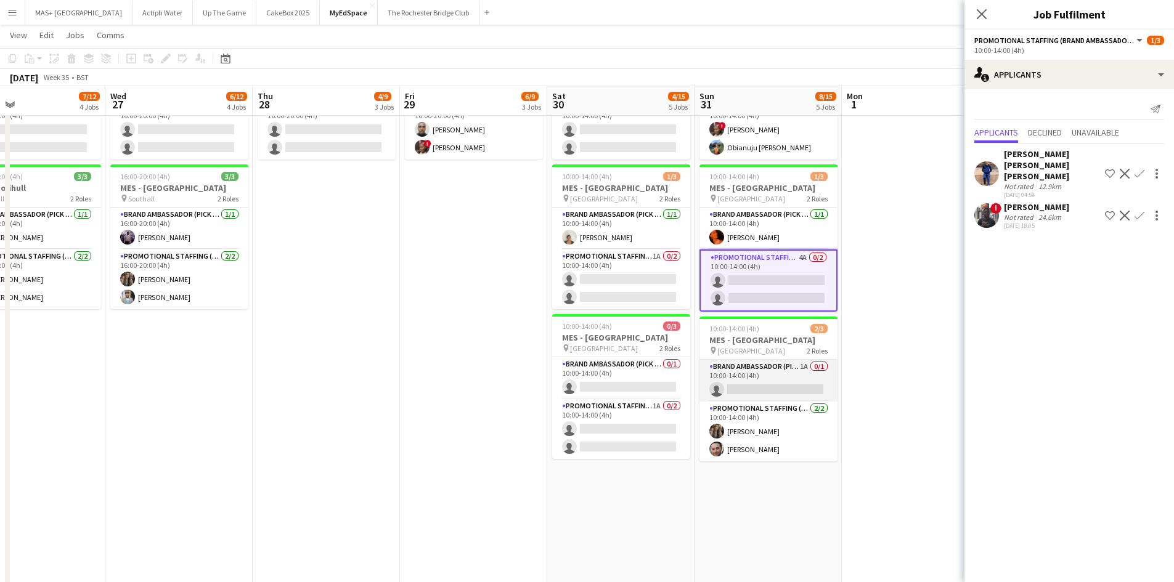
click at [769, 382] on app-card-role "Brand Ambassador (Pick up) 1A 0/1 10:00-14:00 (4h) single-neutral-actions" at bounding box center [769, 381] width 138 height 42
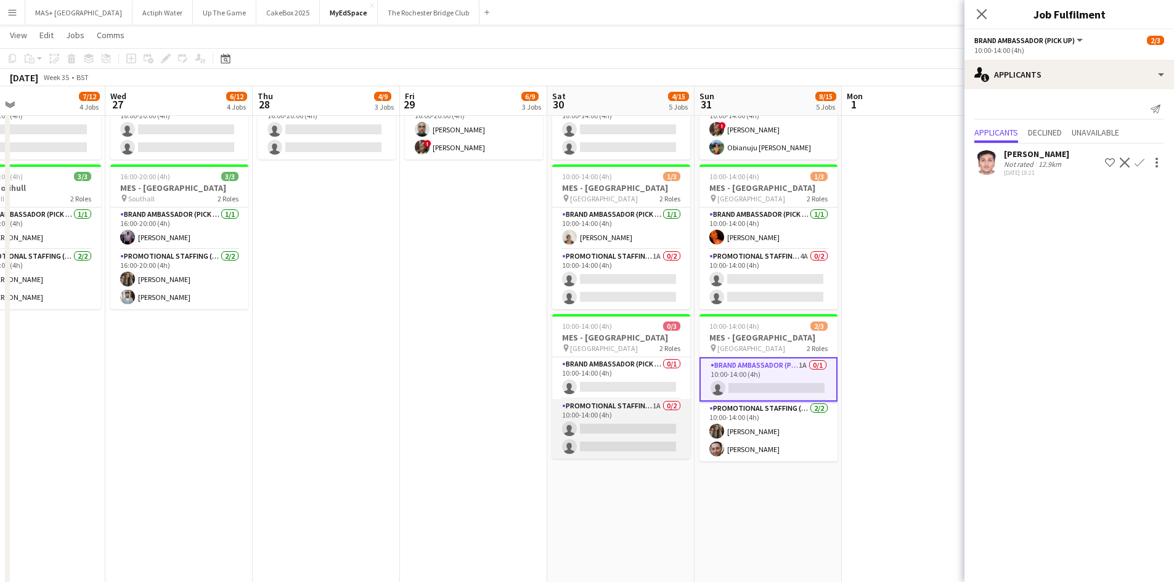
click at [626, 421] on app-card-role "Promotional Staffing (Brand Ambassadors) 1A 0/2 10:00-14:00 (4h) single-neutral…" at bounding box center [621, 429] width 138 height 60
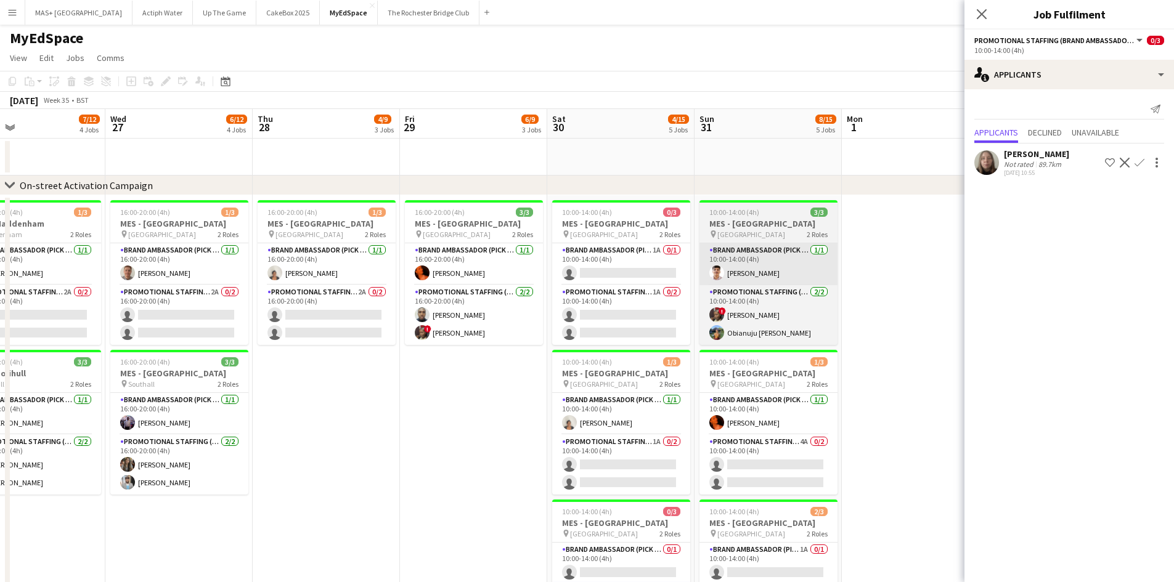
scroll to position [0, 0]
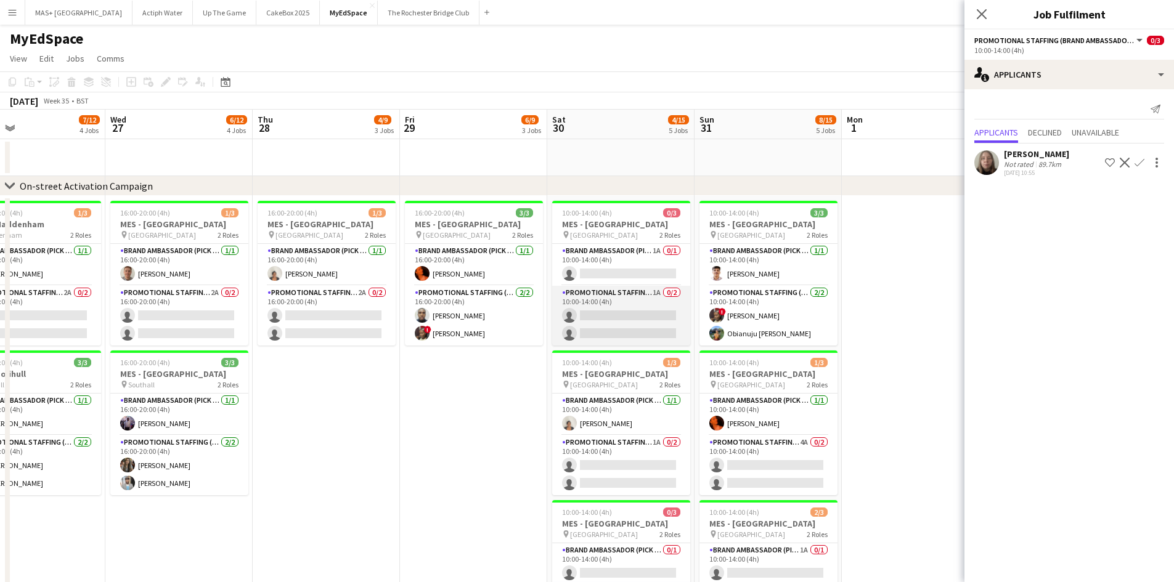
click at [587, 292] on app-card-role "Promotional Staffing (Brand Ambassadors) 1A 0/2 10:00-14:00 (4h) single-neutral…" at bounding box center [621, 316] width 138 height 60
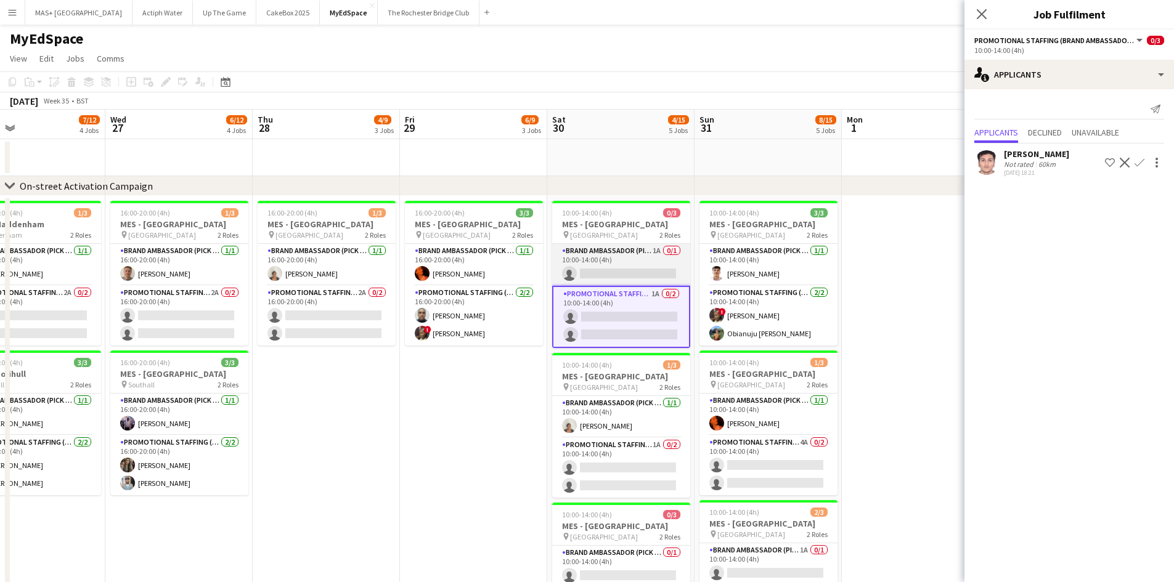
click at [623, 250] on app-card-role "Brand Ambassador (Pick up) 1A 0/1 10:00-14:00 (4h) single-neutral-actions" at bounding box center [621, 265] width 138 height 42
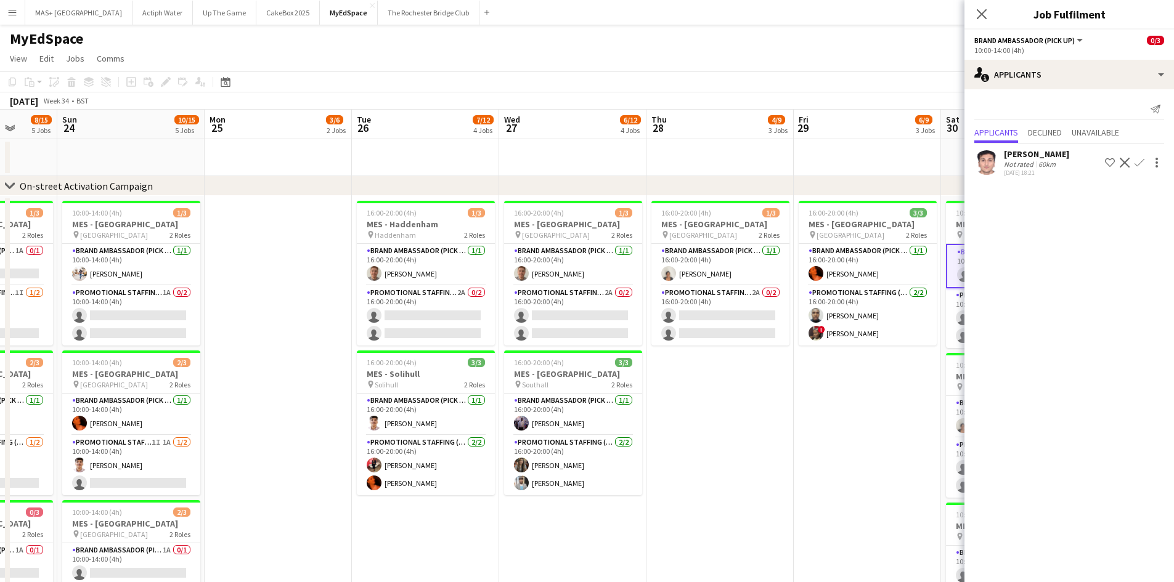
drag, startPoint x: 531, startPoint y: 374, endPoint x: 819, endPoint y: 371, distance: 287.9
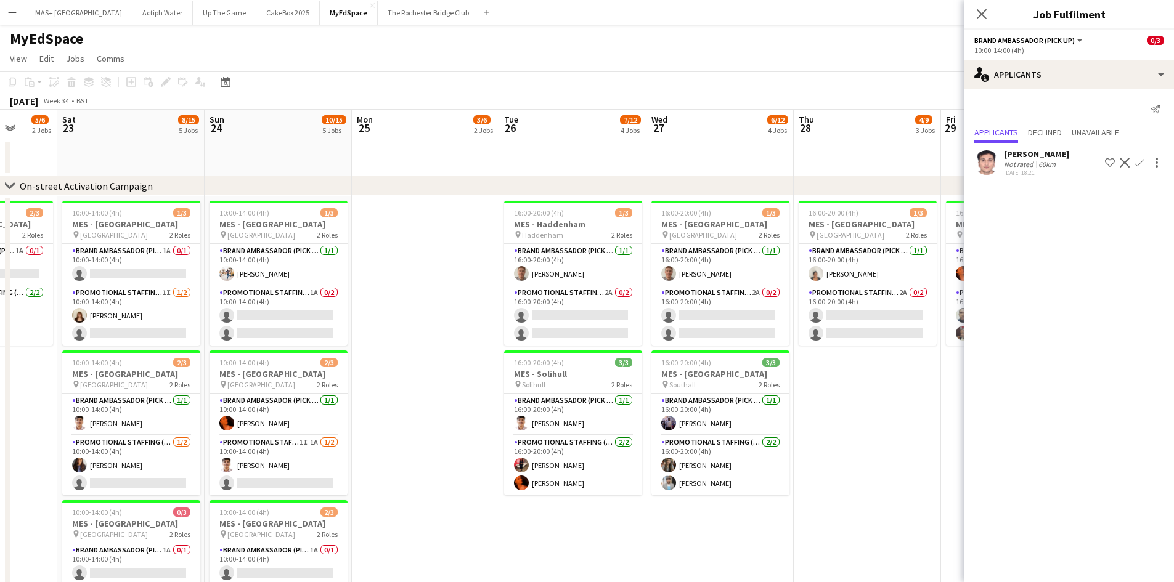
scroll to position [0, 333]
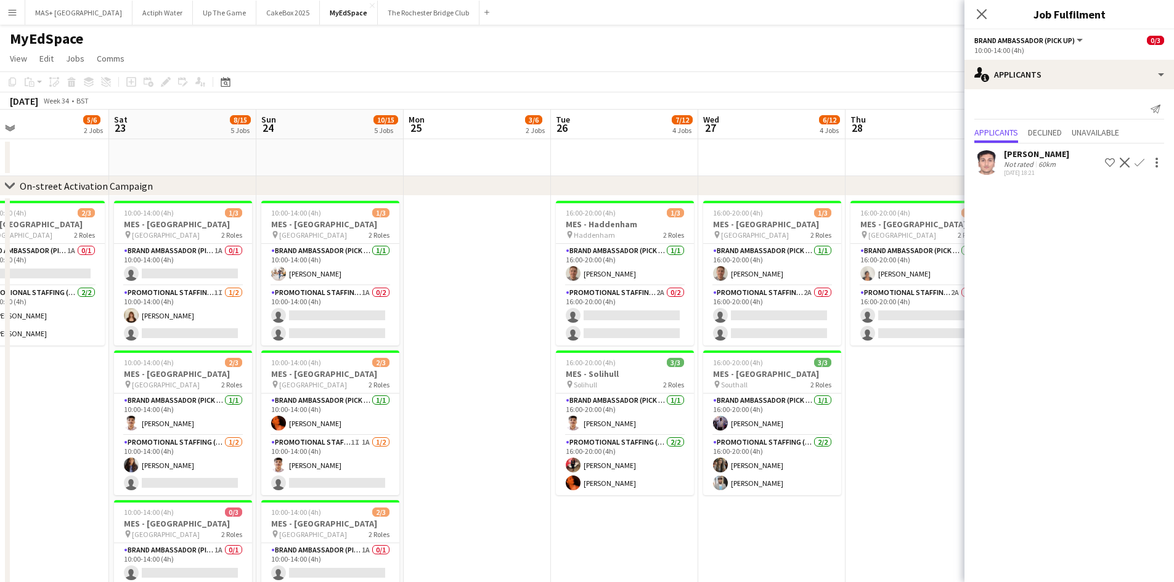
drag, startPoint x: 719, startPoint y: 402, endPoint x: 1026, endPoint y: 399, distance: 307.0
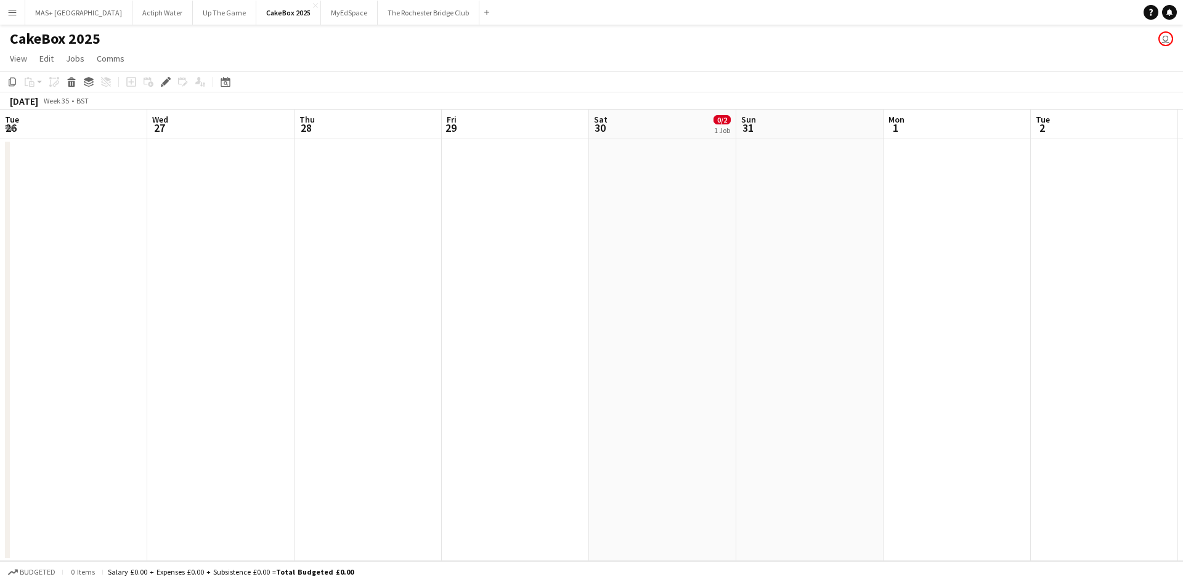
scroll to position [0, 424]
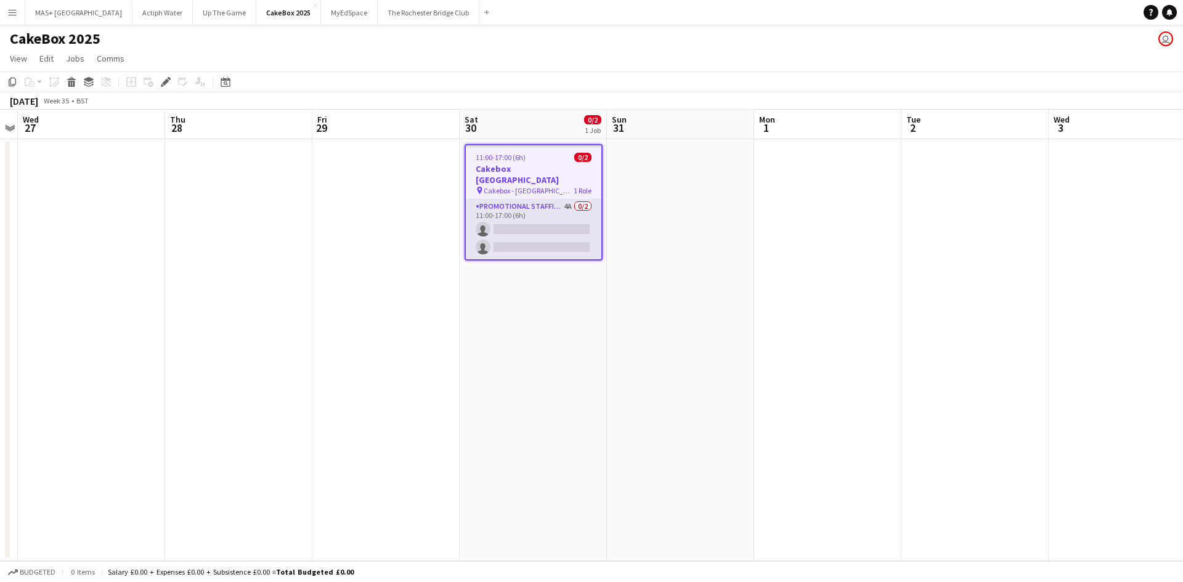
click at [558, 207] on app-card-role "Promotional Staffing (Brand Ambassadors) 4A 0/2 11:00-17:00 (6h) single-neutral…" at bounding box center [534, 230] width 136 height 60
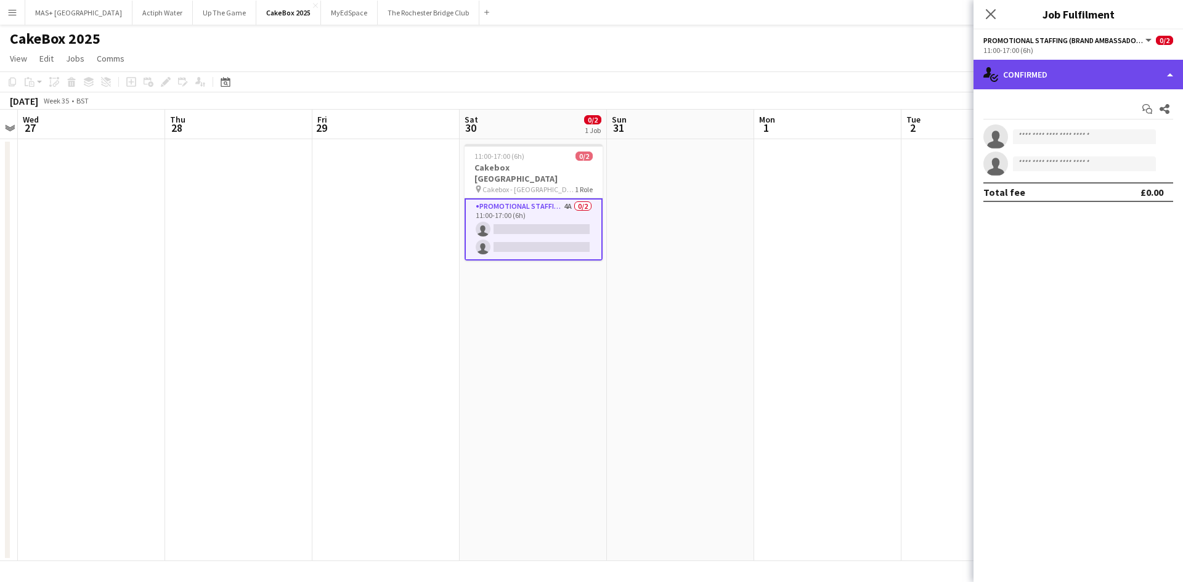
click at [1074, 76] on div "single-neutral-actions-check-2 Confirmed" at bounding box center [1079, 75] width 210 height 30
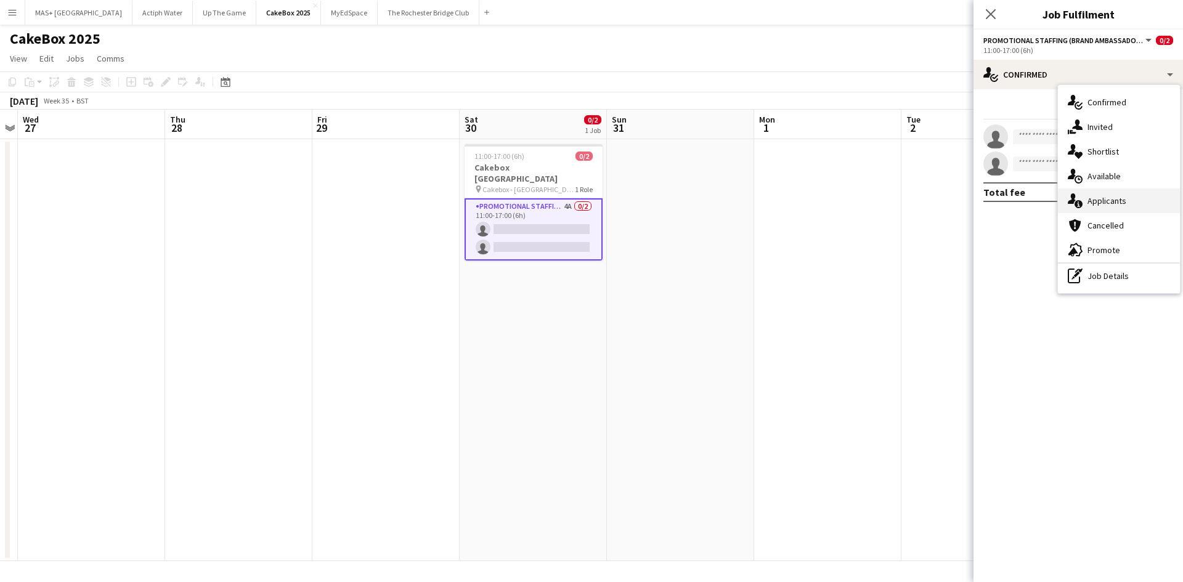
click at [1105, 205] on div "single-neutral-actions-information Applicants" at bounding box center [1119, 201] width 122 height 25
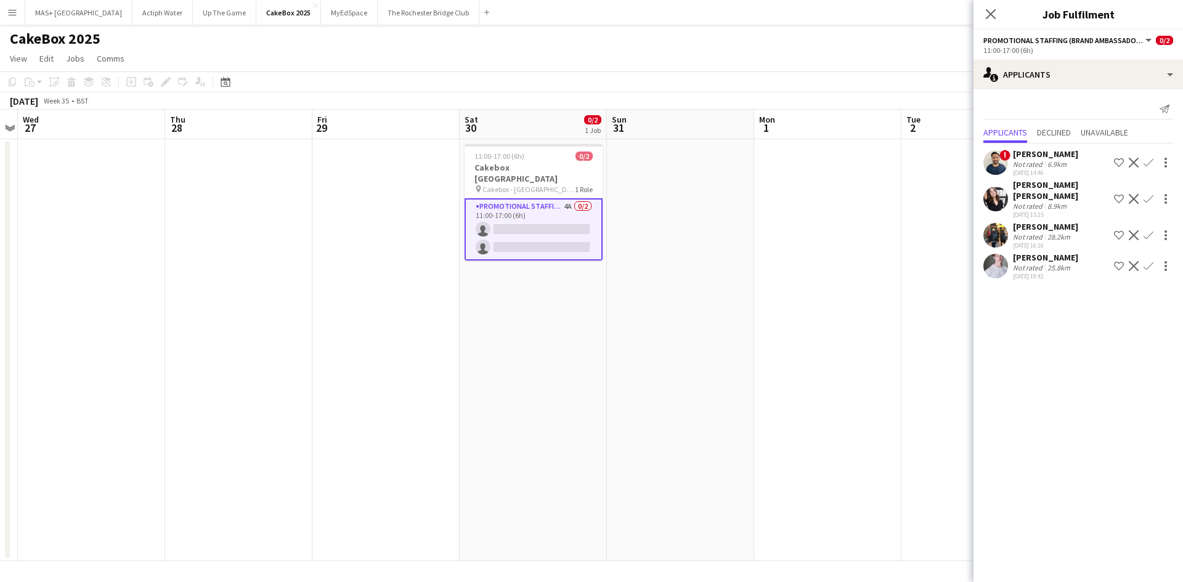
click at [1151, 194] on app-icon "Confirm" at bounding box center [1149, 199] width 10 height 10
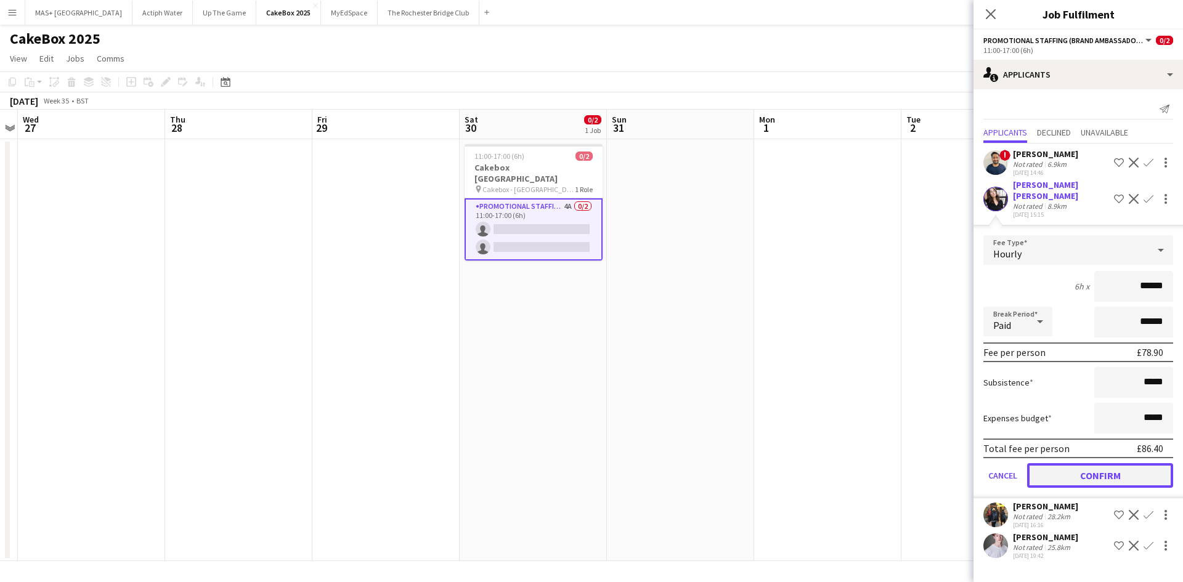
click at [1083, 464] on button "Confirm" at bounding box center [1100, 476] width 146 height 25
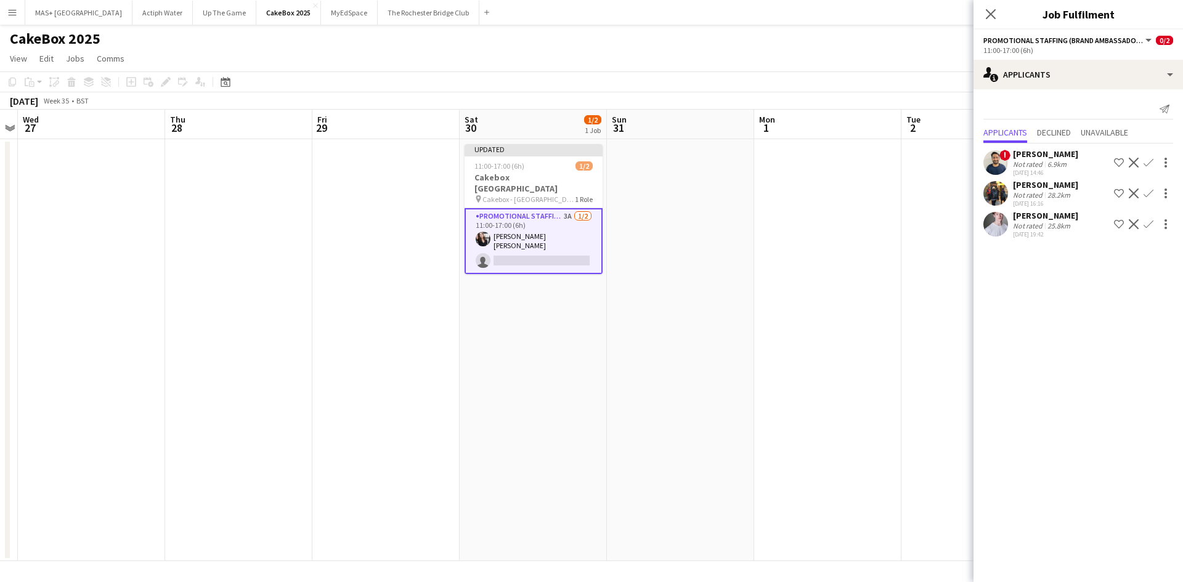
click at [1024, 157] on div "[PERSON_NAME]" at bounding box center [1045, 154] width 65 height 11
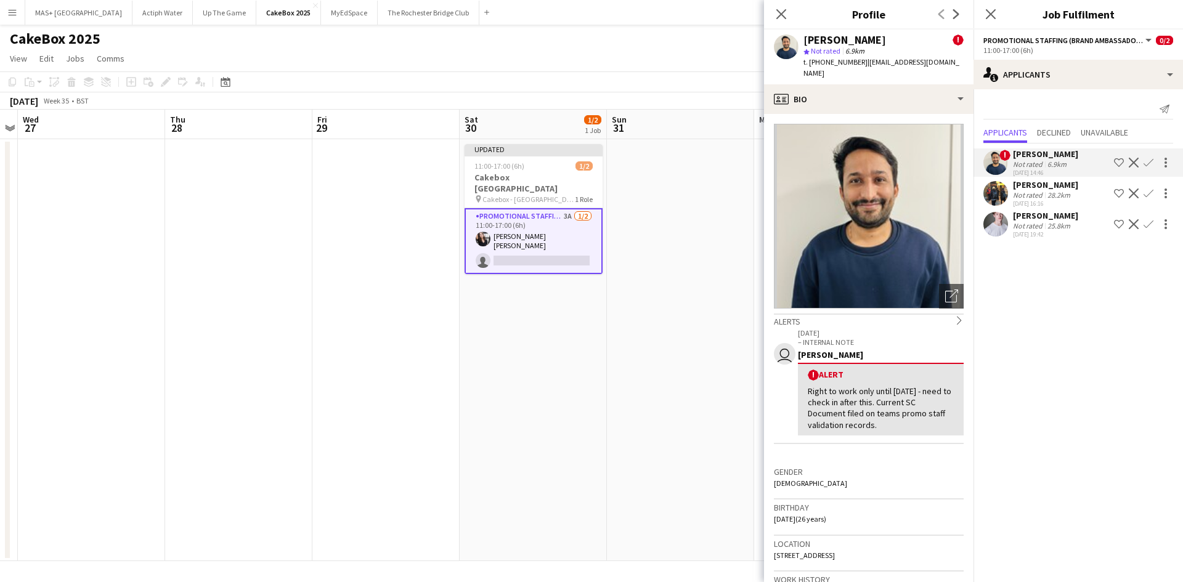
click at [1024, 157] on div "[PERSON_NAME]" at bounding box center [1045, 154] width 65 height 11
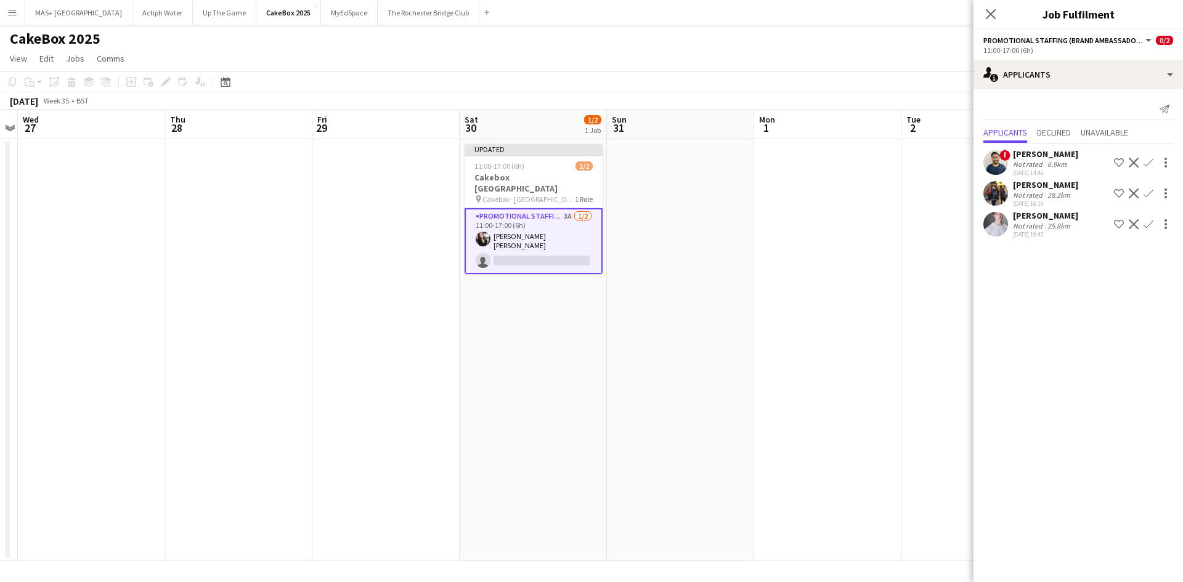
click at [1027, 219] on div "[PERSON_NAME]" at bounding box center [1045, 215] width 65 height 11
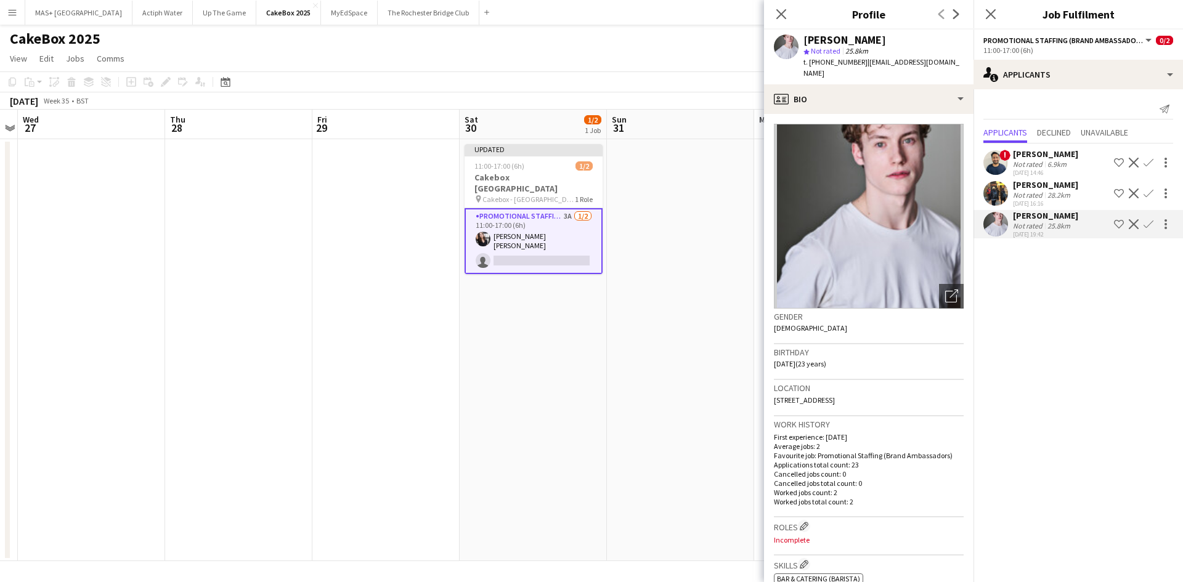
click at [1020, 159] on div "[PERSON_NAME]" at bounding box center [1045, 154] width 65 height 11
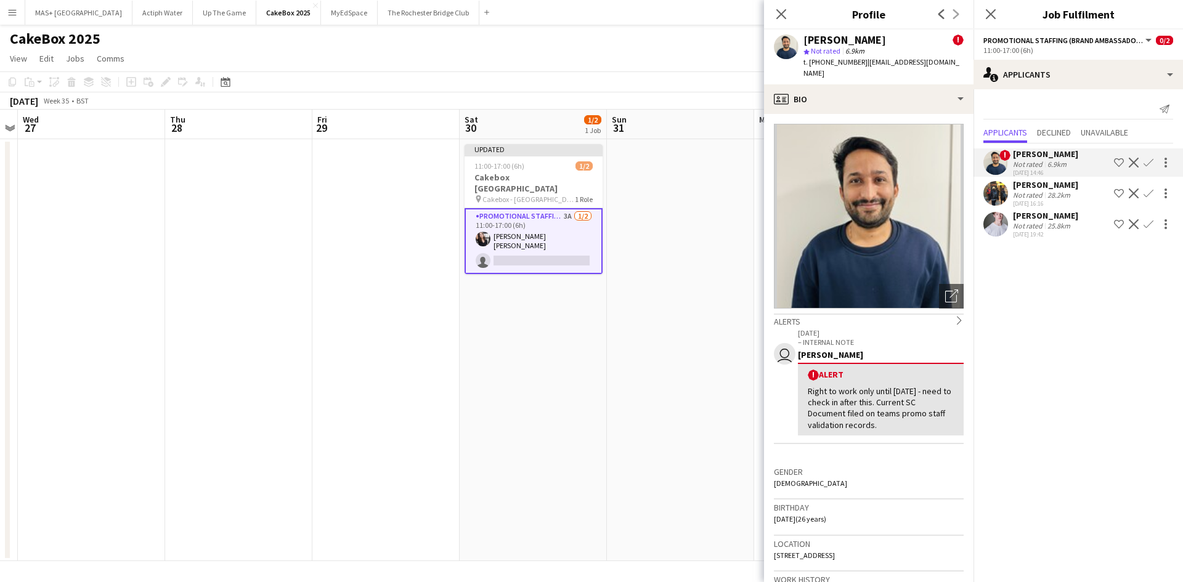
click at [1045, 187] on div "[PERSON_NAME]" at bounding box center [1045, 184] width 65 height 11
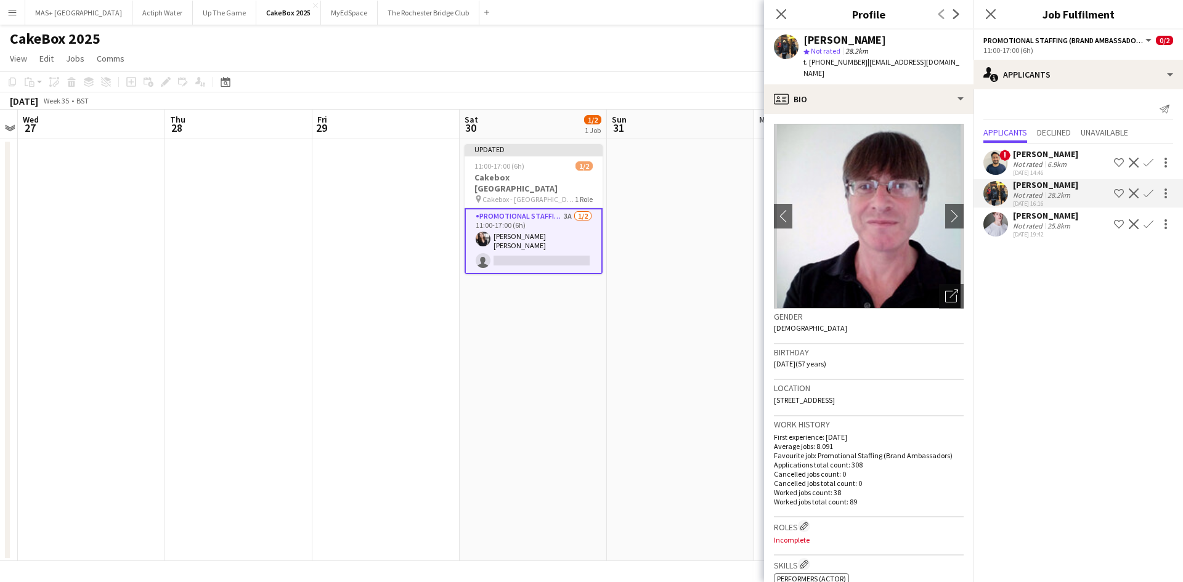
click at [1050, 216] on div "[PERSON_NAME]" at bounding box center [1045, 215] width 65 height 11
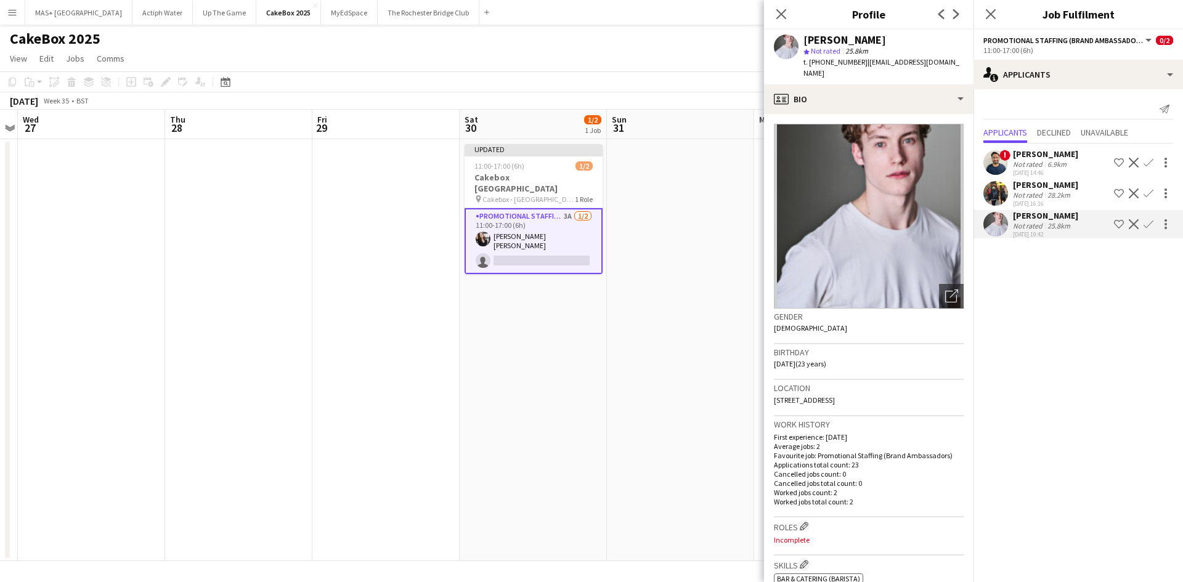
click at [537, 351] on app-date-cell "Updated 11:00-17:00 (6h) 1/2 Cakebox [GEOGRAPHIC_DATA] pin Cakebox - Surrey 1 R…" at bounding box center [533, 350] width 147 height 422
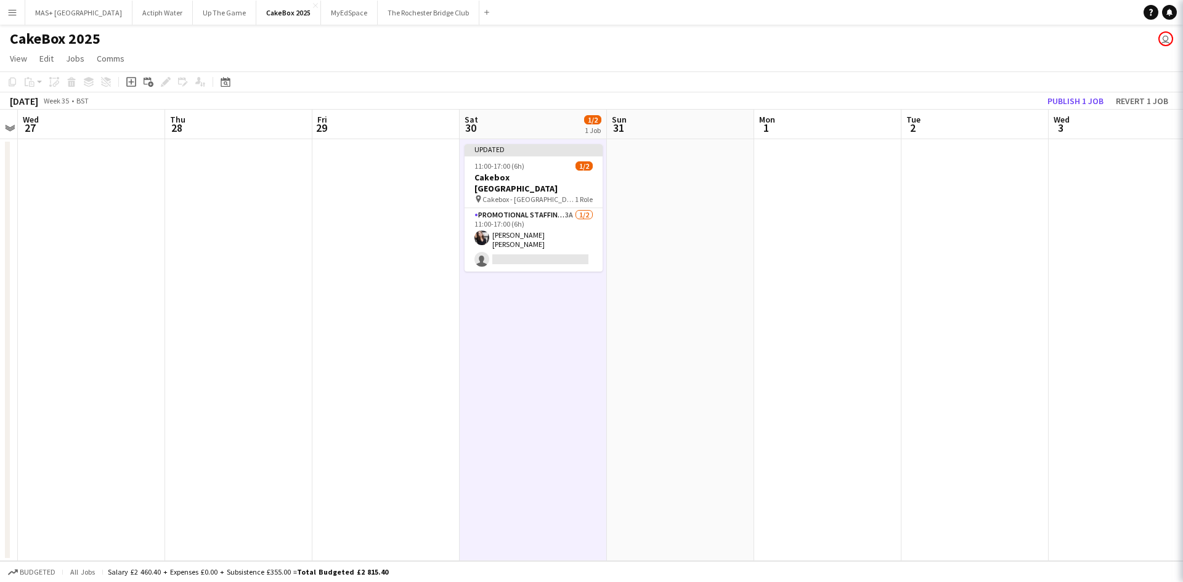
scroll to position [0, 423]
click at [50, 17] on button "MAS+ UK Close" at bounding box center [78, 13] width 107 height 24
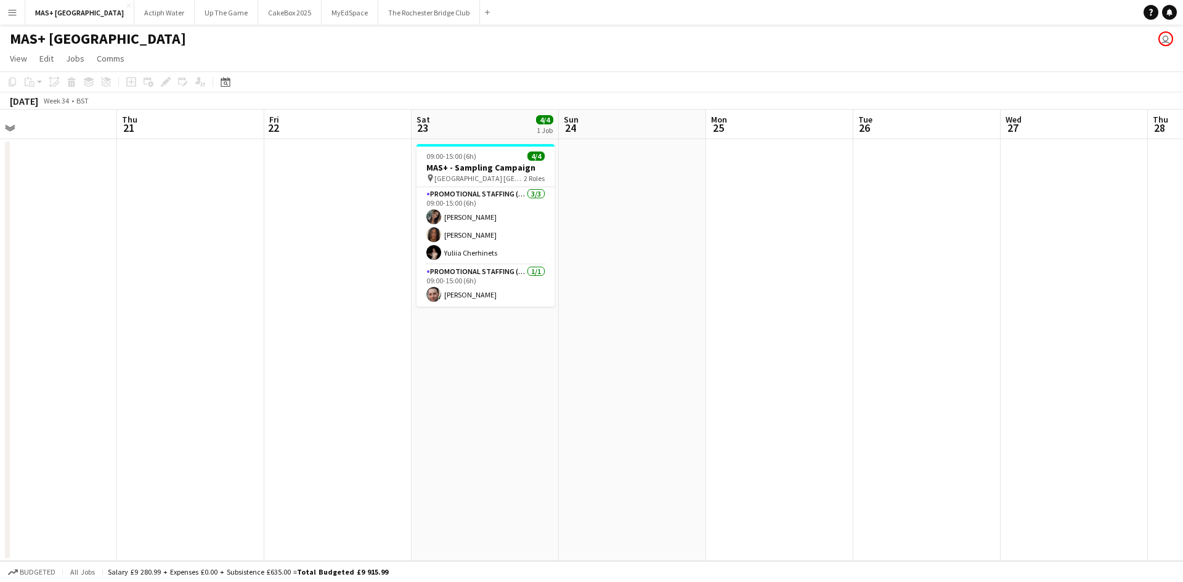
click at [428, 300] on app-calendar-viewport "Sun 17 4/4 1 Job Mon 18 Tue 19 Wed 20 Thu 21 Fri 22 Sat 23 4/4 1 Job Sun 24 Mon…" at bounding box center [591, 336] width 1183 height 452
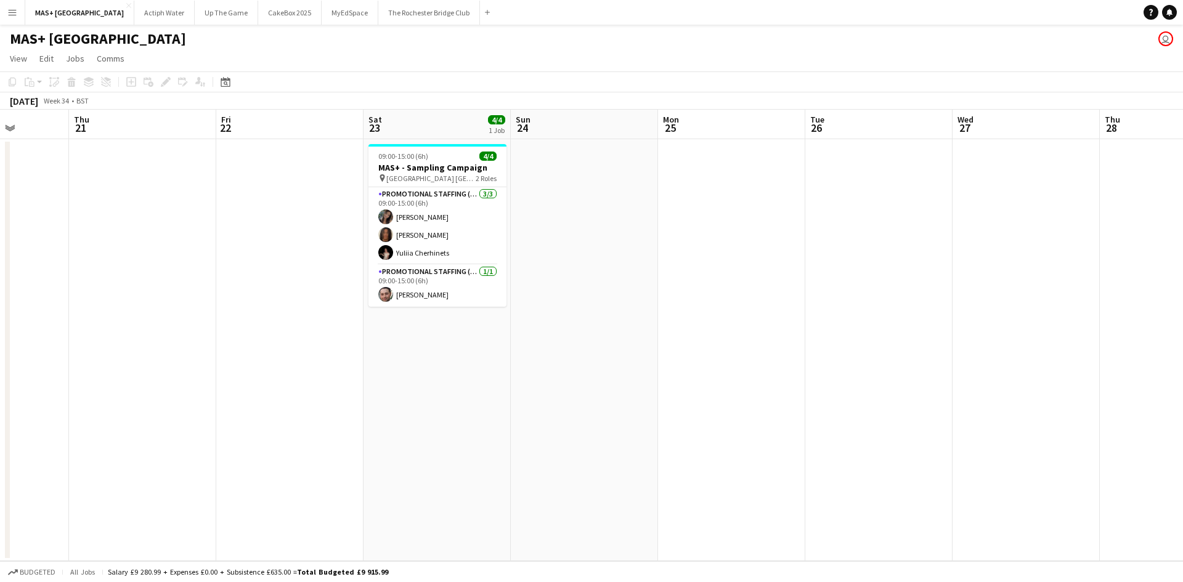
drag, startPoint x: 849, startPoint y: 313, endPoint x: 198, endPoint y: 293, distance: 650.6
click at [170, 289] on app-calendar-viewport "Sun 17 4/4 1 Job Mon 18 Tue 19 Wed 20 Thu 21 Fri 22 Sat 23 4/4 1 Job Sun 24 Mon…" at bounding box center [591, 336] width 1183 height 452
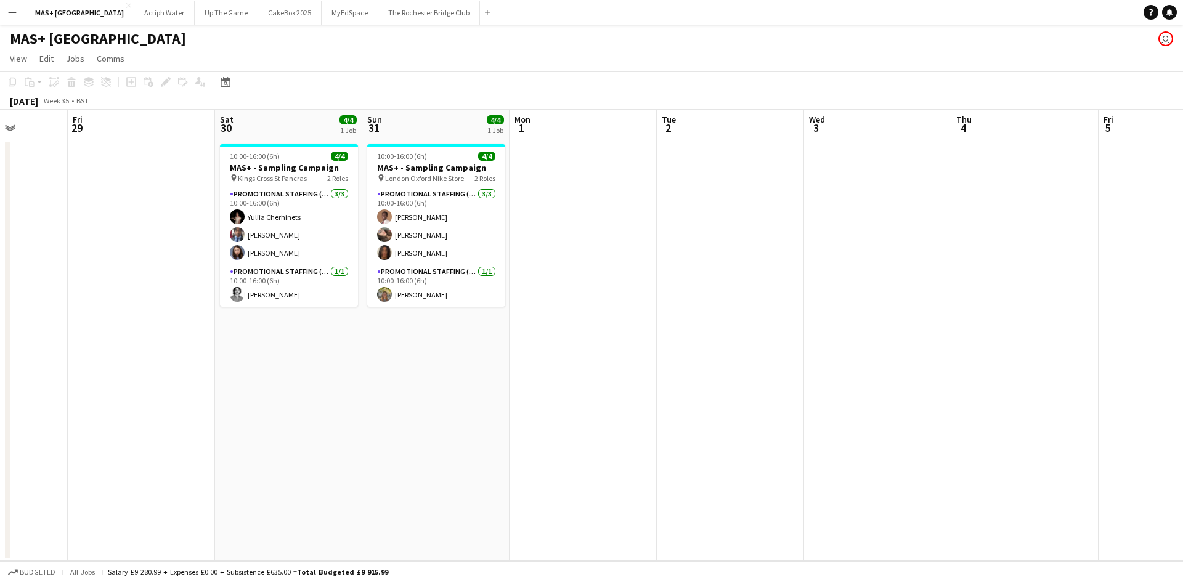
scroll to position [0, 376]
drag, startPoint x: 369, startPoint y: 390, endPoint x: 303, endPoint y: 390, distance: 65.3
click at [303, 390] on app-calendar-viewport "Tue 26 Wed 27 Thu 28 Fri 29 Sat 30 4/4 1 Job Sun 31 4/4 1 Job Mon 1 Tue 2 Wed 3…" at bounding box center [591, 336] width 1183 height 452
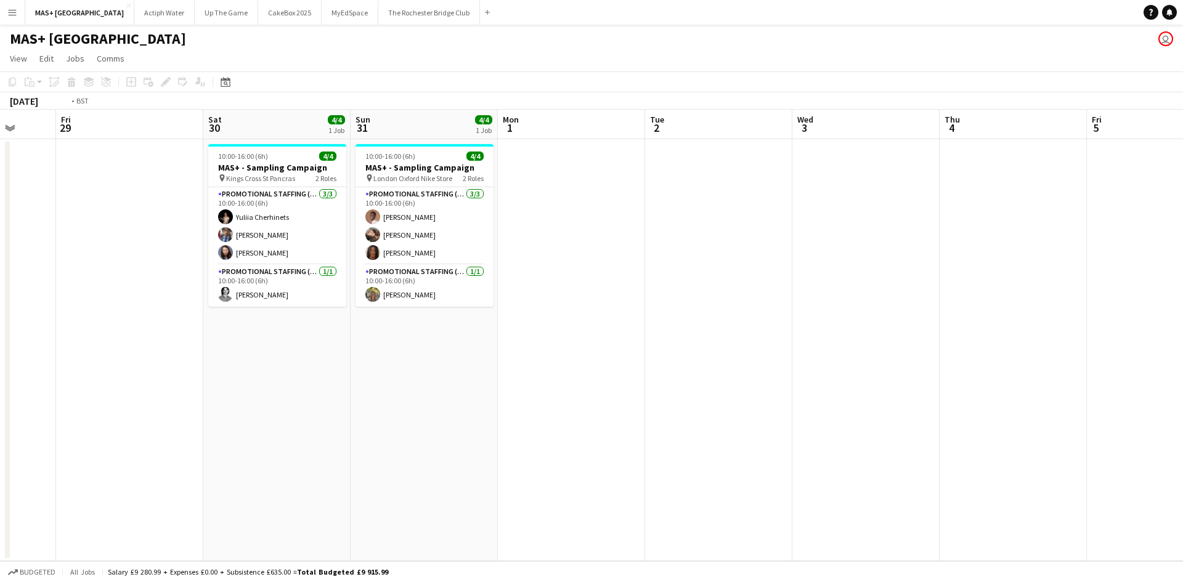
drag, startPoint x: 277, startPoint y: 324, endPoint x: 206, endPoint y: 321, distance: 71.0
click at [202, 321] on app-calendar-viewport "Tue 26 Wed 27 Thu 28 Fri 29 Sat 30 4/4 1 Job Sun 31 4/4 1 Job Mon 1 Tue 2 Wed 3…" at bounding box center [591, 336] width 1183 height 452
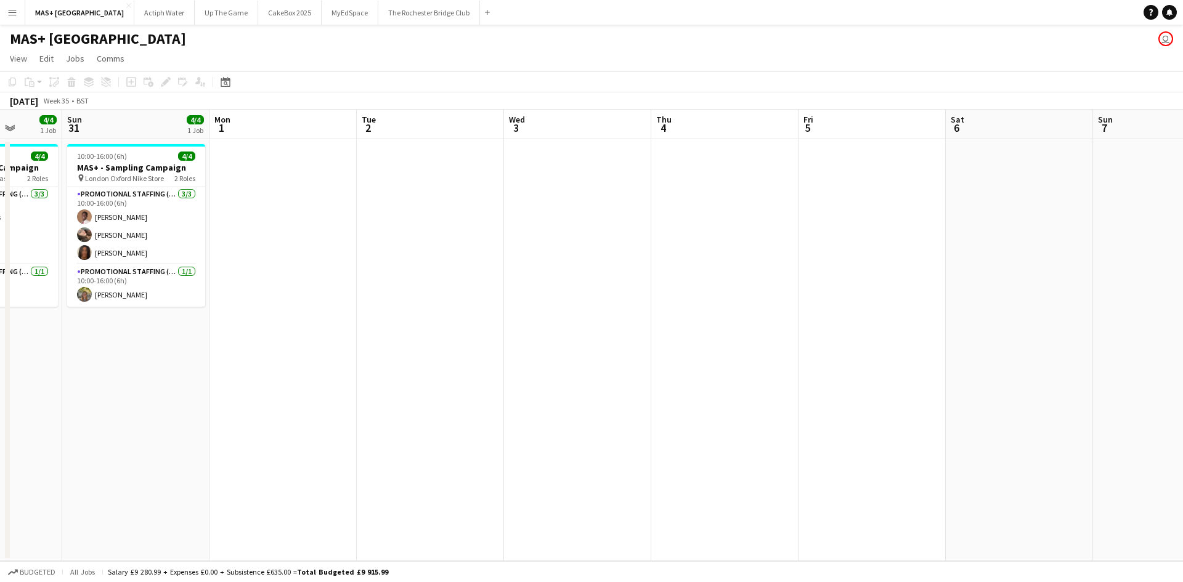
drag, startPoint x: 642, startPoint y: 380, endPoint x: 1172, endPoint y: 367, distance: 530.3
click at [1182, 367] on app-calendar-viewport "Thu 28 Fri 29 Sat 30 4/4 1 Job Sun 31 4/4 1 Job Mon 1 Tue 2 Wed 3 Thu 4 Fri 5 S…" at bounding box center [591, 336] width 1183 height 452
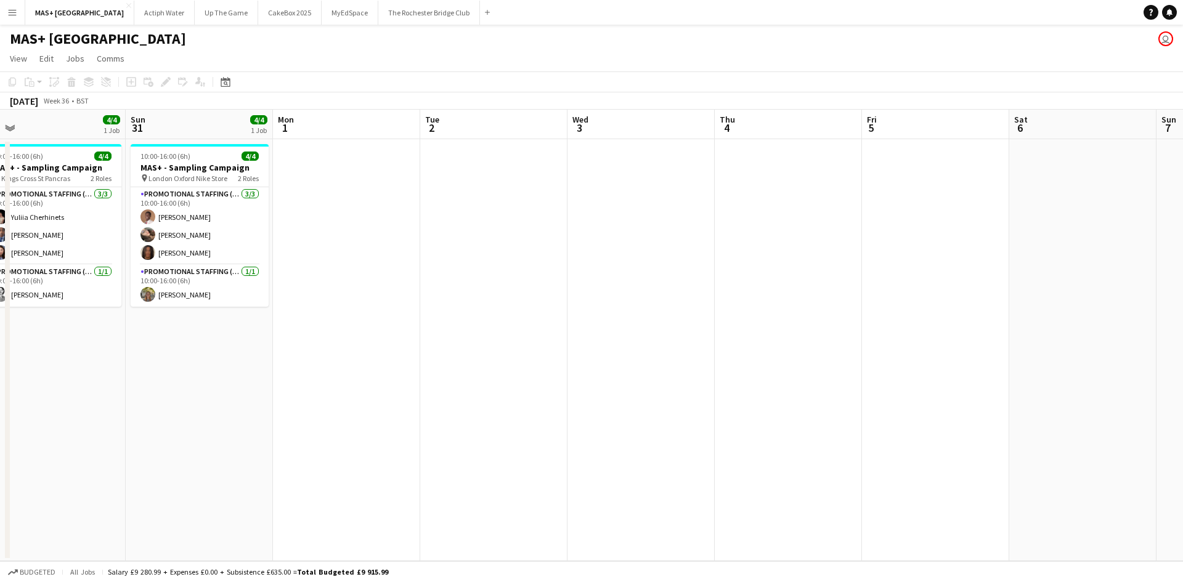
drag, startPoint x: 391, startPoint y: 419, endPoint x: 1116, endPoint y: 460, distance: 726.0
click at [1177, 457] on app-calendar-viewport "Thu 28 Fri 29 Sat 30 4/4 1 Job Sun 31 4/4 1 Job Mon 1 Tue 2 Wed 3 Thu 4 Fri 5 S…" at bounding box center [591, 336] width 1183 height 452
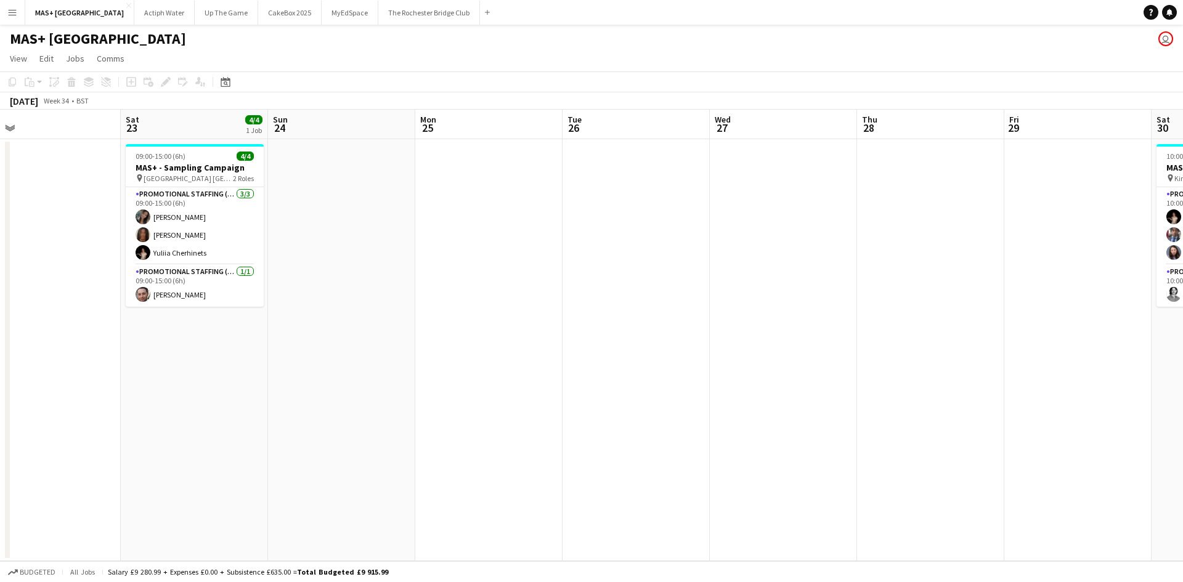
drag, startPoint x: 1045, startPoint y: 404, endPoint x: 968, endPoint y: 414, distance: 77.8
click at [1143, 404] on app-calendar-viewport "Wed 20 Thu 21 Fri 22 Sat 23 4/4 1 Job Sun 24 Mon 25 Tue 26 Wed 27 Thu 28 Fri 29…" at bounding box center [591, 336] width 1183 height 452
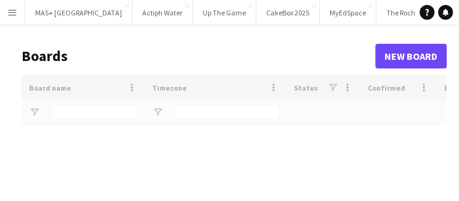
type input "**********"
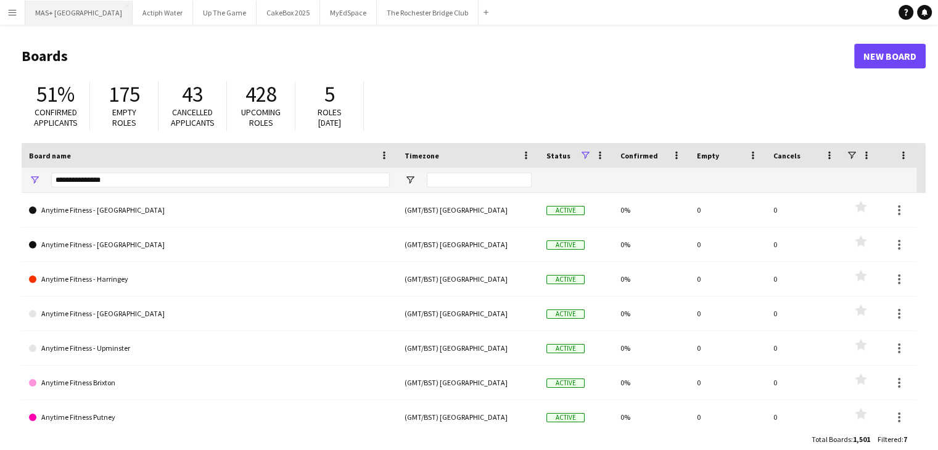
click at [49, 20] on button "MAS+ UK Close" at bounding box center [78, 13] width 107 height 24
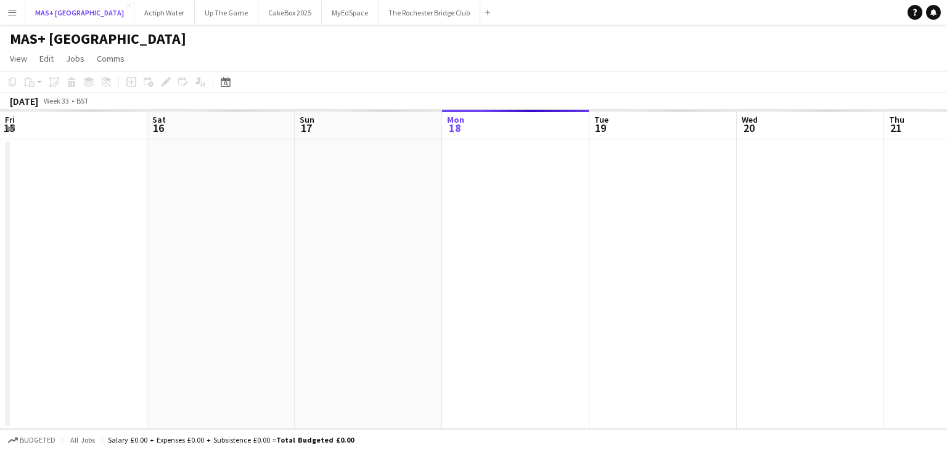
scroll to position [0, 295]
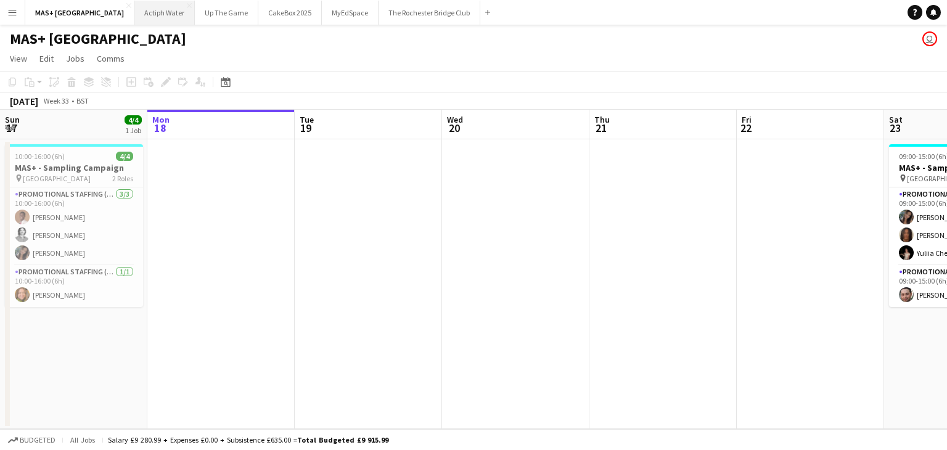
click at [134, 12] on button "Actiph Water Close" at bounding box center [164, 13] width 60 height 24
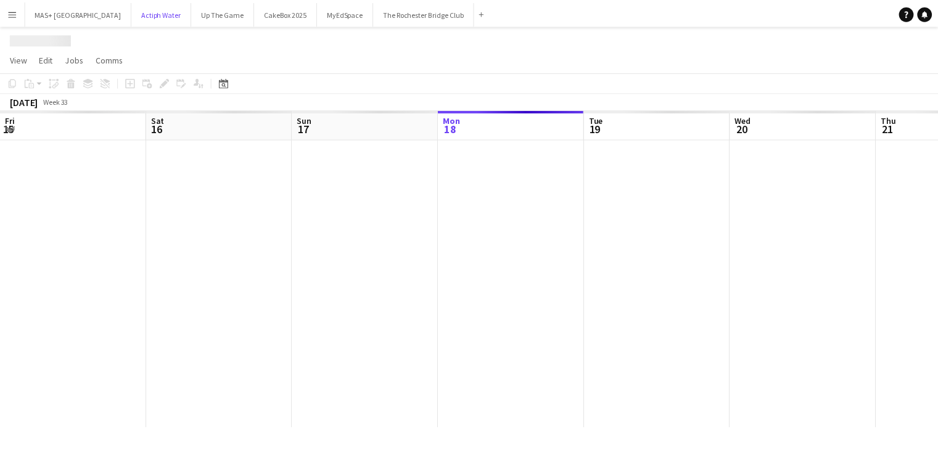
scroll to position [0, 295]
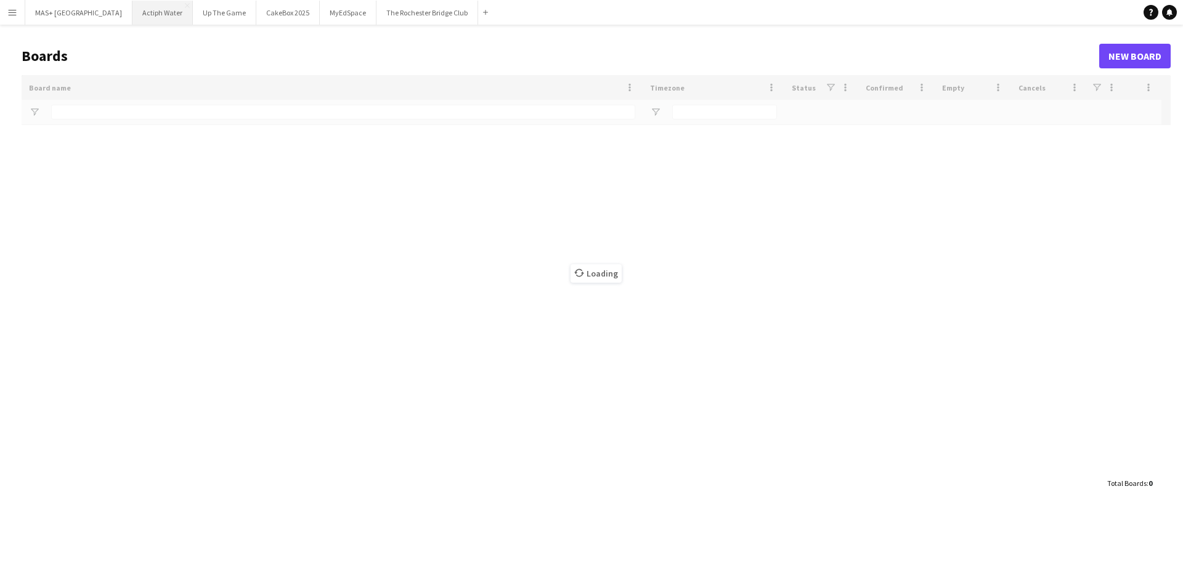
type input "**********"
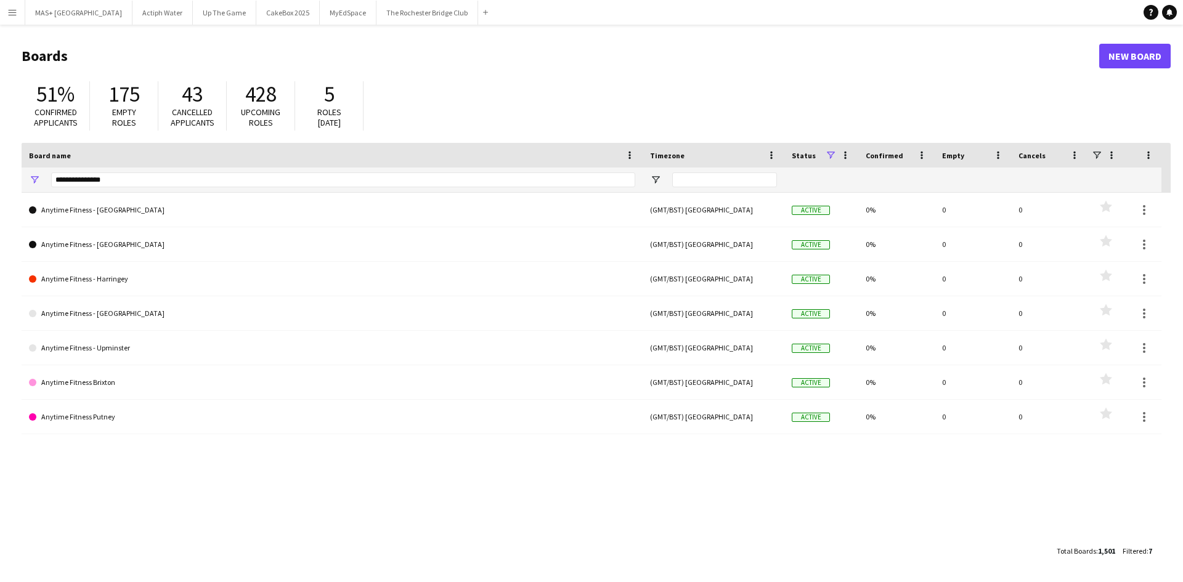
click at [18, 12] on button "Menu" at bounding box center [12, 12] width 25 height 25
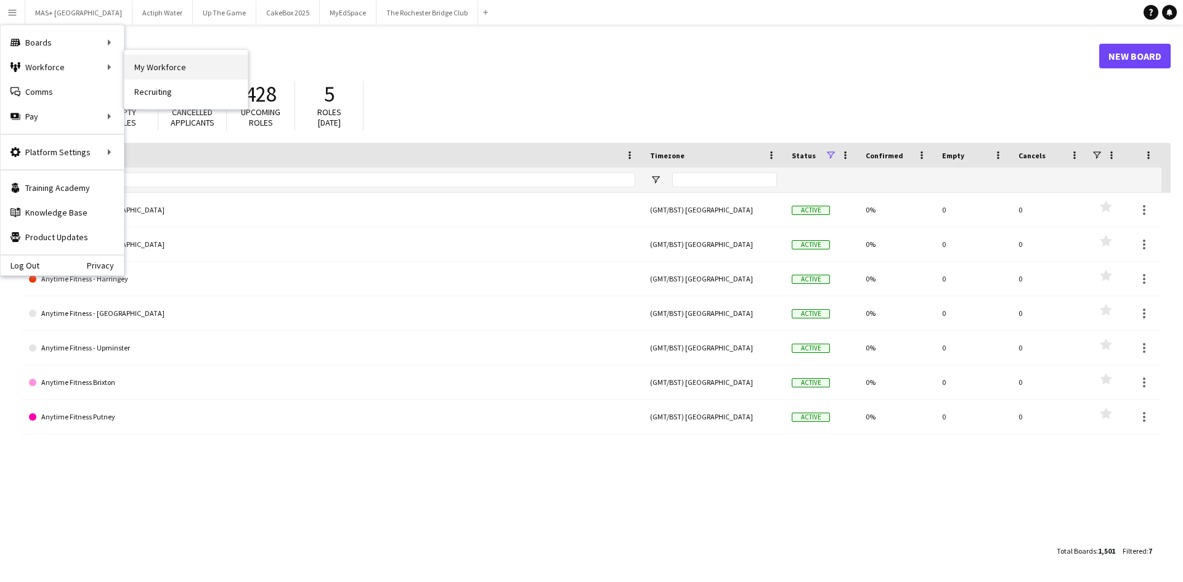
drag, startPoint x: 163, startPoint y: 71, endPoint x: 438, endPoint y: 303, distance: 358.7
click at [163, 71] on link "My Workforce" at bounding box center [186, 67] width 123 height 25
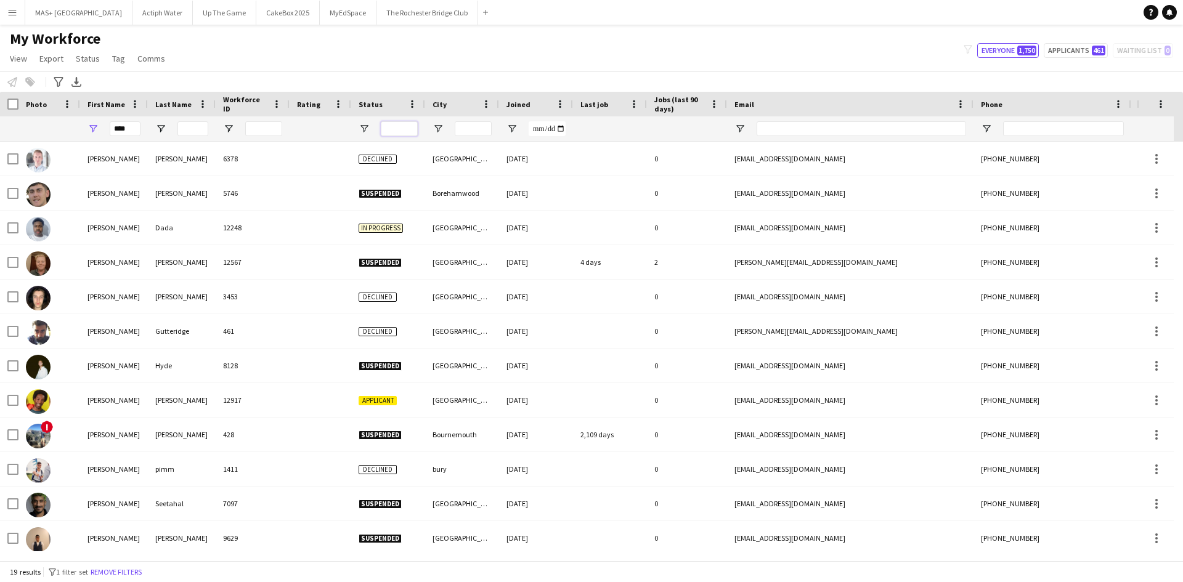
click at [392, 129] on input "Status Filter Input" at bounding box center [399, 128] width 37 height 15
click at [470, 133] on input "City Filter Input" at bounding box center [473, 128] width 37 height 15
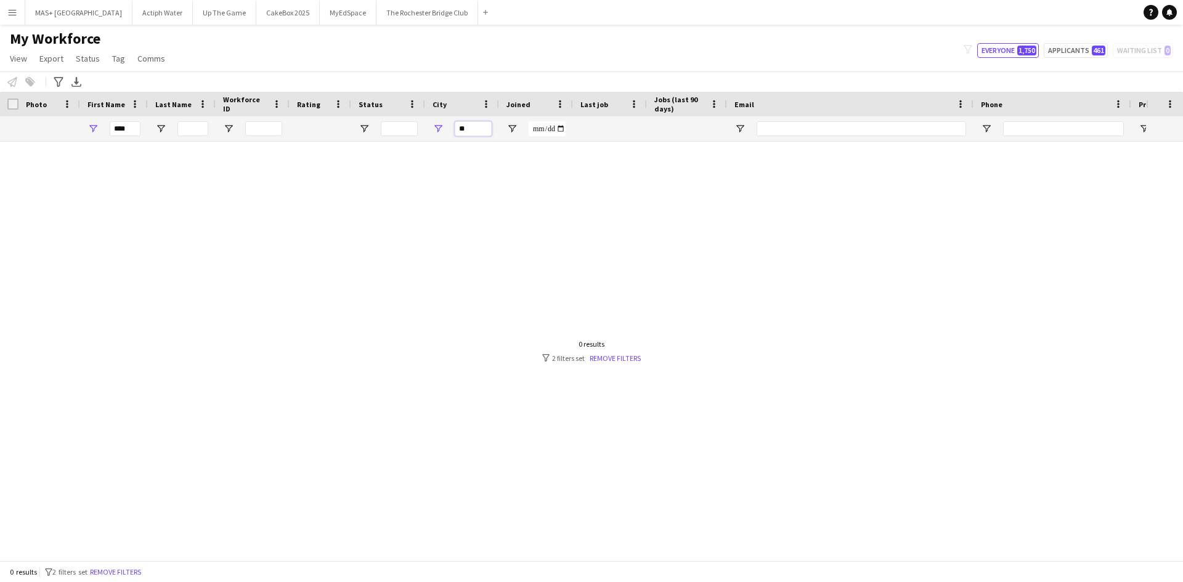
type input "*"
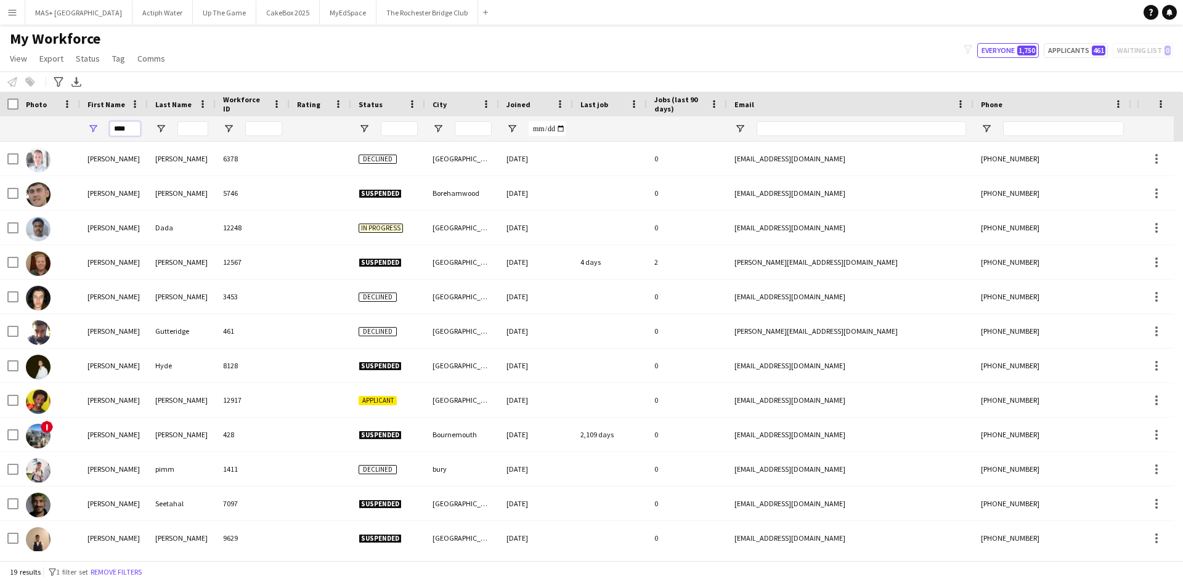
drag, startPoint x: 112, startPoint y: 126, endPoint x: 46, endPoint y: 124, distance: 66.0
click at [46, 124] on div "****" at bounding box center [668, 128] width 1336 height 25
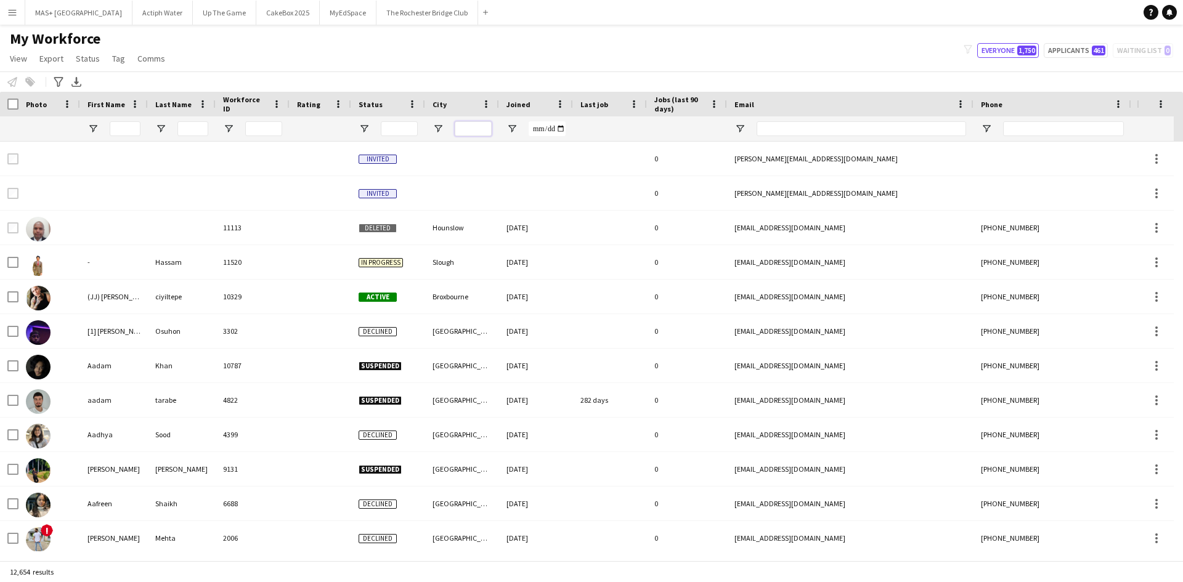
click at [479, 128] on input "City Filter Input" at bounding box center [473, 128] width 37 height 15
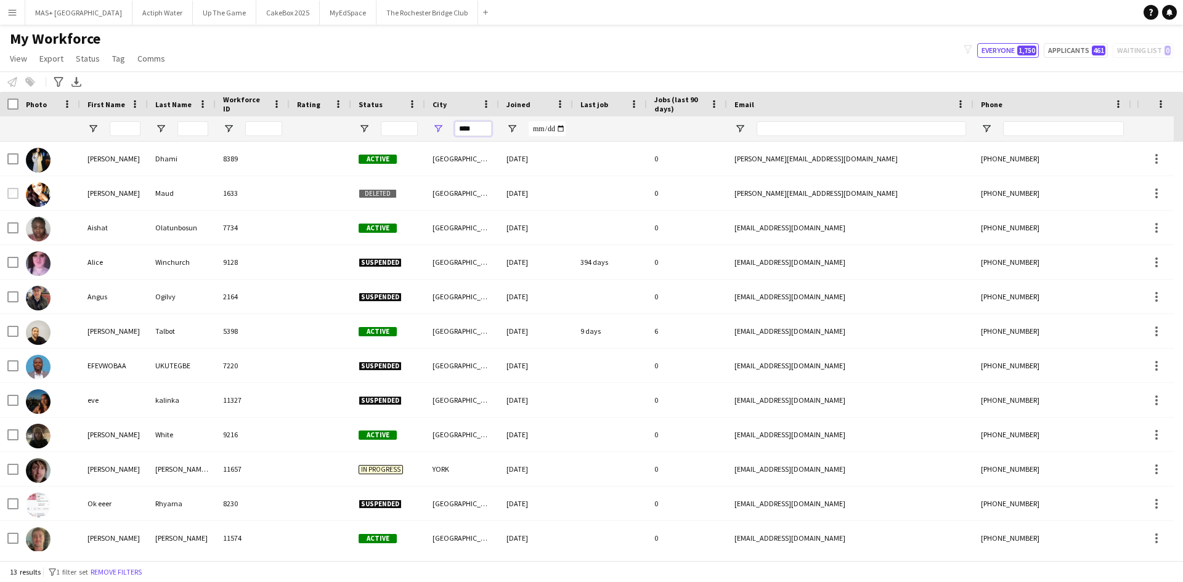
drag, startPoint x: 480, startPoint y: 121, endPoint x: 424, endPoint y: 123, distance: 55.5
click at [425, 123] on div at bounding box center [668, 128] width 1336 height 25
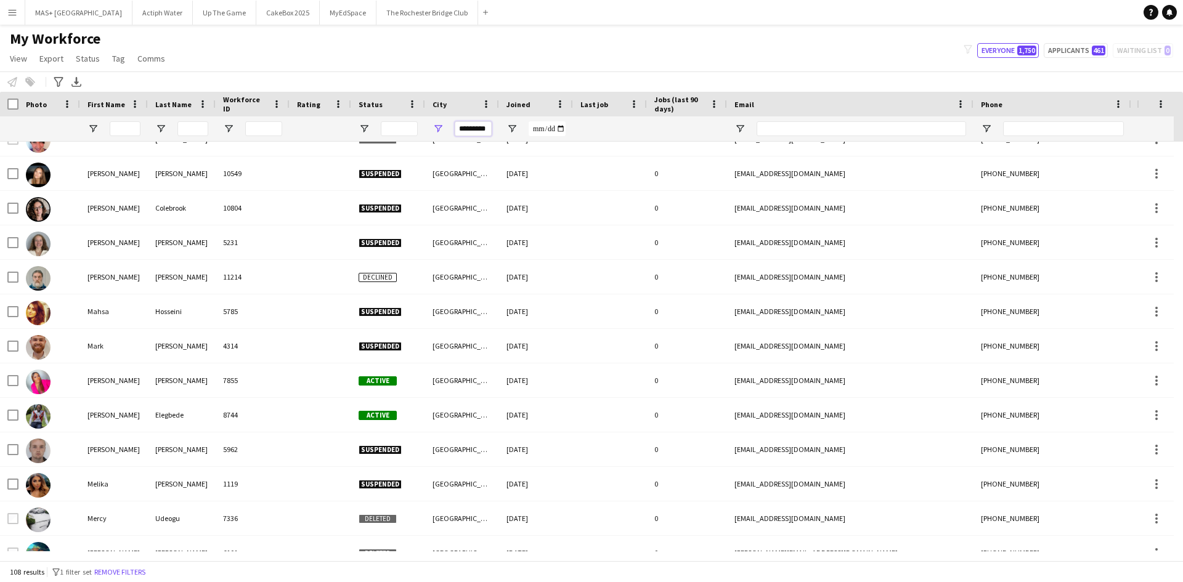
scroll to position [2216, 0]
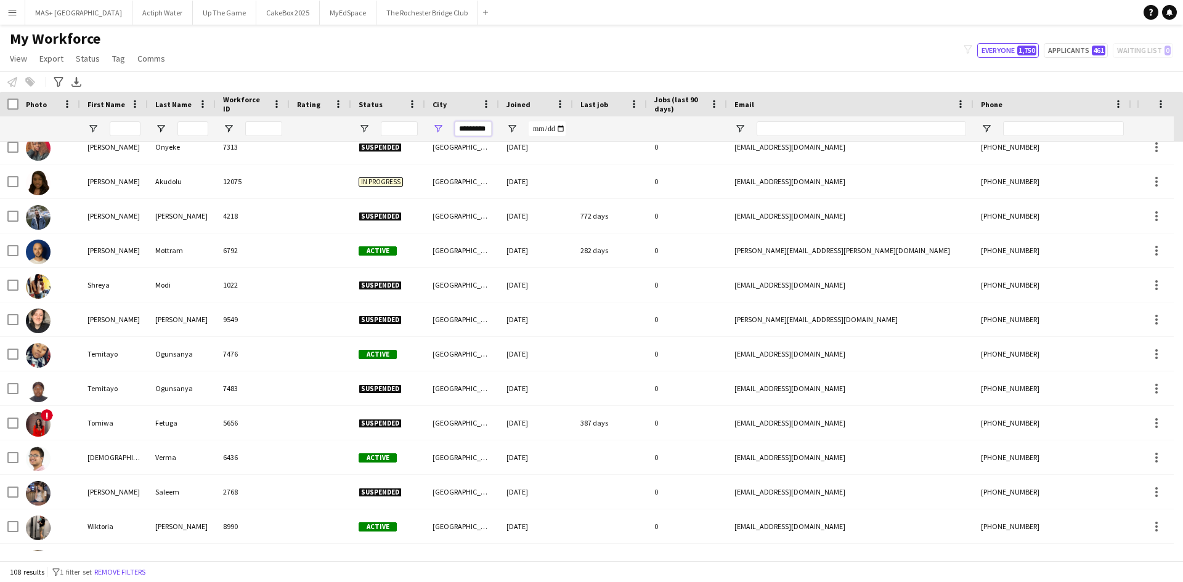
drag, startPoint x: 432, startPoint y: 129, endPoint x: 338, endPoint y: 121, distance: 94.6
click at [338, 121] on div at bounding box center [668, 128] width 1336 height 25
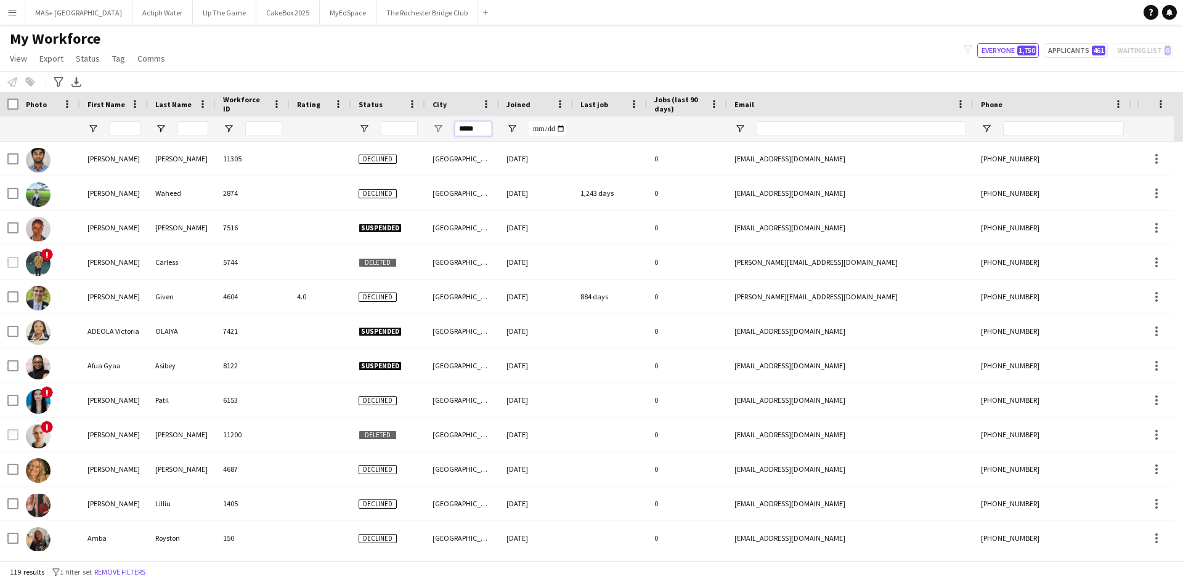
drag, startPoint x: 479, startPoint y: 129, endPoint x: 365, endPoint y: 106, distance: 116.3
click at [365, 107] on div "Workforce Details Photo First Name Age" at bounding box center [668, 117] width 1336 height 50
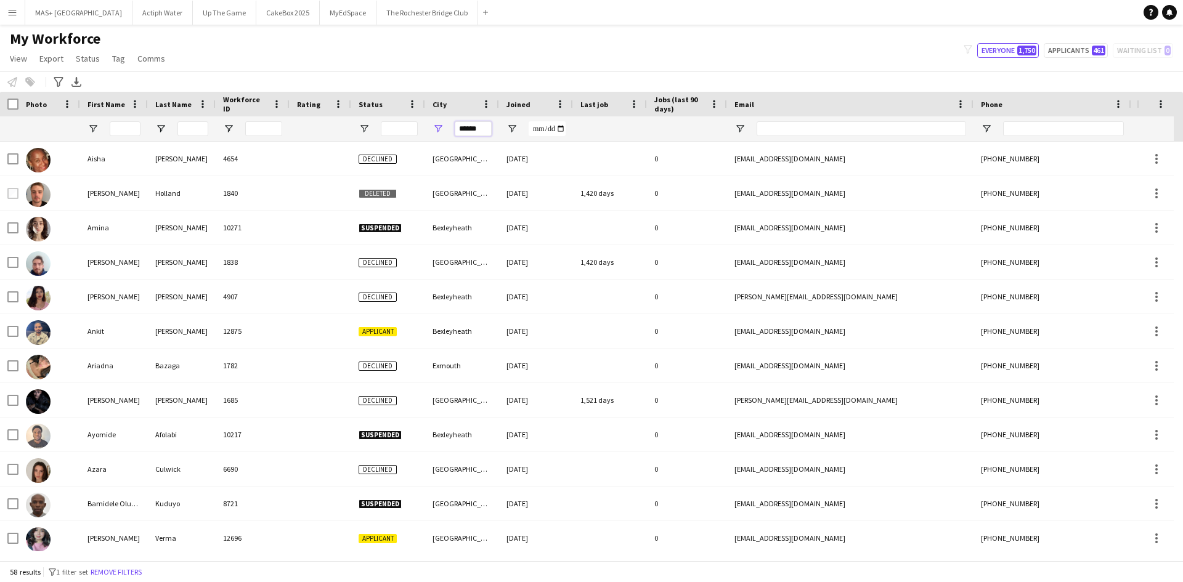
type input "******"
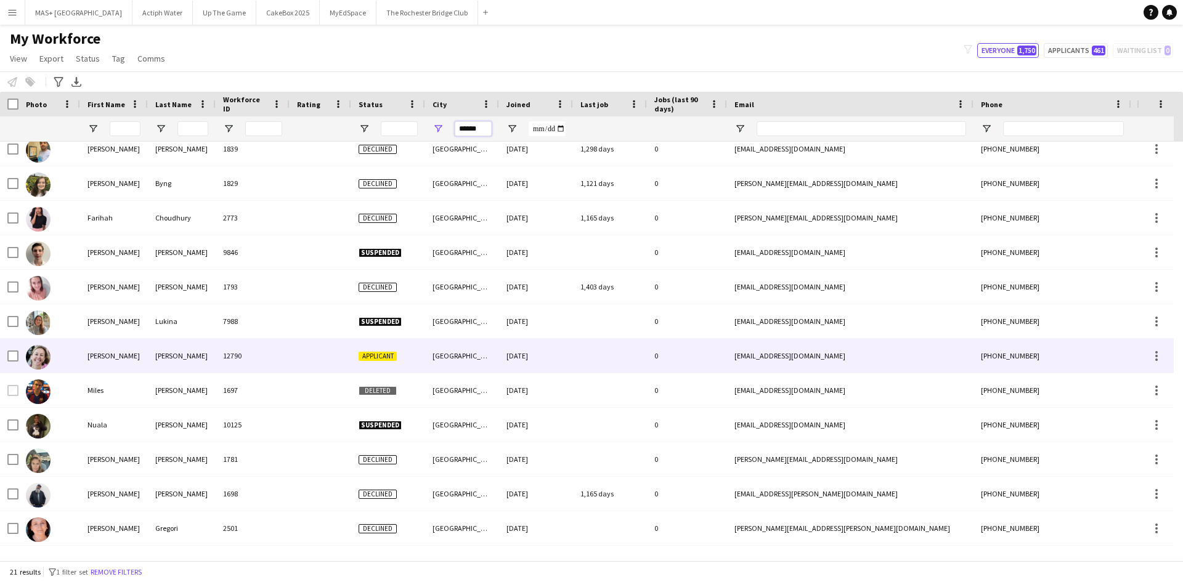
scroll to position [315, 0]
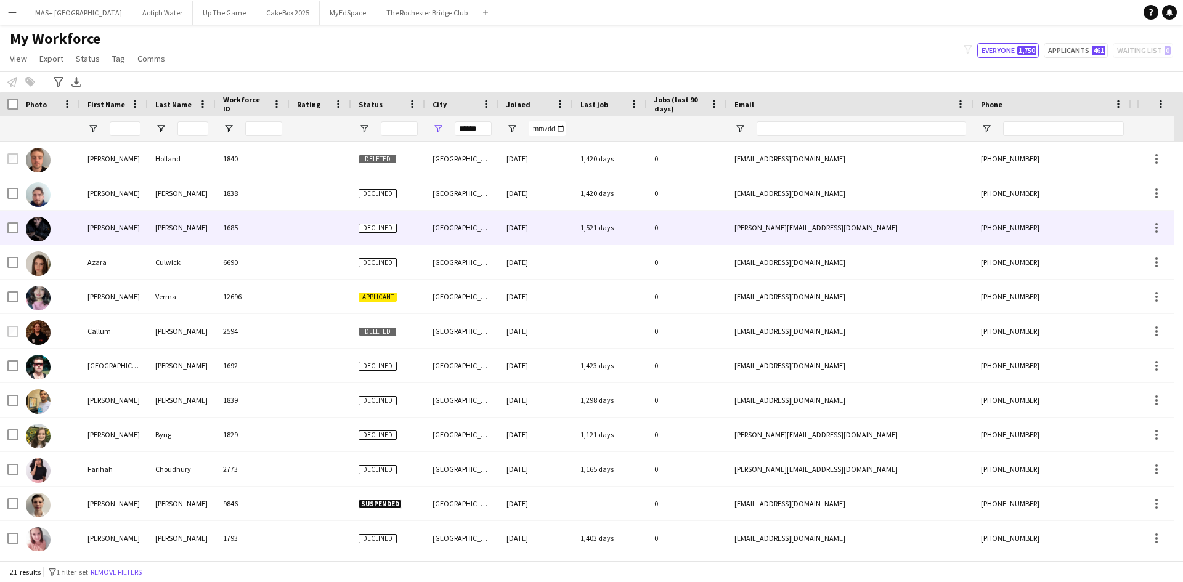
click at [115, 223] on div "Arthur" at bounding box center [114, 228] width 68 height 34
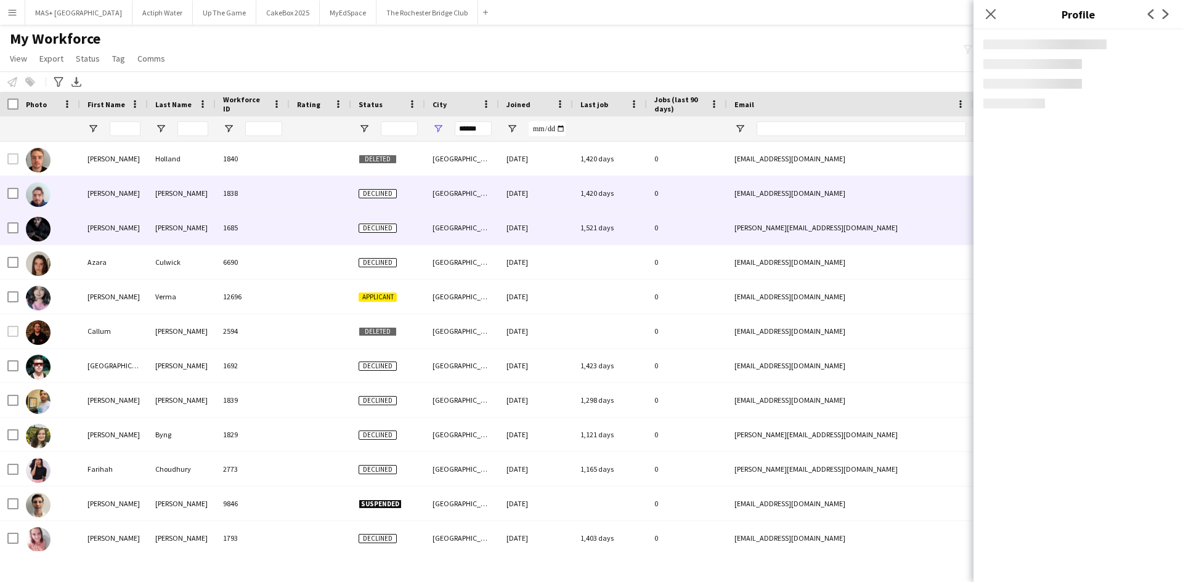
click at [108, 196] on div "Andrew" at bounding box center [114, 193] width 68 height 34
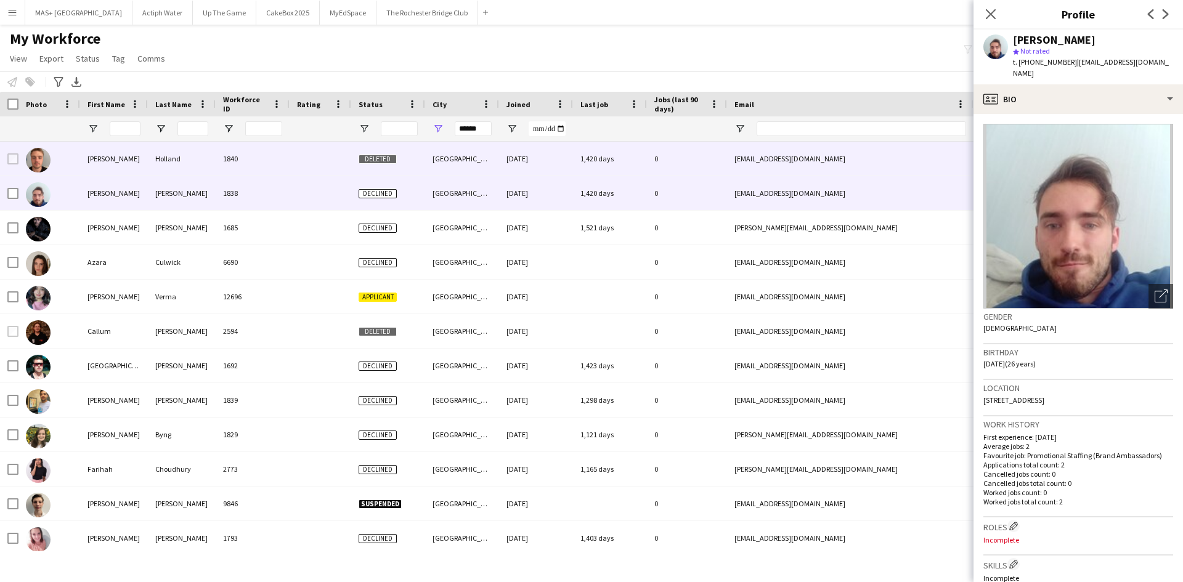
click at [104, 159] on div "Alex" at bounding box center [114, 159] width 68 height 34
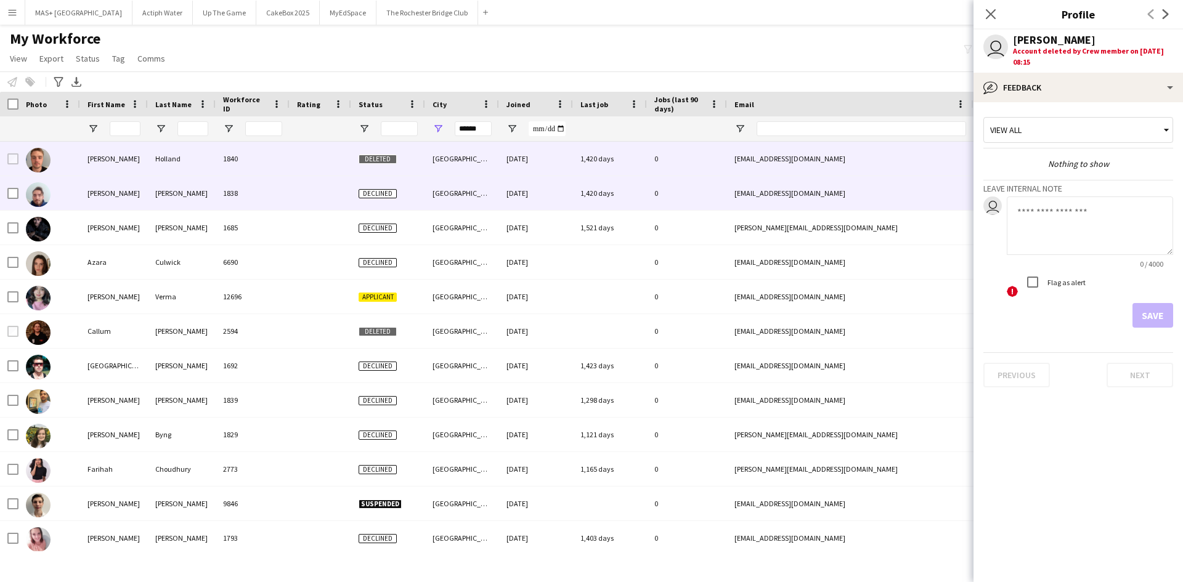
click at [121, 195] on div "Andrew" at bounding box center [114, 193] width 68 height 34
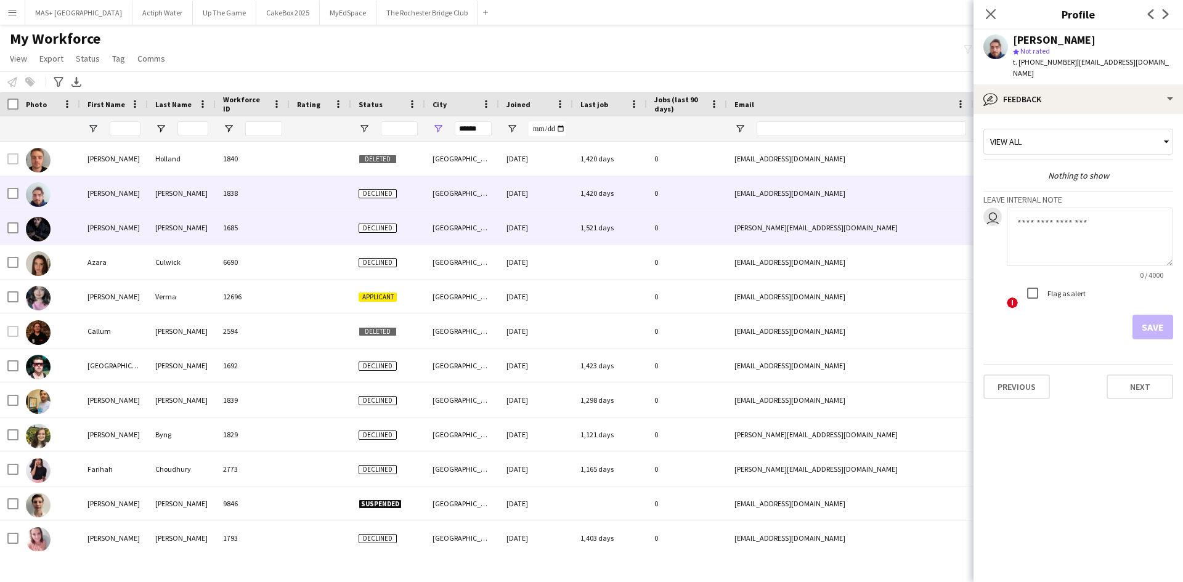
click at [125, 224] on div "Arthur" at bounding box center [114, 228] width 68 height 34
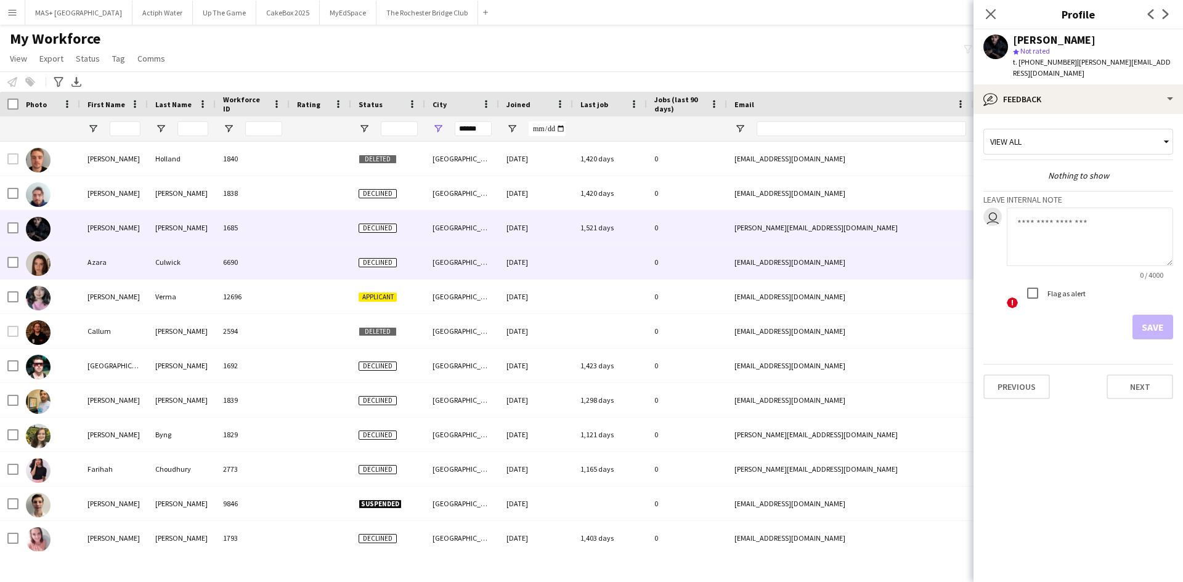
click at [131, 263] on div "Azara" at bounding box center [114, 262] width 68 height 34
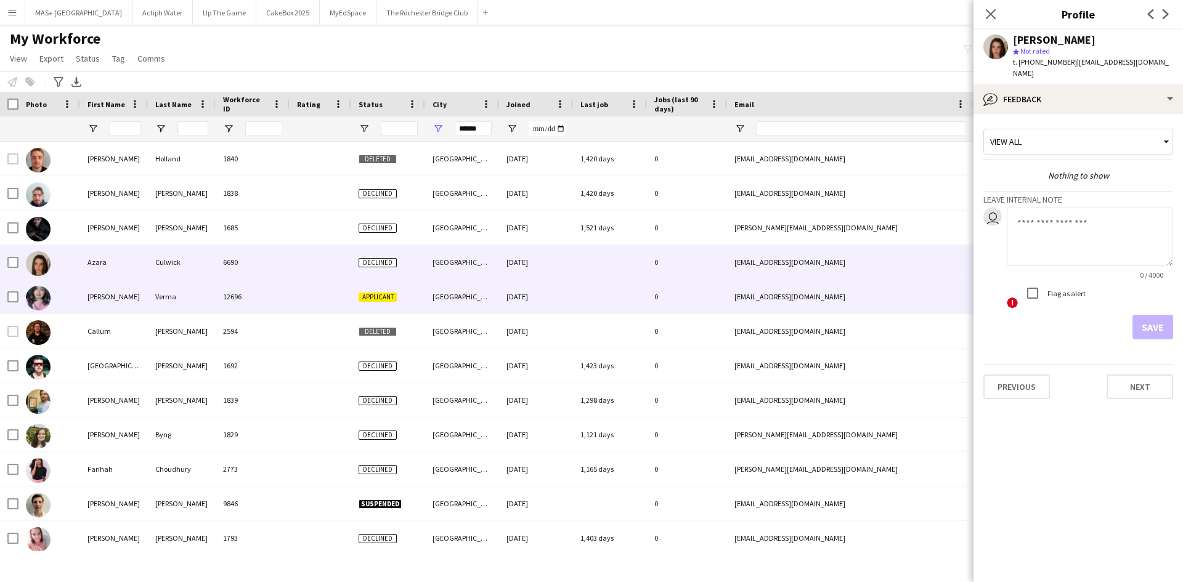
click at [142, 296] on div "Bhawna" at bounding box center [114, 297] width 68 height 34
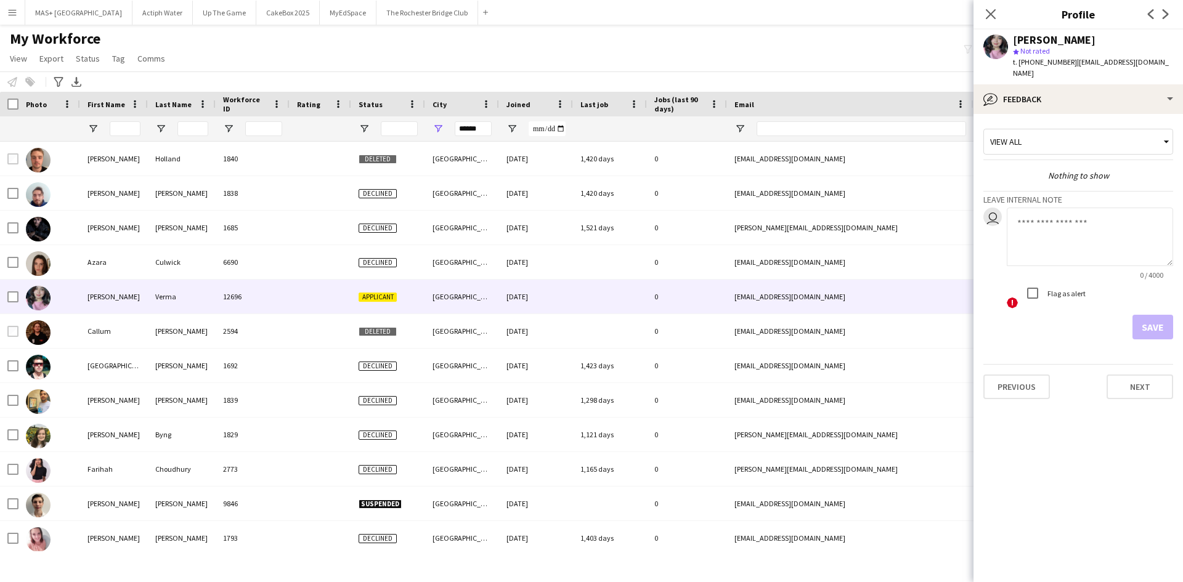
click at [590, 81] on div "Notify workforce Add to tag Select at least one crew to tag him or her. Advance…" at bounding box center [591, 81] width 1183 height 20
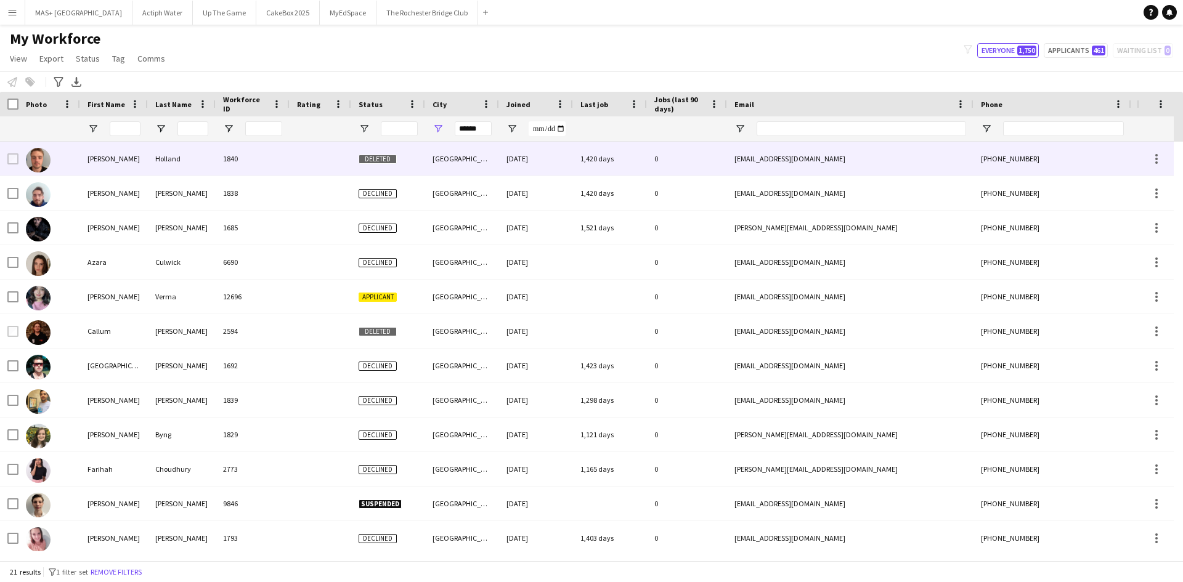
click at [41, 157] on img at bounding box center [38, 160] width 25 height 25
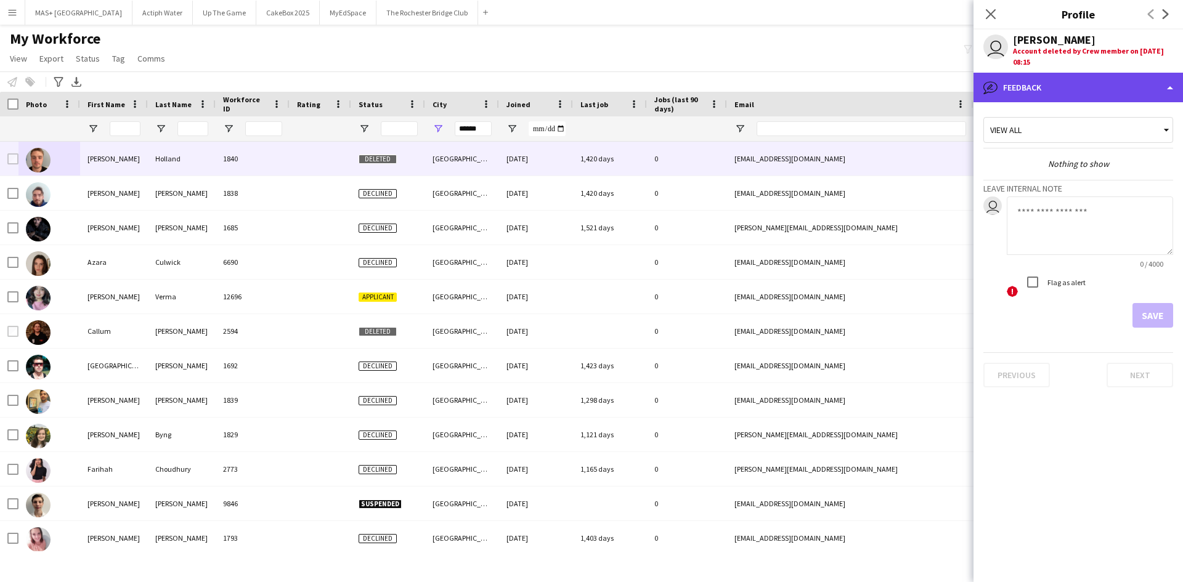
click at [1061, 79] on div "bubble-pencil Feedback" at bounding box center [1079, 88] width 210 height 30
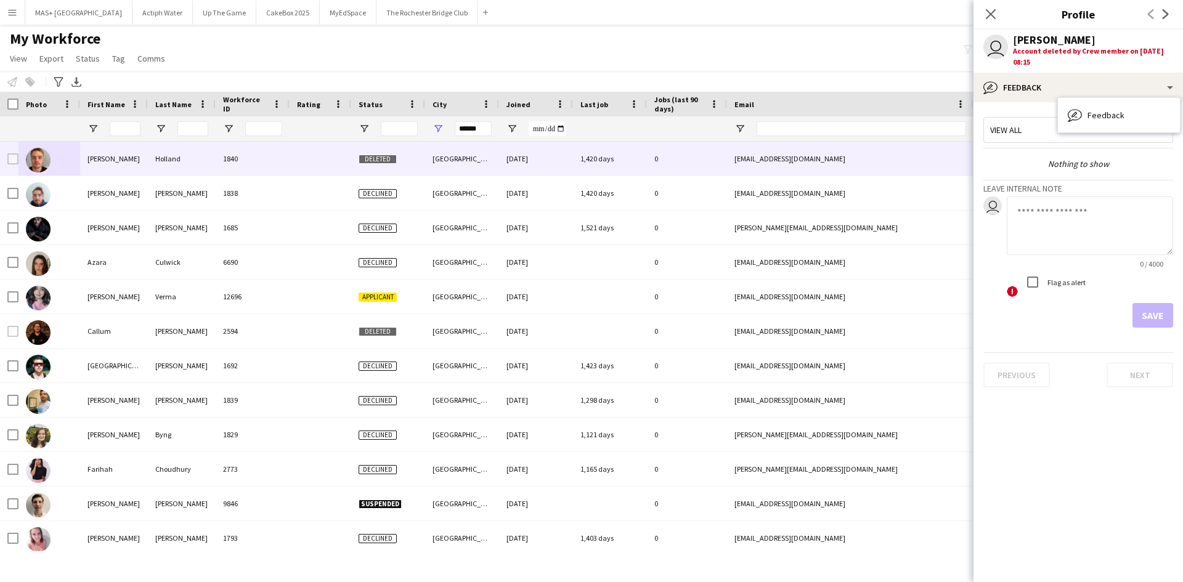
click at [880, 54] on div "My Workforce View Views Default view New view Update view Delete view Edit name…" at bounding box center [591, 51] width 1183 height 42
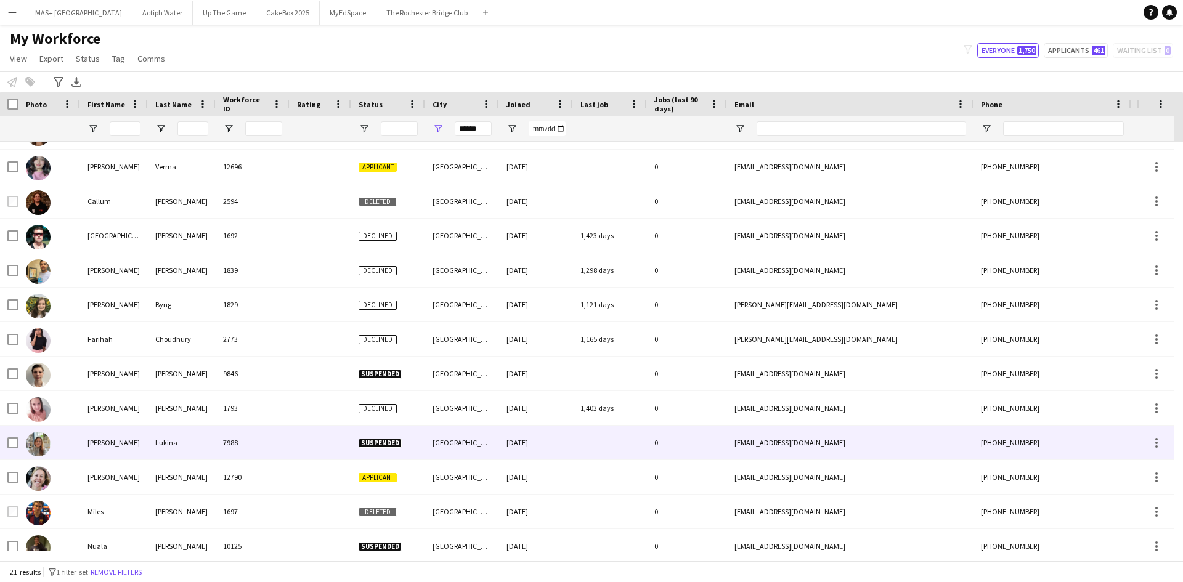
click at [35, 440] on img at bounding box center [38, 444] width 25 height 25
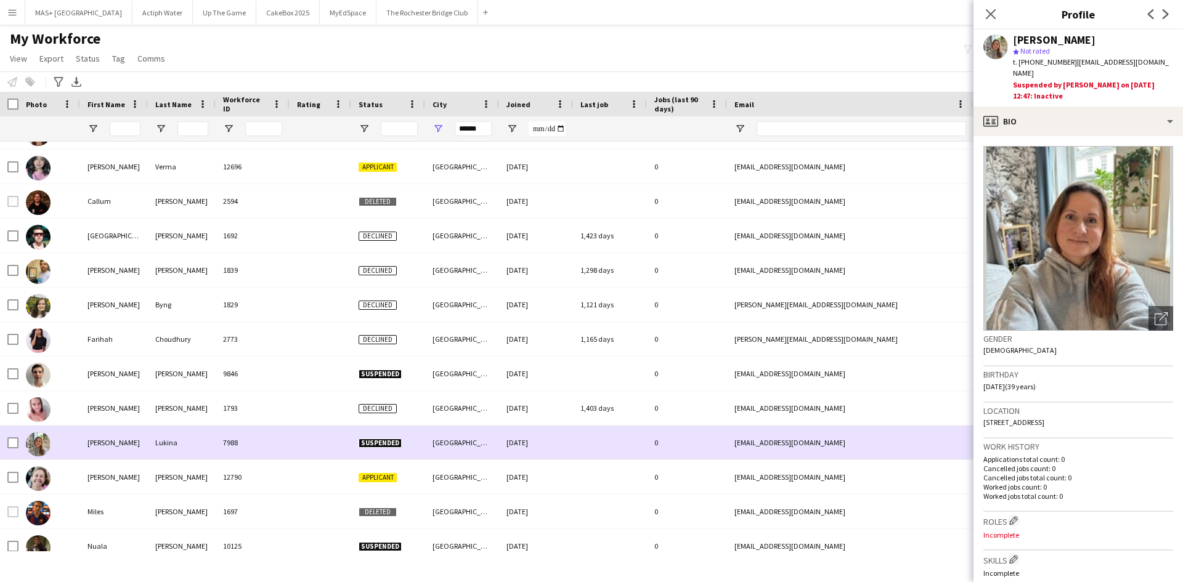
click at [35, 440] on img at bounding box center [38, 444] width 25 height 25
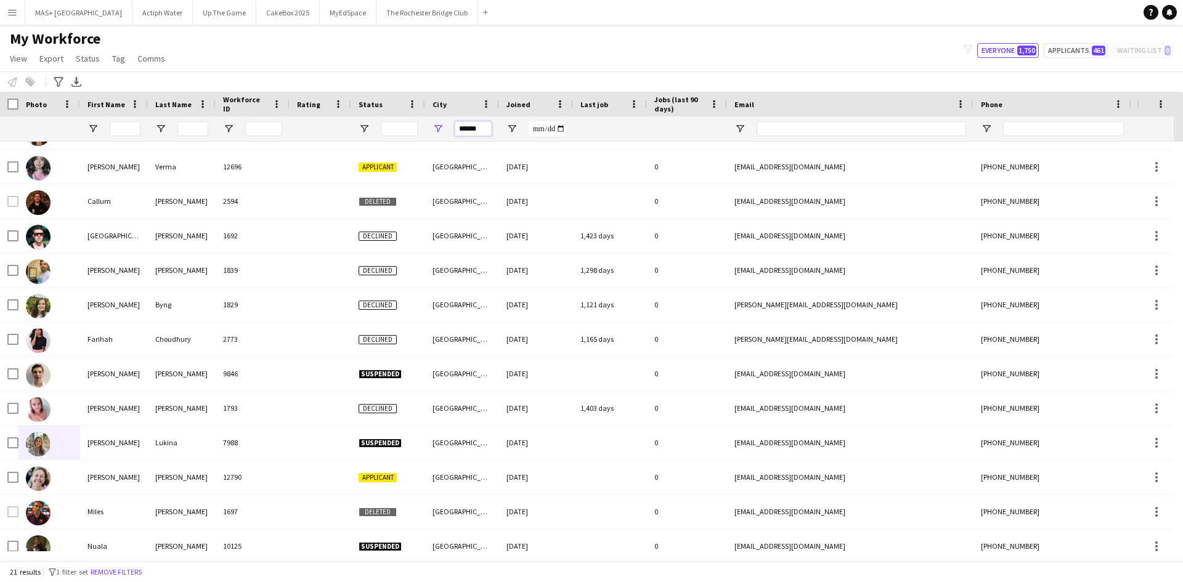
drag, startPoint x: 484, startPoint y: 132, endPoint x: 409, endPoint y: 51, distance: 110.3
click at [371, 110] on div "Workforce Details Photo First Name Age" at bounding box center [668, 117] width 1336 height 50
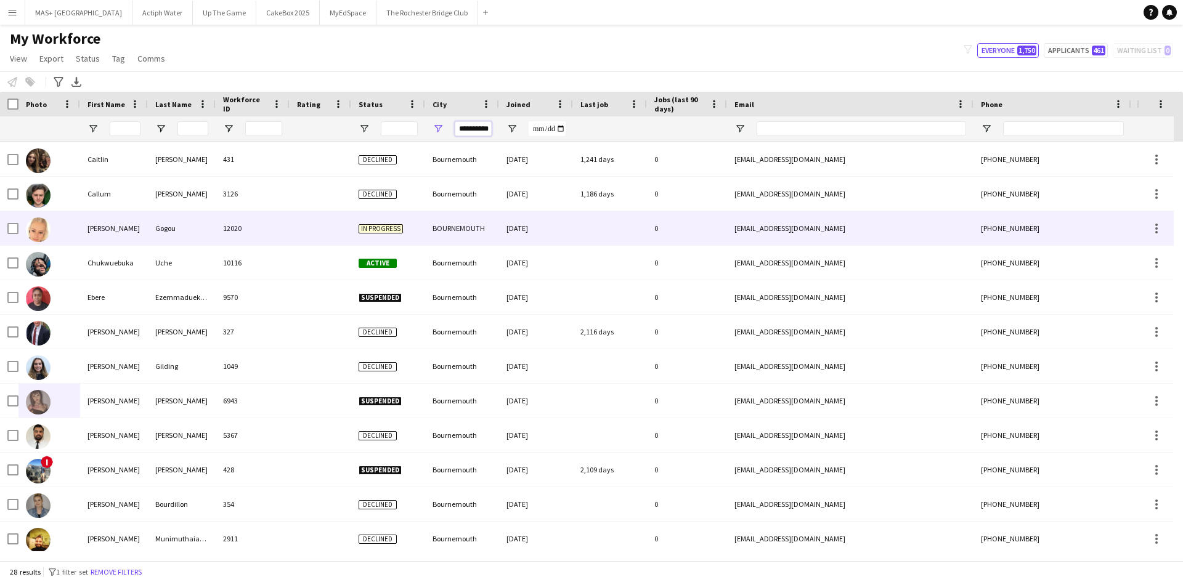
scroll to position [41, 0]
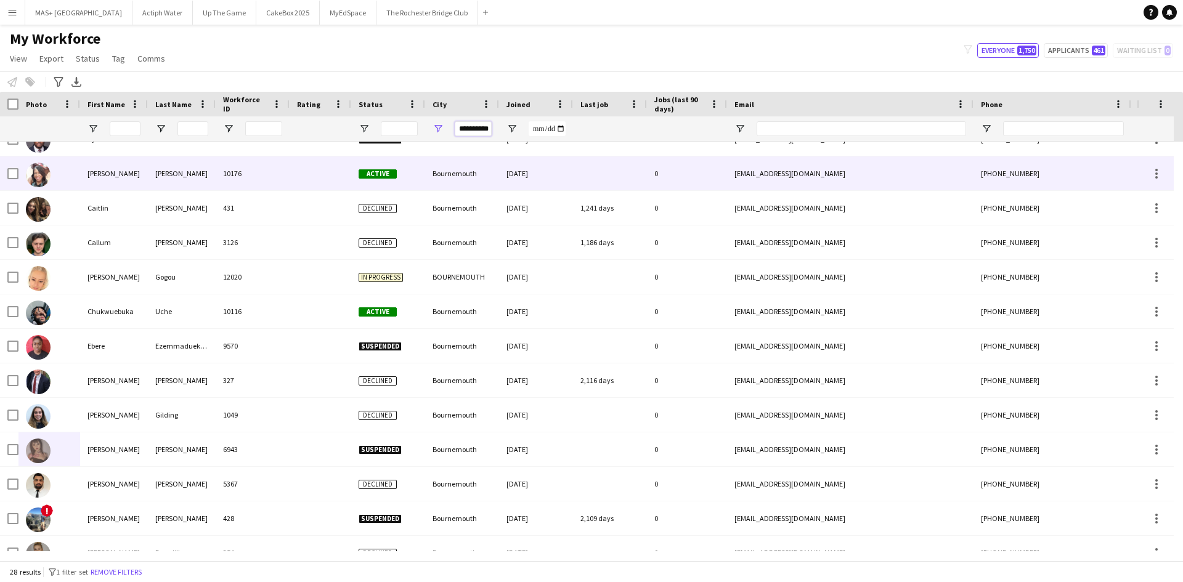
type input "**********"
click at [180, 181] on div "Dixon" at bounding box center [182, 174] width 68 height 34
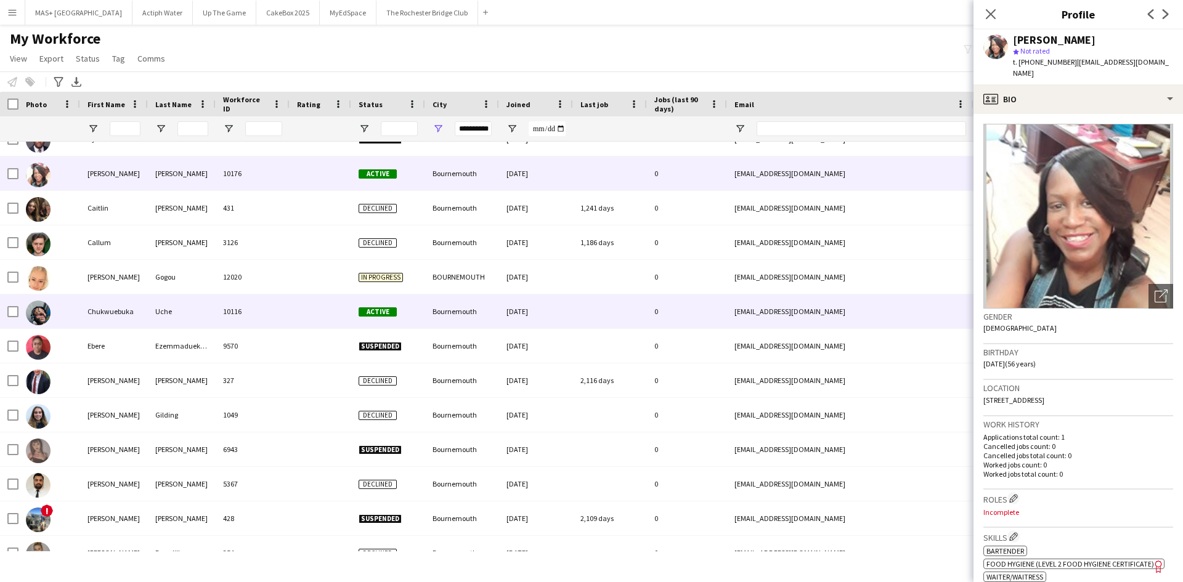
click at [231, 313] on div "10116" at bounding box center [253, 312] width 74 height 34
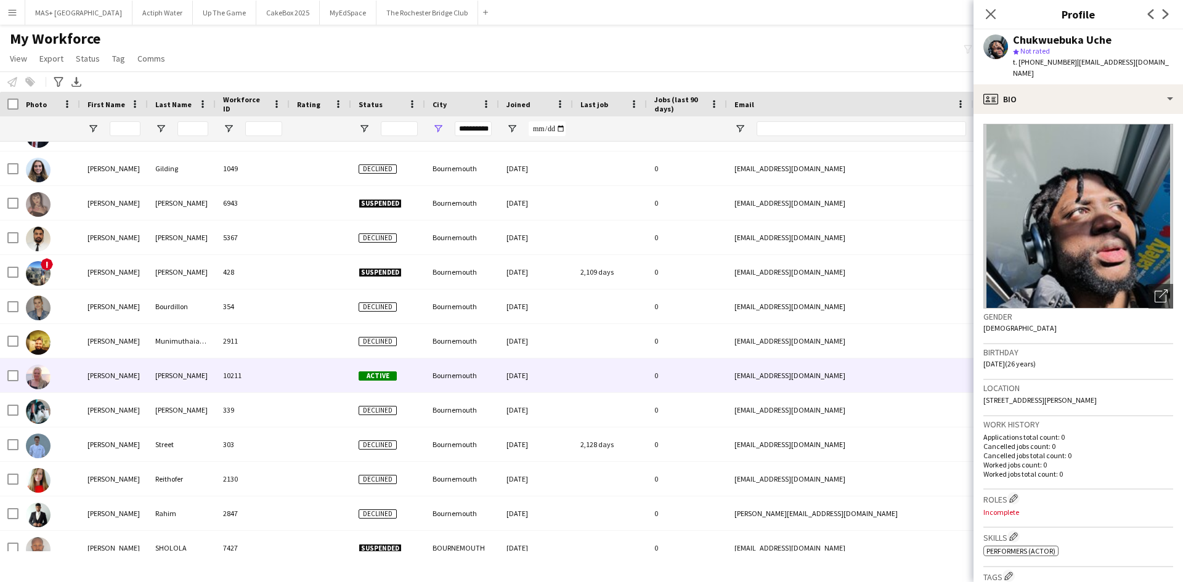
click at [253, 380] on div "10211" at bounding box center [253, 376] width 74 height 34
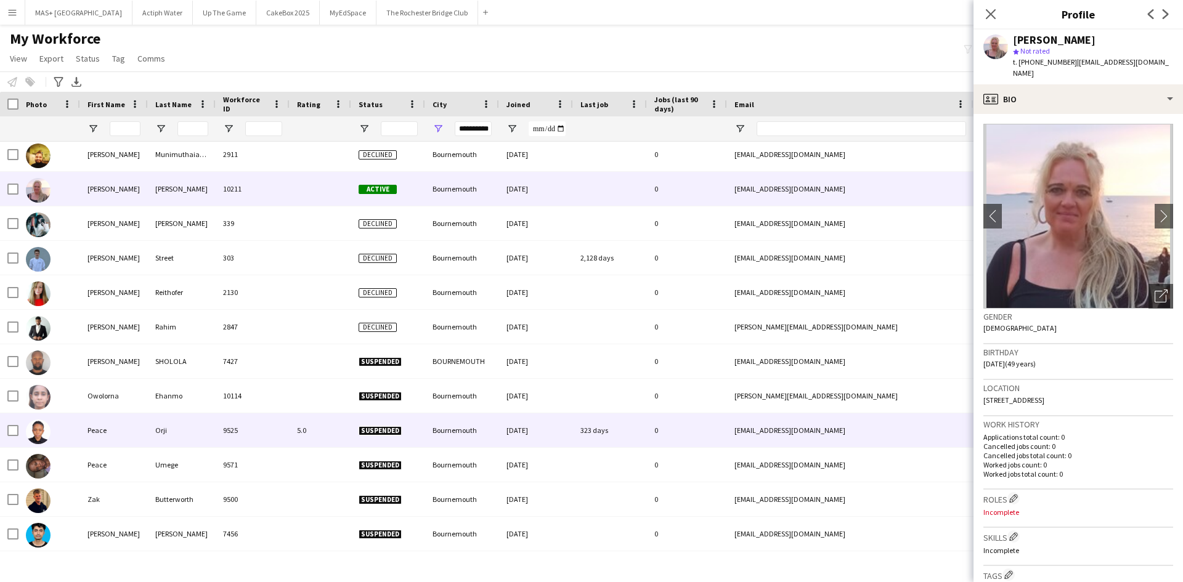
click at [302, 431] on div "5.0" at bounding box center [321, 431] width 62 height 34
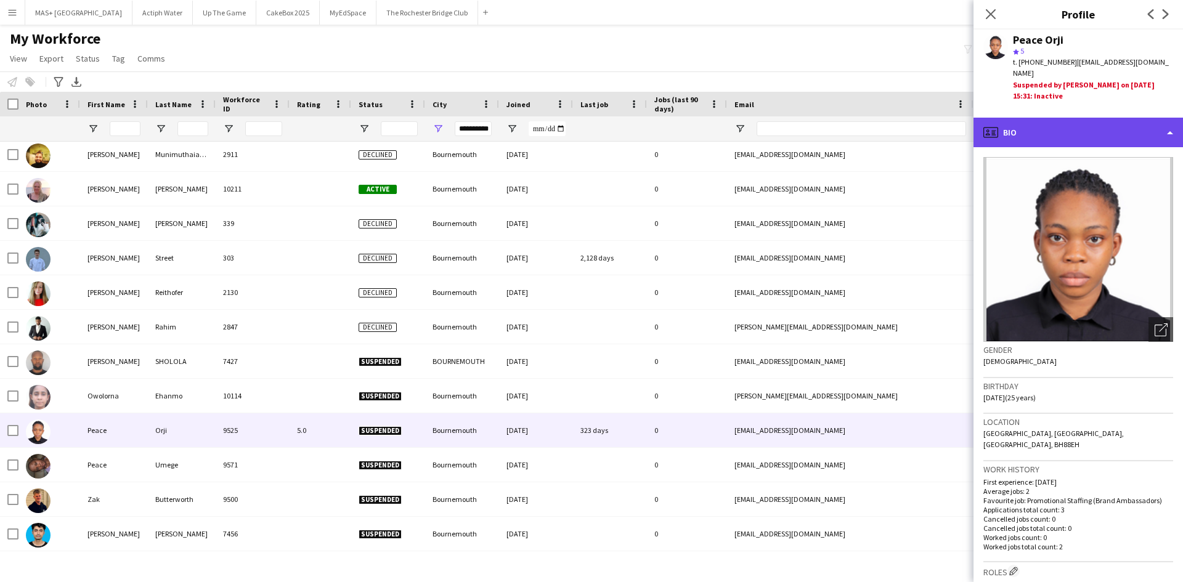
click at [1044, 121] on div "profile Bio" at bounding box center [1079, 133] width 210 height 30
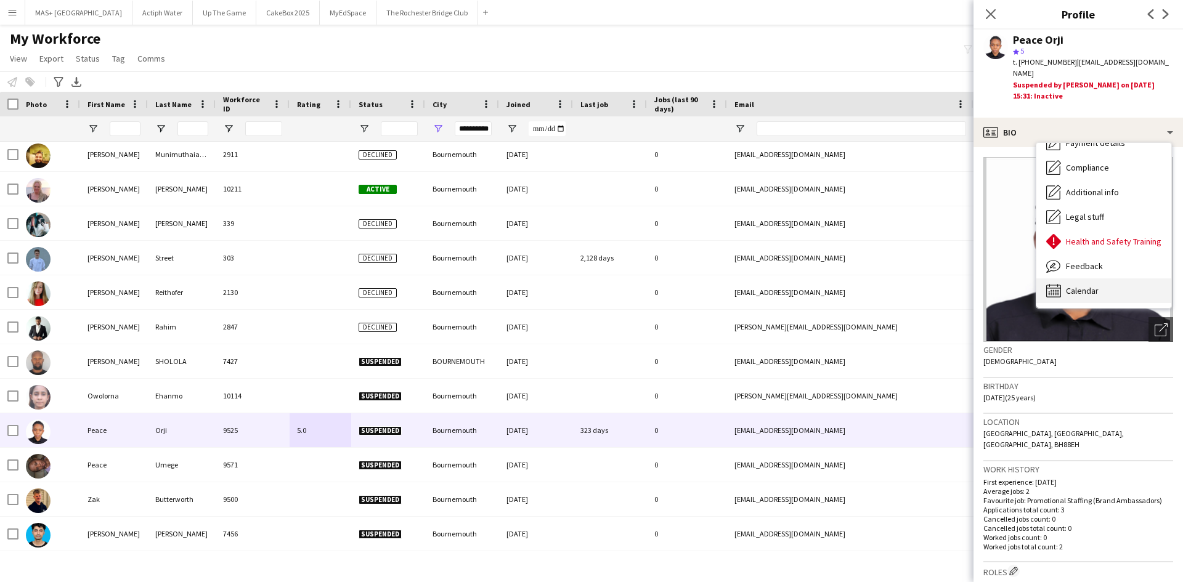
click at [1095, 285] on span "Calendar" at bounding box center [1082, 290] width 33 height 11
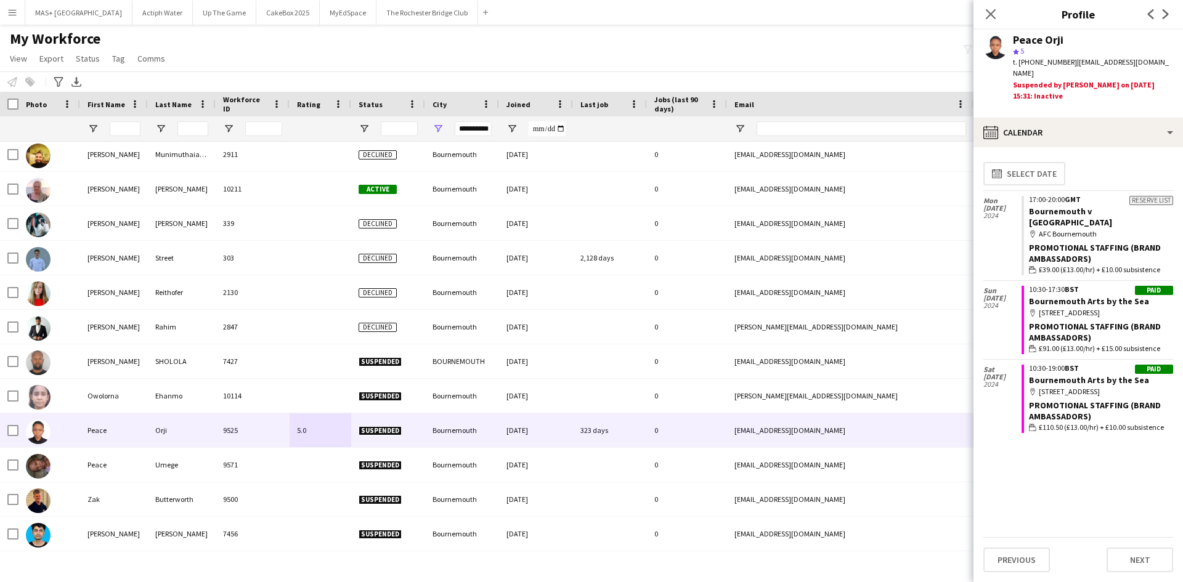
click at [699, 51] on div "My Workforce View Views Default view New view Update view Delete view Edit name…" at bounding box center [591, 51] width 1183 height 42
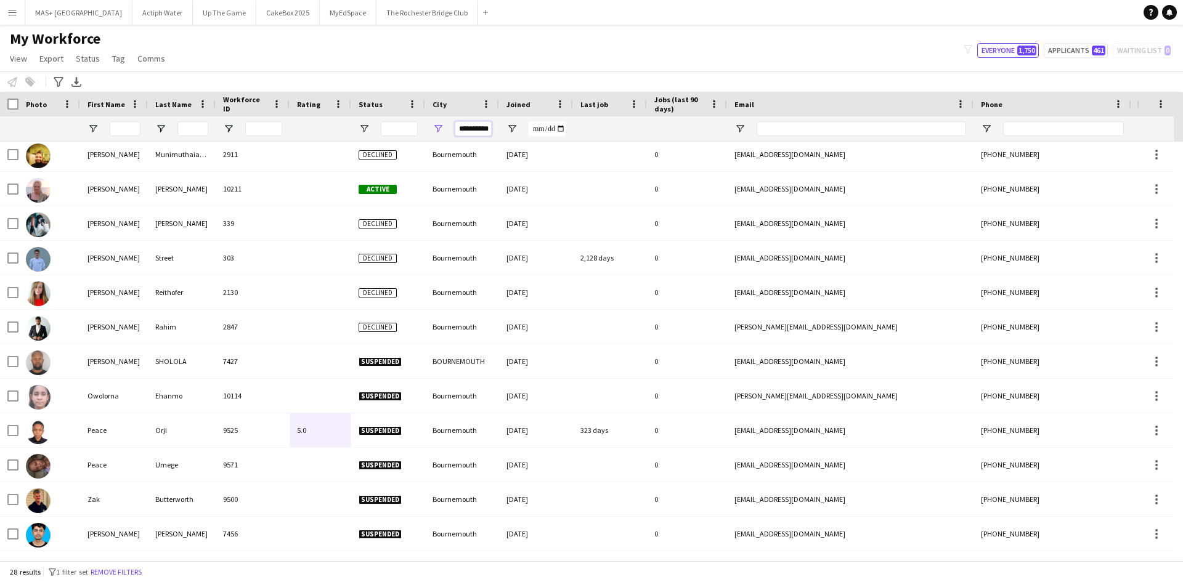
drag, startPoint x: 459, startPoint y: 131, endPoint x: 531, endPoint y: 178, distance: 85.8
click at [624, 137] on div at bounding box center [668, 128] width 1336 height 25
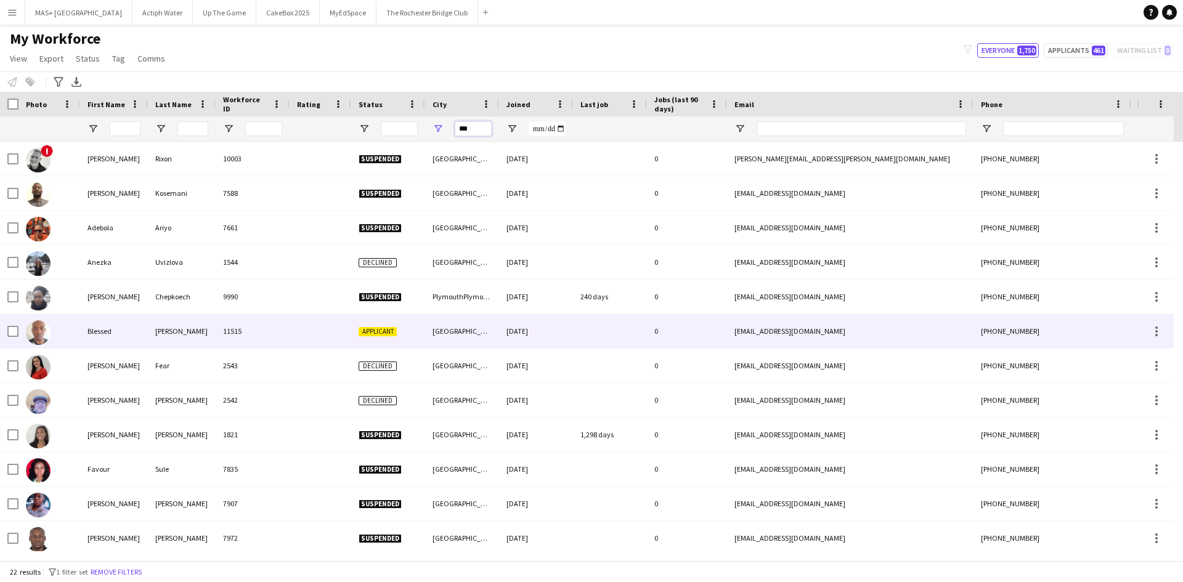
type input "***"
click at [220, 334] on div "11515" at bounding box center [253, 331] width 74 height 34
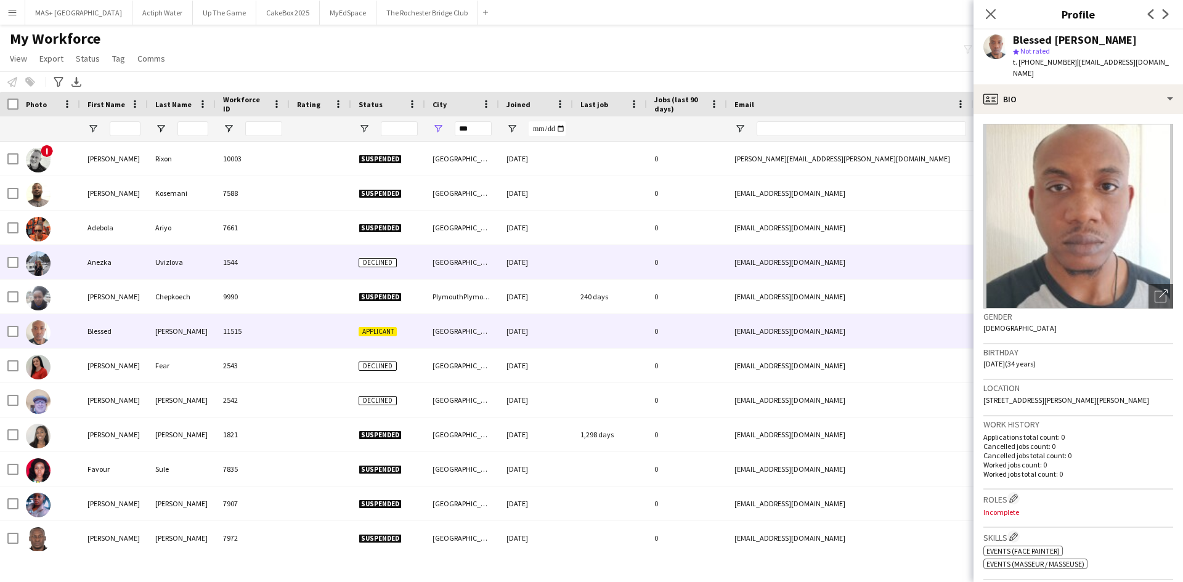
click at [141, 273] on div "Anezka" at bounding box center [114, 262] width 68 height 34
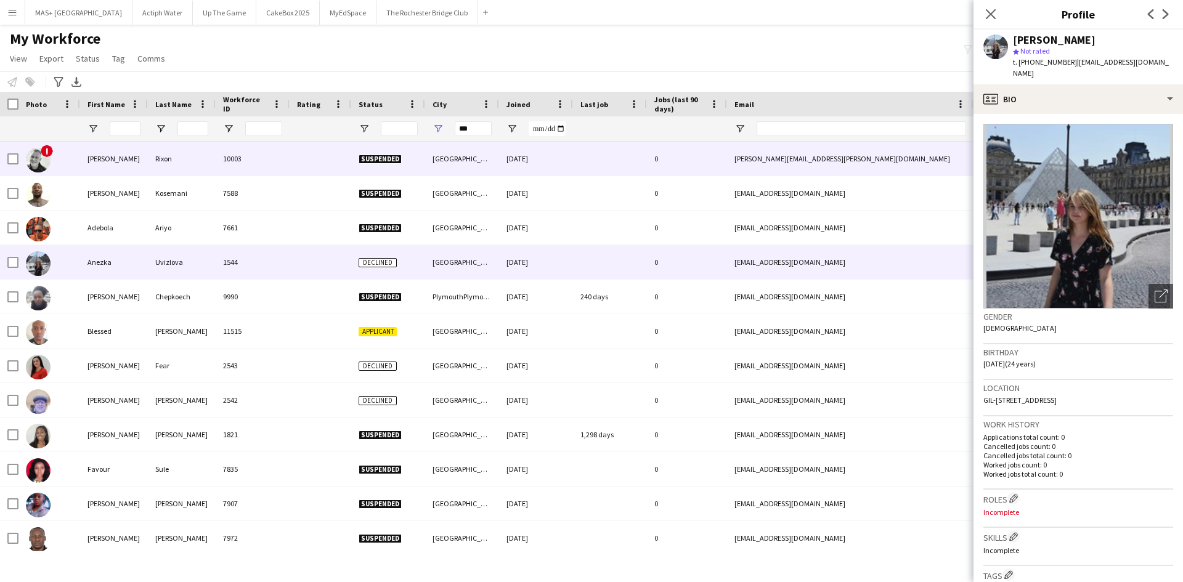
click at [123, 163] on div "Aaron" at bounding box center [114, 159] width 68 height 34
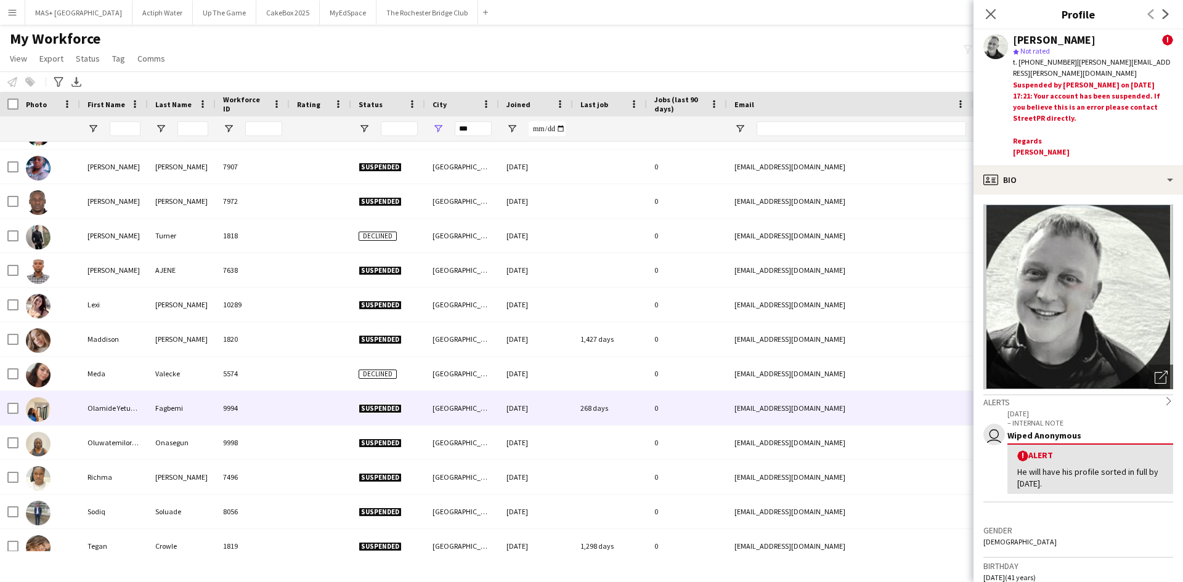
scroll to position [349, 0]
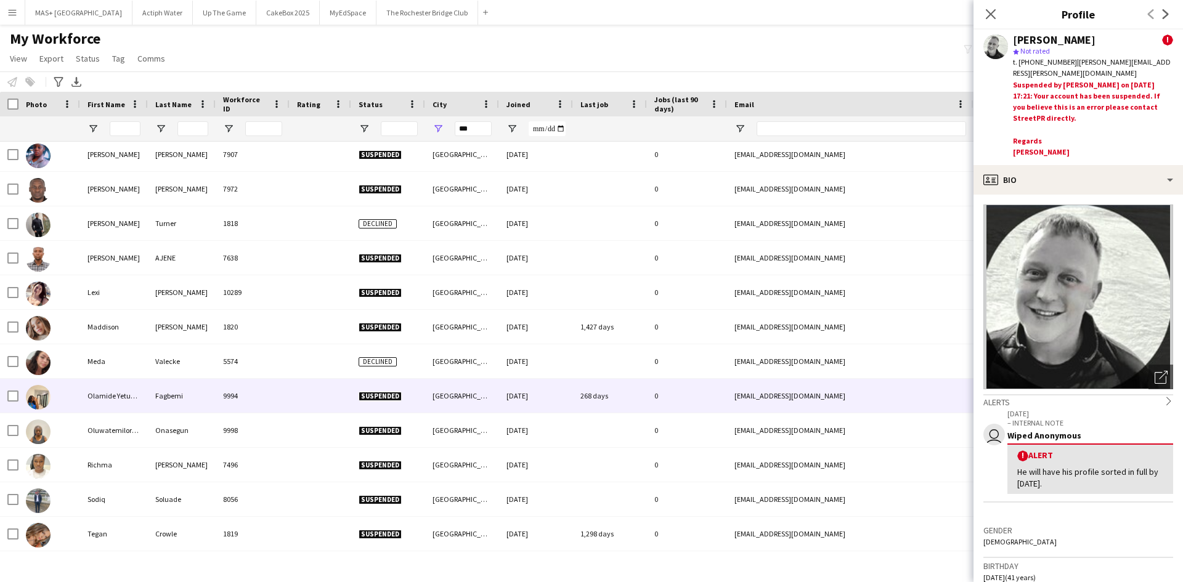
click at [260, 389] on div "9994" at bounding box center [253, 396] width 74 height 34
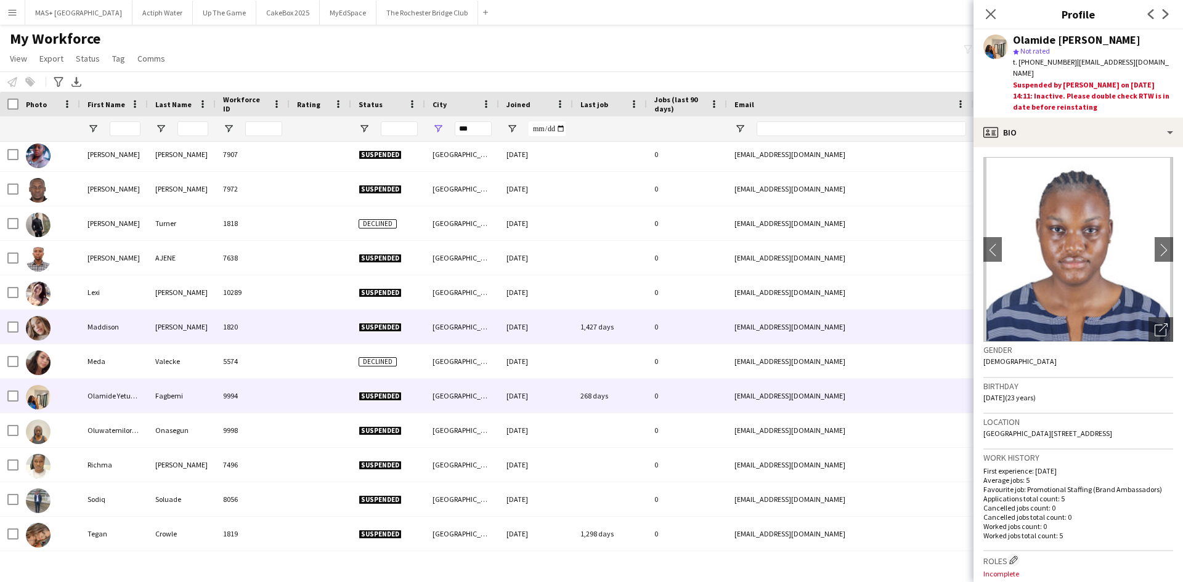
click at [257, 331] on div "1820" at bounding box center [253, 327] width 74 height 34
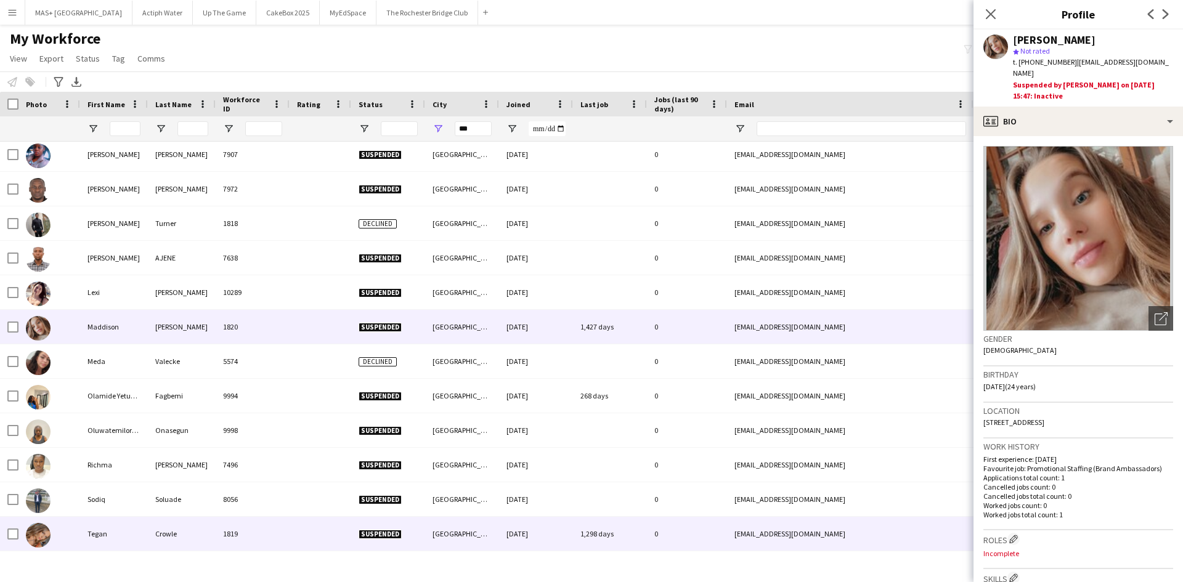
click at [324, 544] on div at bounding box center [321, 534] width 62 height 34
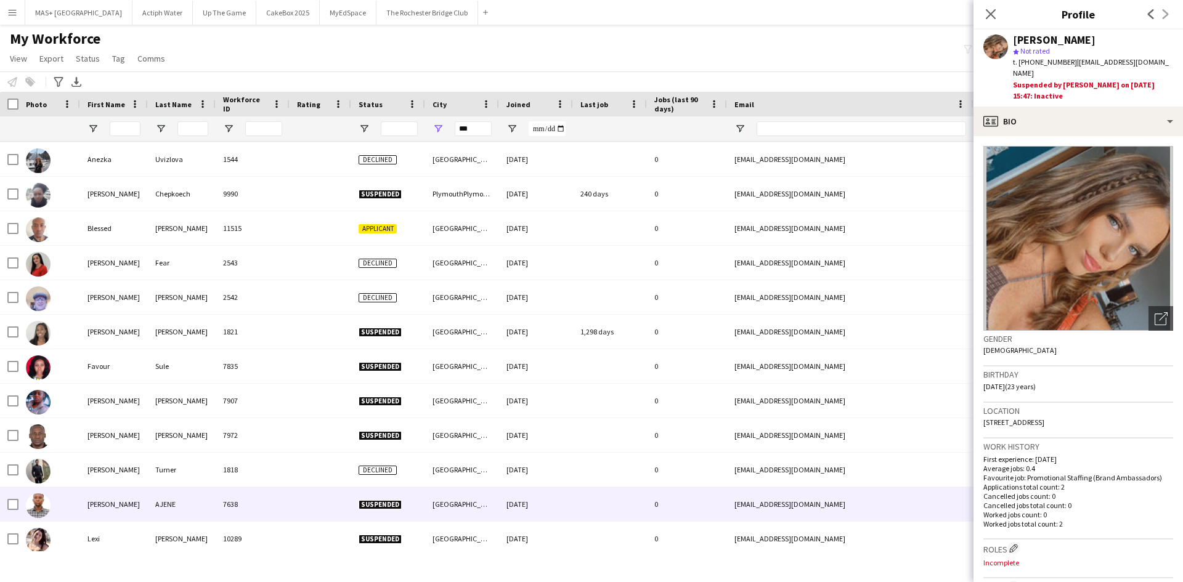
scroll to position [0, 0]
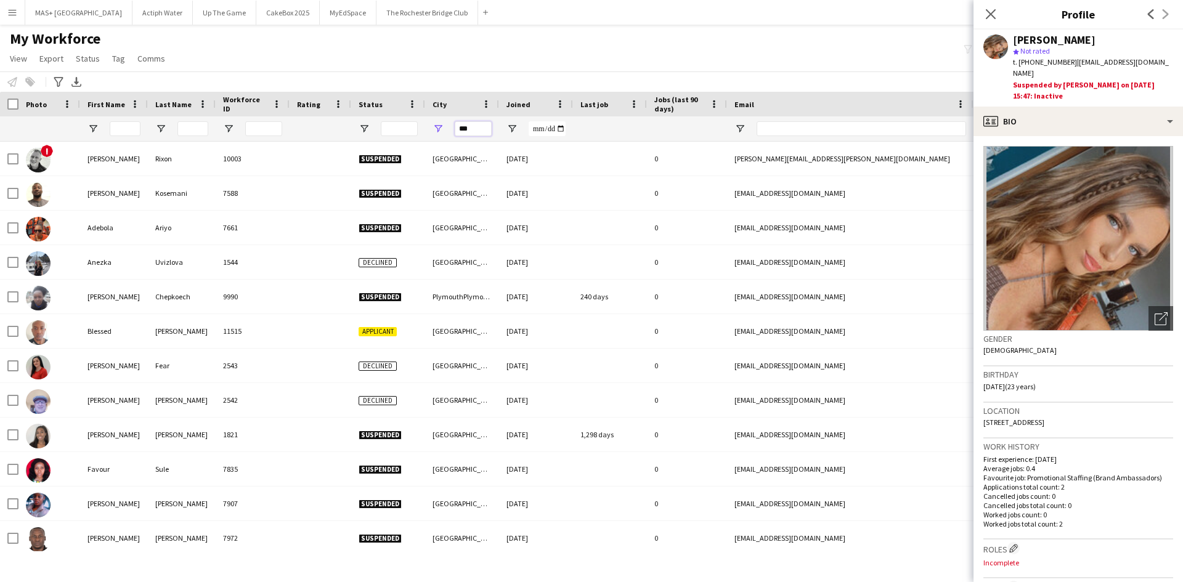
drag, startPoint x: 480, startPoint y: 129, endPoint x: 253, endPoint y: 110, distance: 227.6
click at [254, 111] on div "Workforce Details Photo First Name Age" at bounding box center [668, 117] width 1336 height 50
click at [514, 65] on div "My Workforce View Views Default view New view Update view Delete view Edit name…" at bounding box center [591, 51] width 1183 height 42
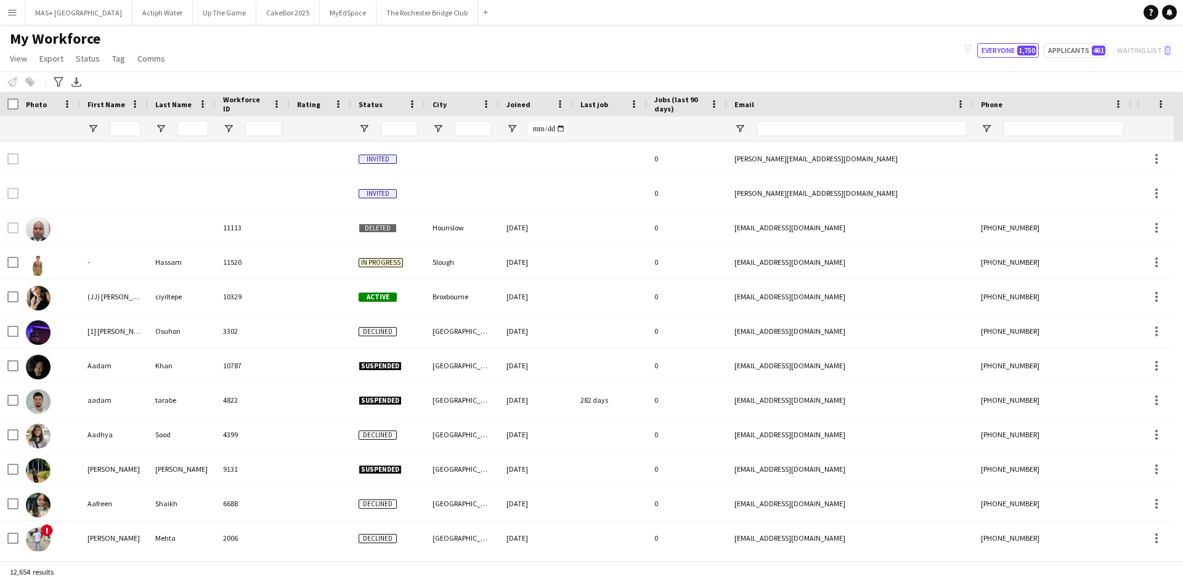
click at [5, 6] on button "Menu" at bounding box center [12, 12] width 25 height 25
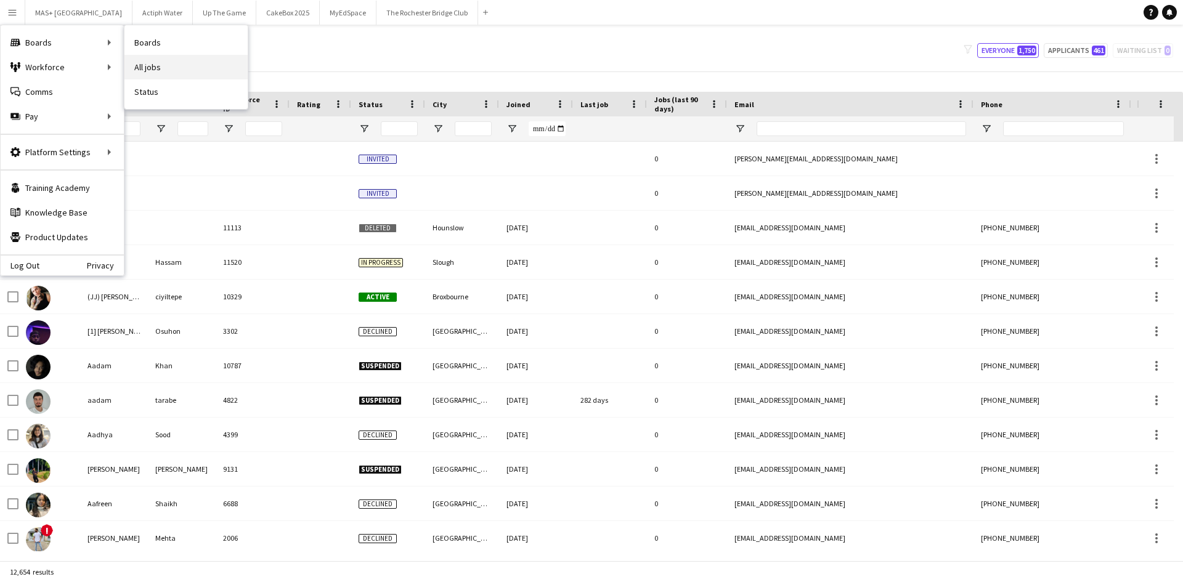
click at [148, 63] on link "All jobs" at bounding box center [186, 67] width 123 height 25
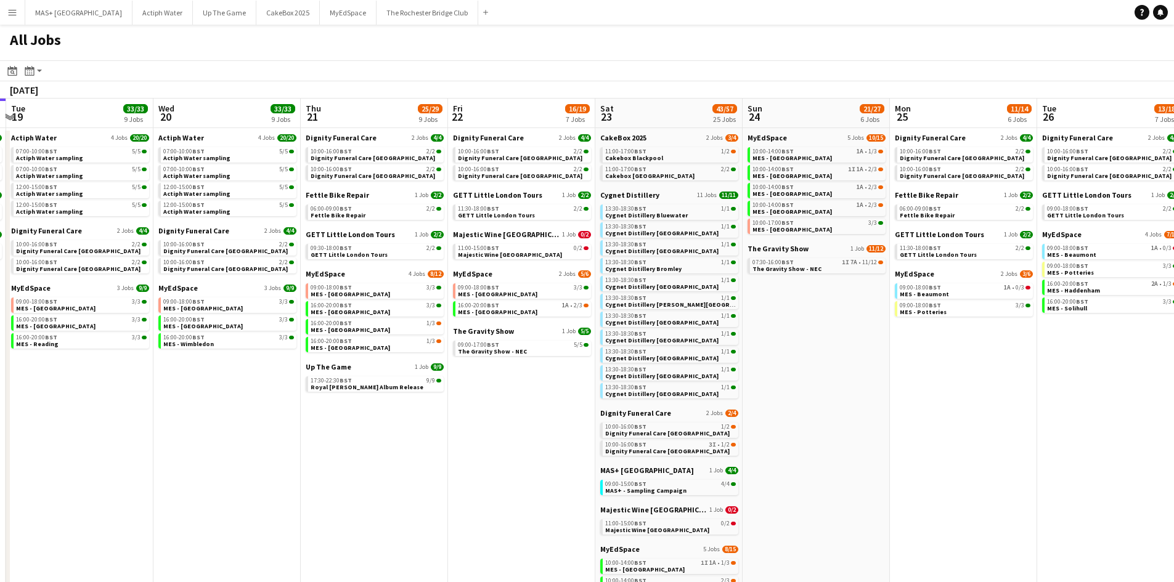
scroll to position [0, 589]
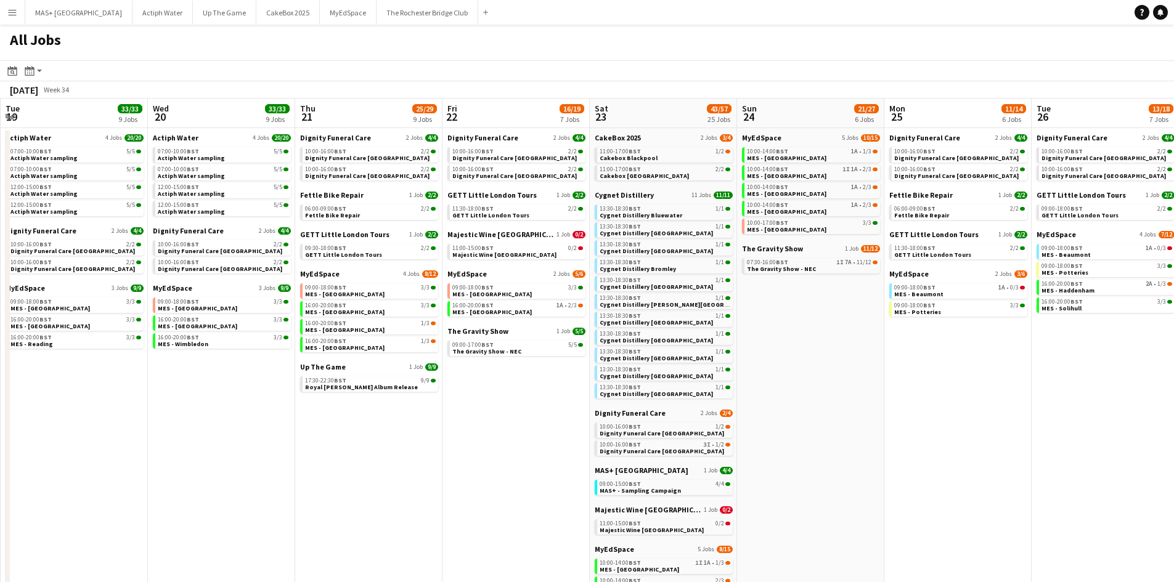
drag, startPoint x: 672, startPoint y: 433, endPoint x: 378, endPoint y: 424, distance: 294.2
click at [378, 424] on app-calendar-viewport "Fri 15 6/6 2 Jobs Sat 16 30/30 18 Jobs Sun 17 13/13 4 Jobs Mon 18 9/9 4 Jobs Tu…" at bounding box center [587, 472] width 1174 height 746
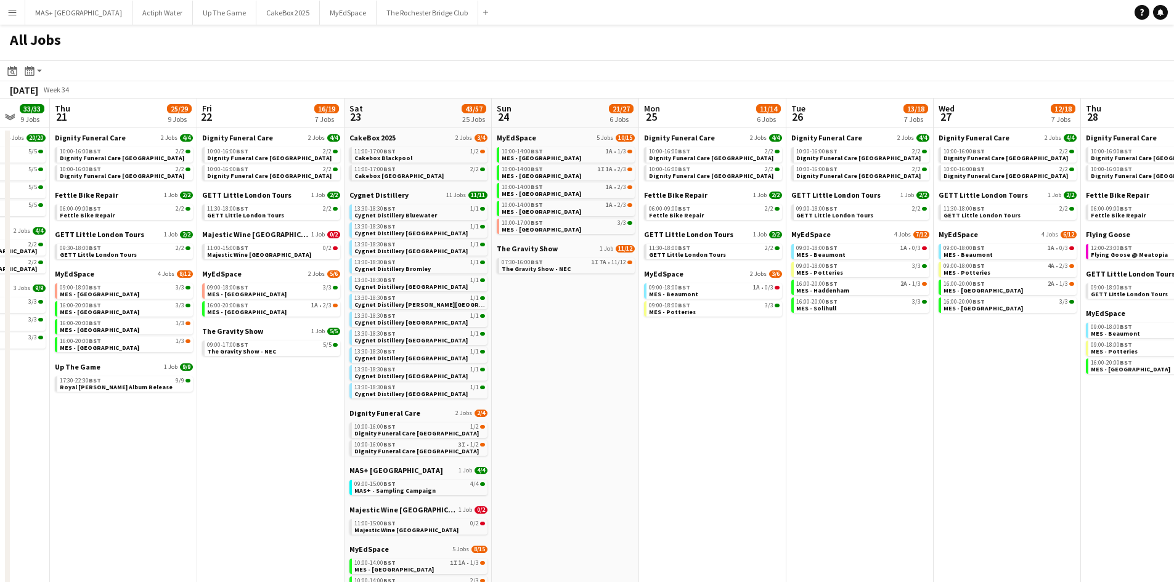
scroll to position [0, 540]
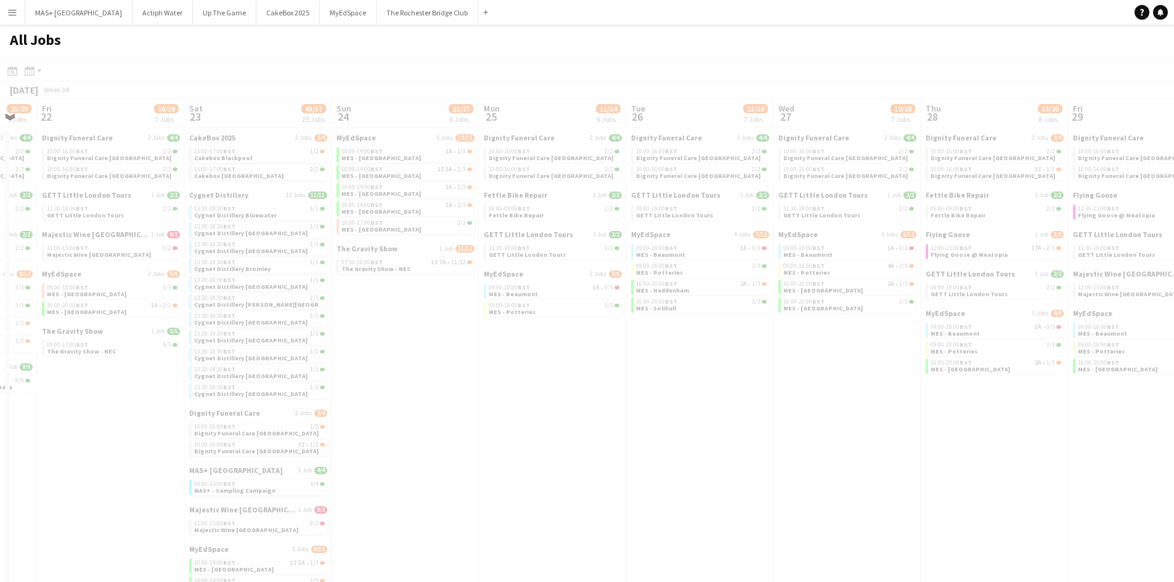
drag, startPoint x: 865, startPoint y: 452, endPoint x: 431, endPoint y: 417, distance: 435.3
click at [345, 421] on app-all-jobs "All Jobs Date picker AUG 2025 AUG 2025 Monday M Tuesday T Wednesday W Thursday …" at bounding box center [587, 435] width 1174 height 820
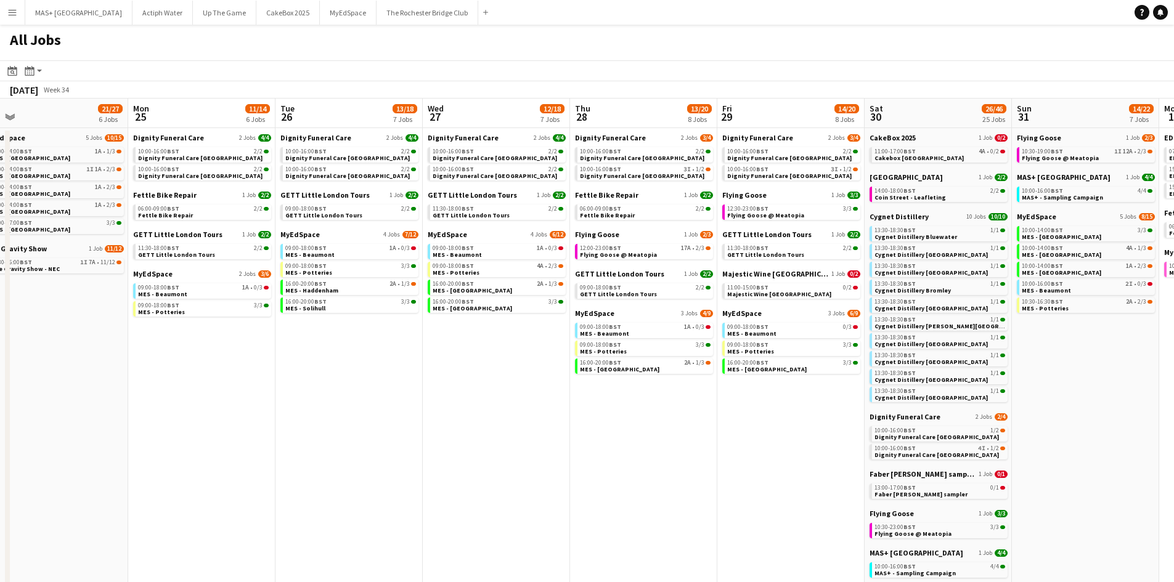
drag, startPoint x: 780, startPoint y: 441, endPoint x: 430, endPoint y: 417, distance: 351.5
click at [430, 417] on app-calendar-viewport "Fri 22 16/19 7 Jobs Sat 23 43/57 25 Jobs Sun 24 21/27 6 Jobs Mon 25 11/14 6 Job…" at bounding box center [587, 472] width 1174 height 746
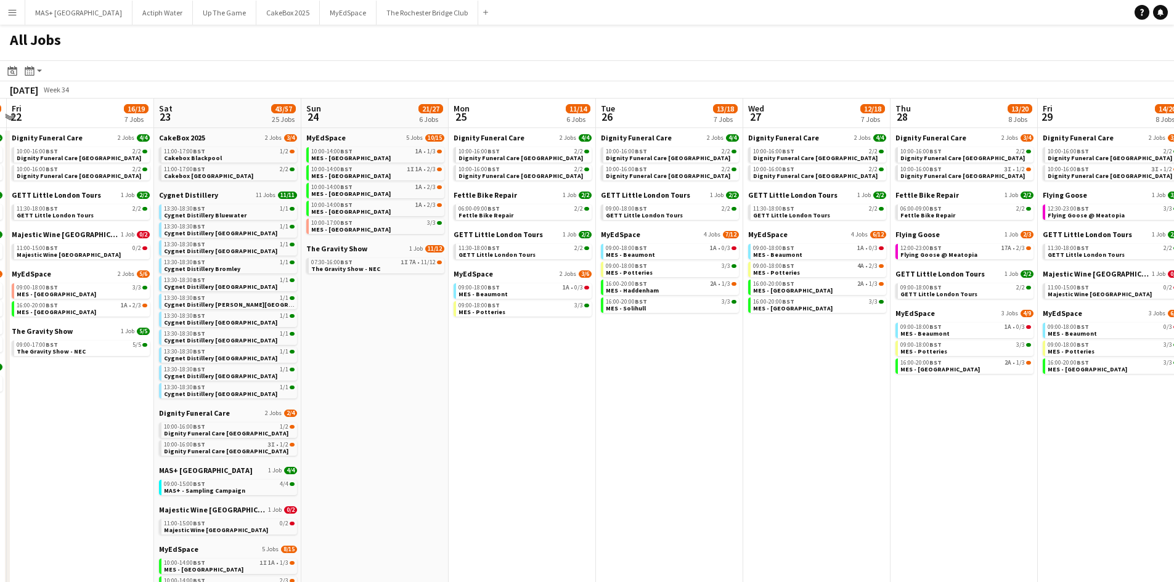
drag, startPoint x: 699, startPoint y: 420, endPoint x: 760, endPoint y: 424, distance: 61.2
click at [1129, 428] on app-calendar-viewport "Tue 19 33/33 9 Jobs Wed 20 33/33 9 Jobs Thu 21 25/29 9 Jobs Fri 22 16/19 7 Jobs…" at bounding box center [587, 472] width 1174 height 746
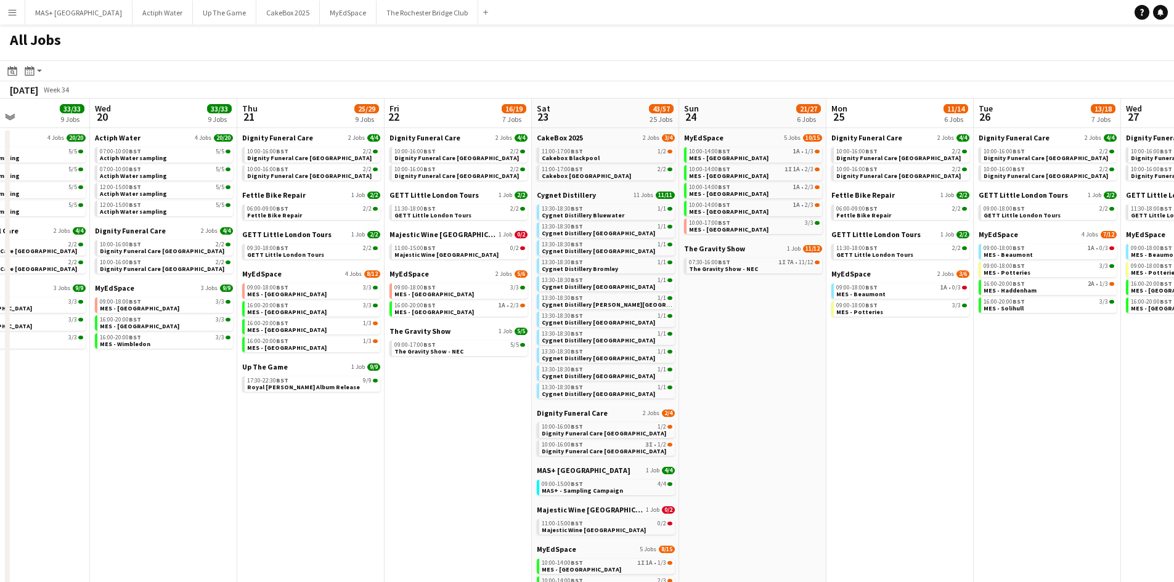
scroll to position [0, 353]
click at [886, 411] on app-calendar-viewport "Sun 17 13/13 4 Jobs Mon 18 9/9 4 Jobs Tue 19 33/33 9 Jobs Wed 20 33/33 9 Jobs T…" at bounding box center [587, 472] width 1174 height 746
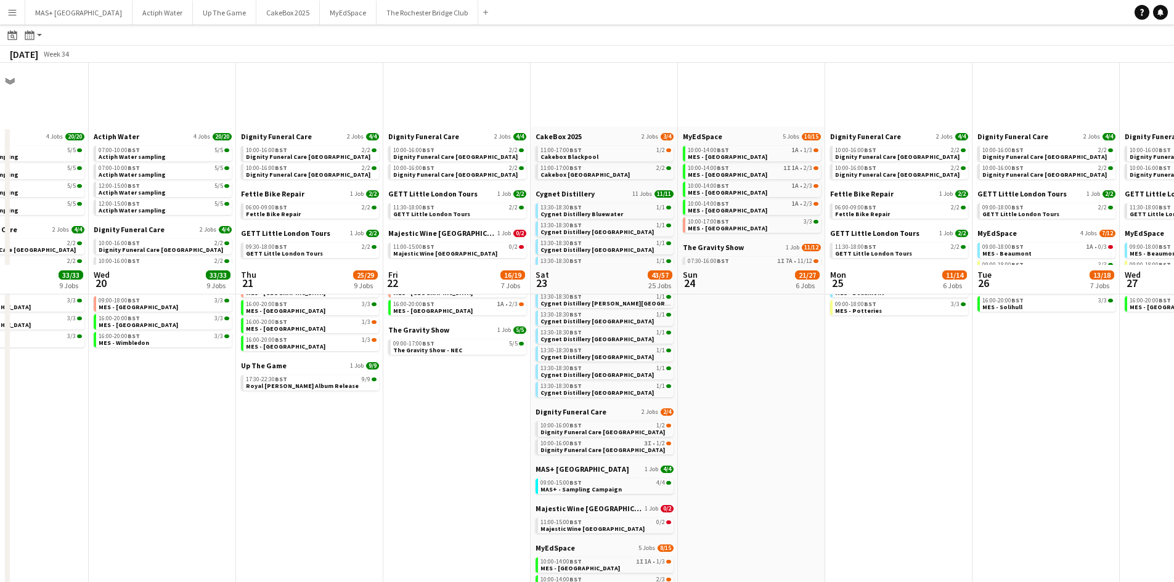
scroll to position [247, 0]
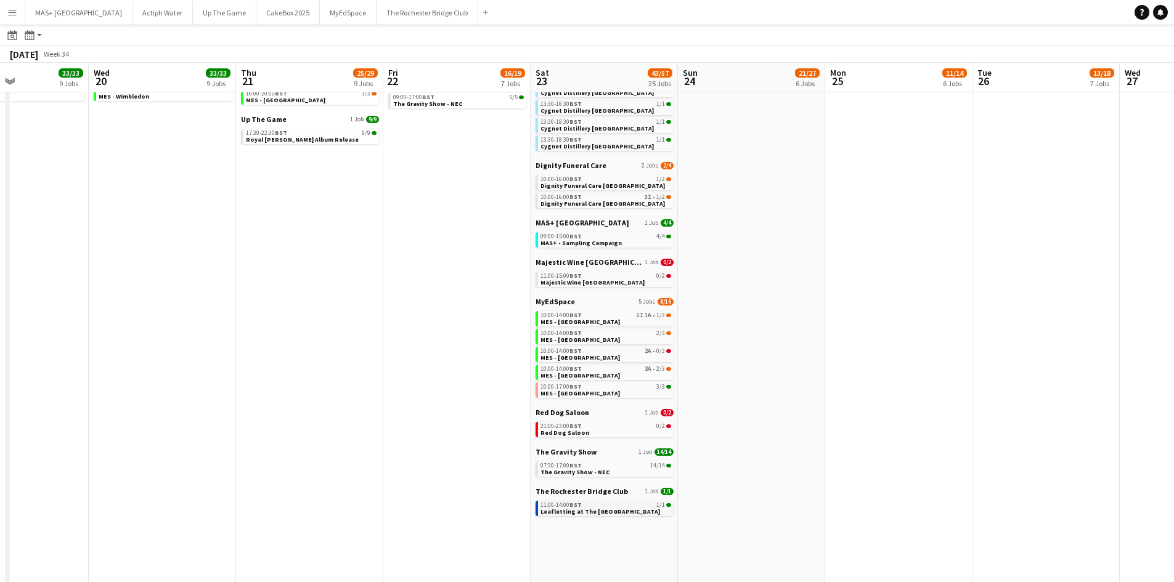
click at [666, 507] on div "11:00-14:00 BST 1/1" at bounding box center [606, 505] width 131 height 6
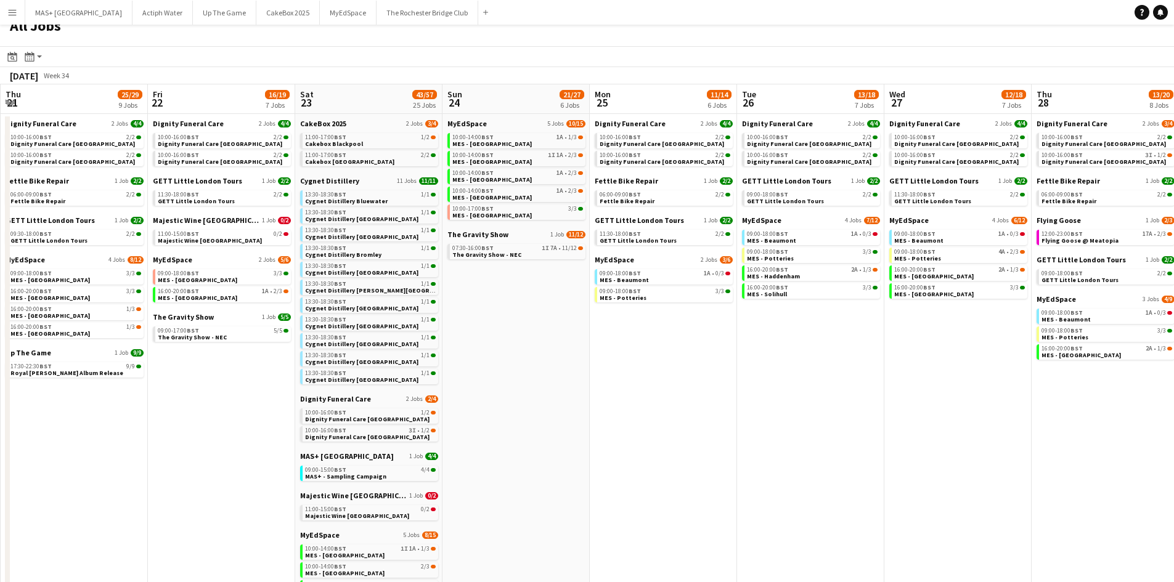
scroll to position [0, 585]
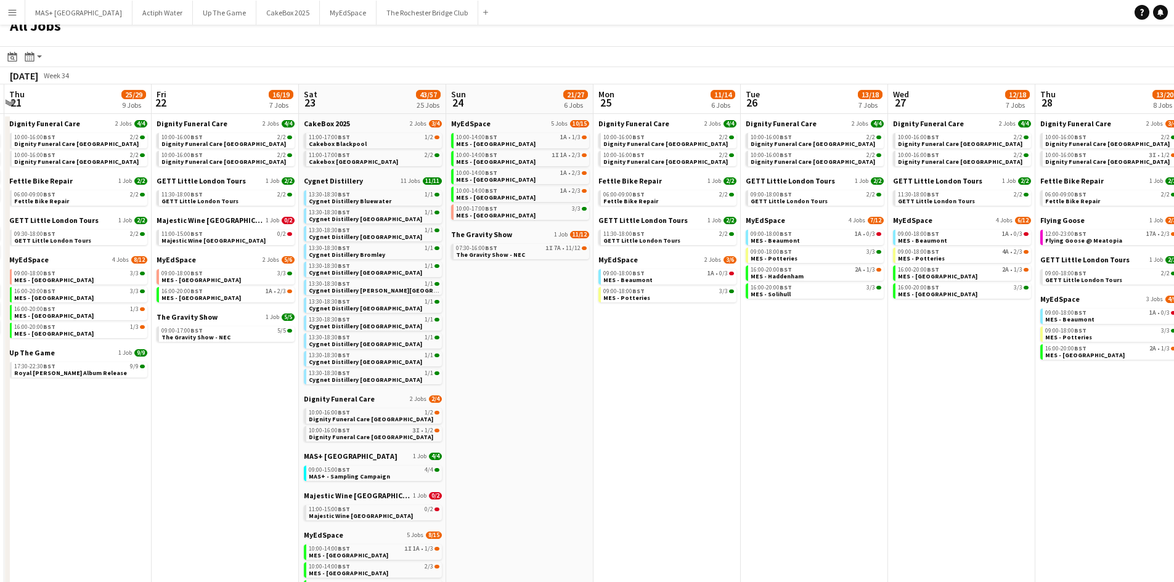
drag, startPoint x: 962, startPoint y: 401, endPoint x: 815, endPoint y: 383, distance: 147.7
click at [815, 383] on app-calendar-viewport "Sun 17 13/13 4 Jobs Mon 18 9/9 4 Jobs Tue 19 33/33 9 Jobs Wed 20 33/33 9 Jobs T…" at bounding box center [587, 457] width 1174 height 746
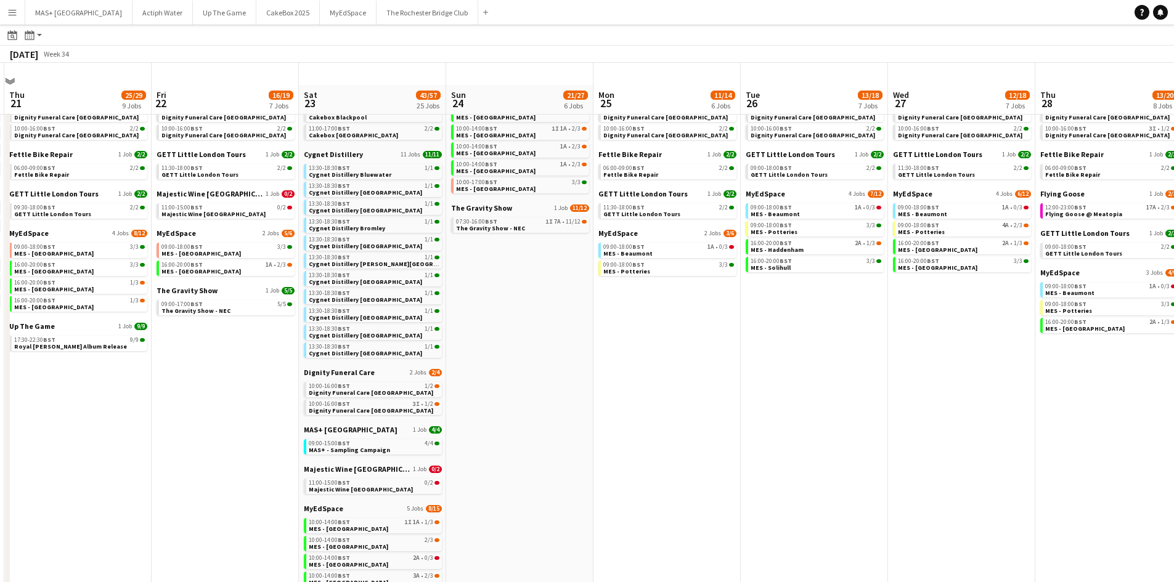
scroll to position [62, 0]
